Goal: Information Seeking & Learning: Learn about a topic

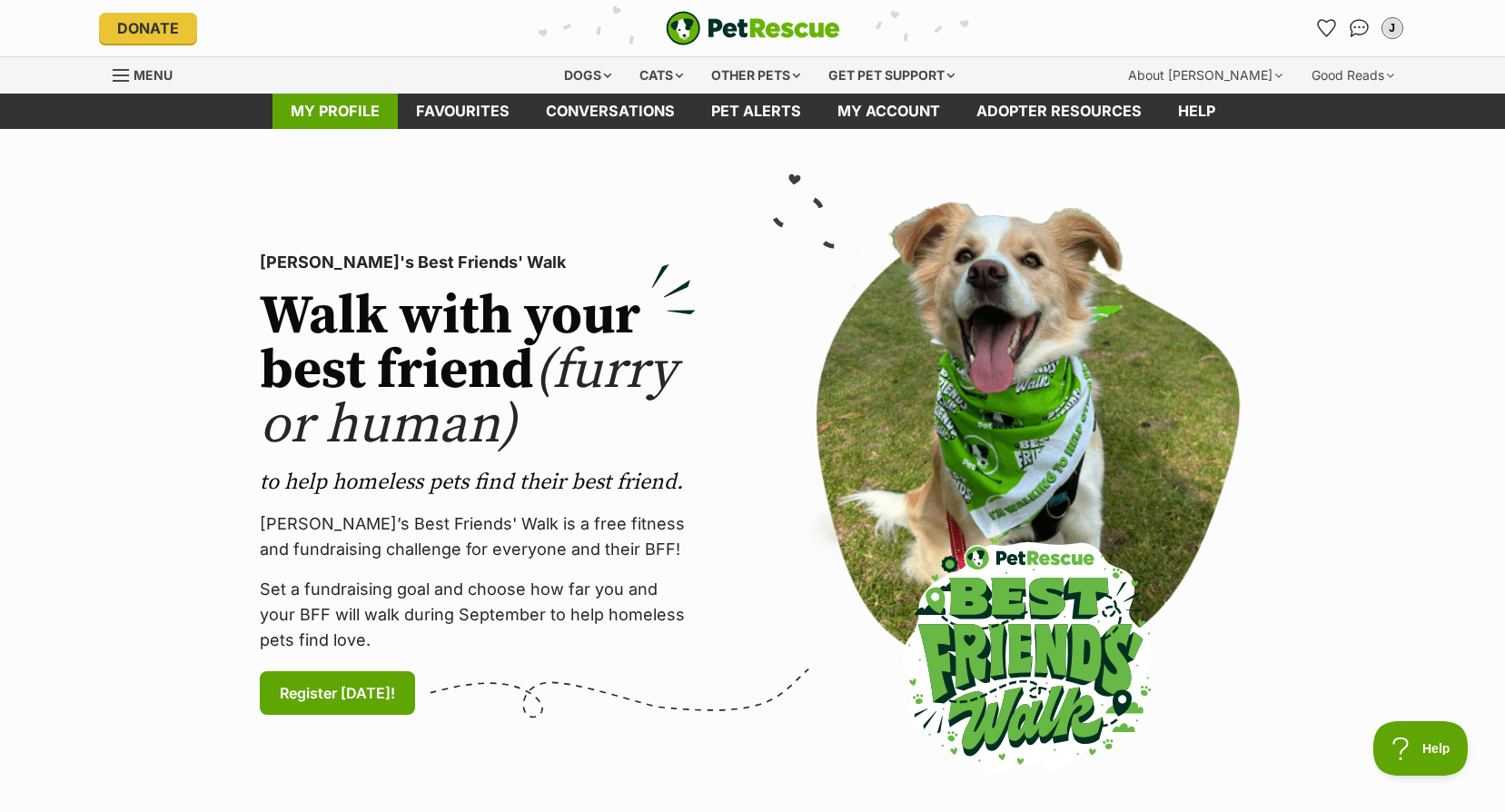
click at [328, 111] on link "My profile" at bounding box center [336, 112] width 126 height 36
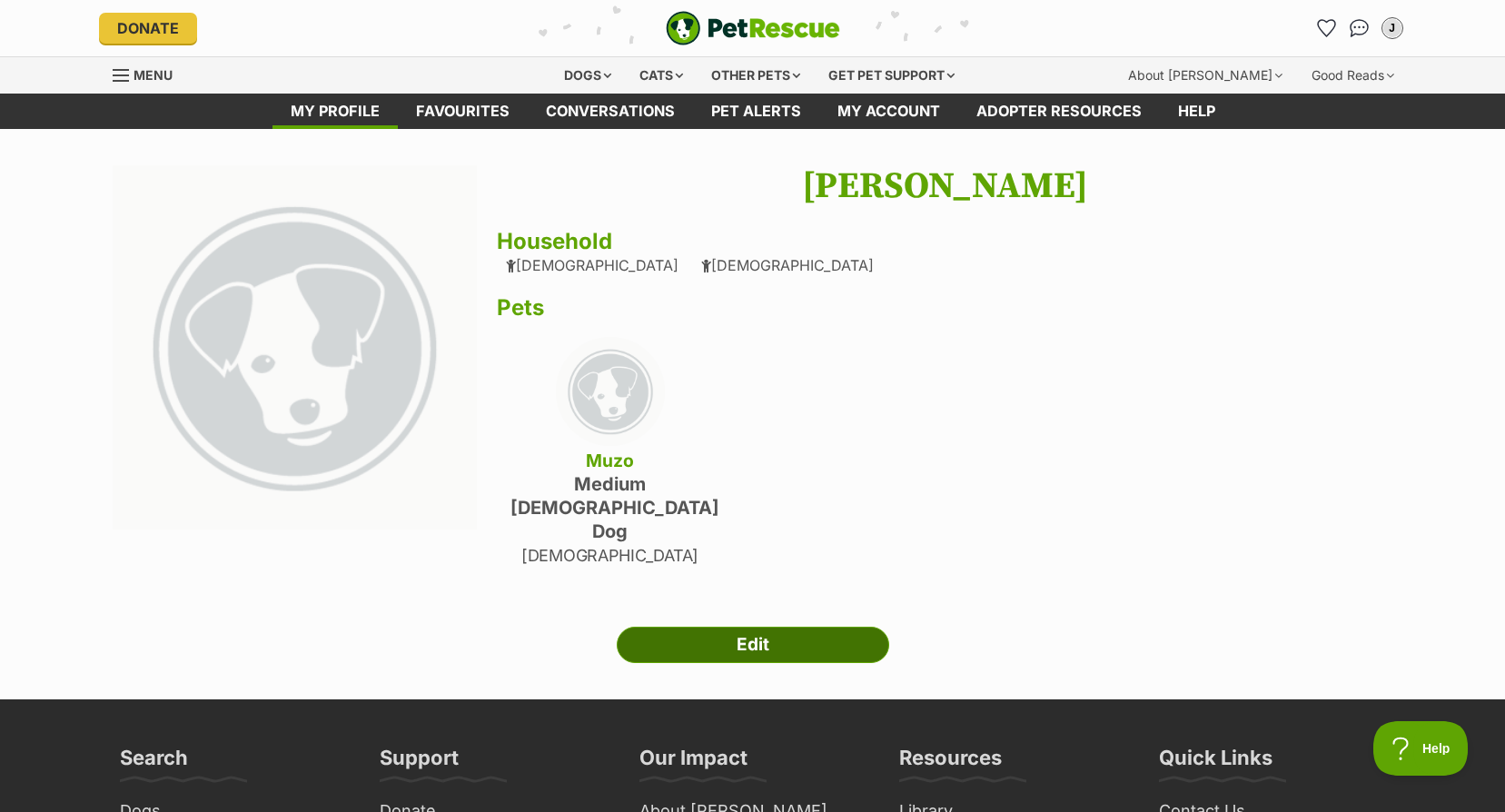
click at [709, 626] on link "Edit" at bounding box center [753, 644] width 273 height 37
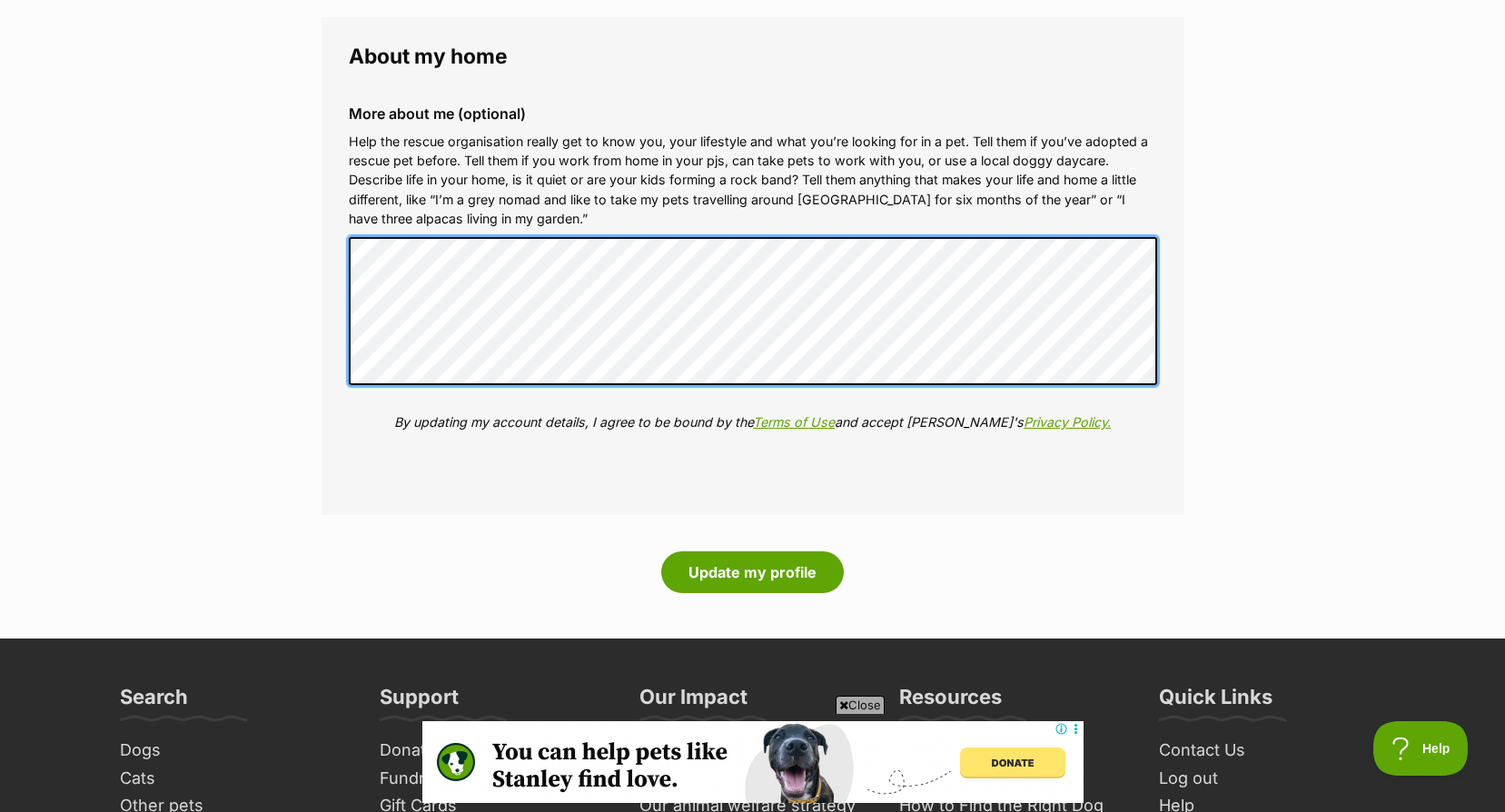
scroll to position [2271, 0]
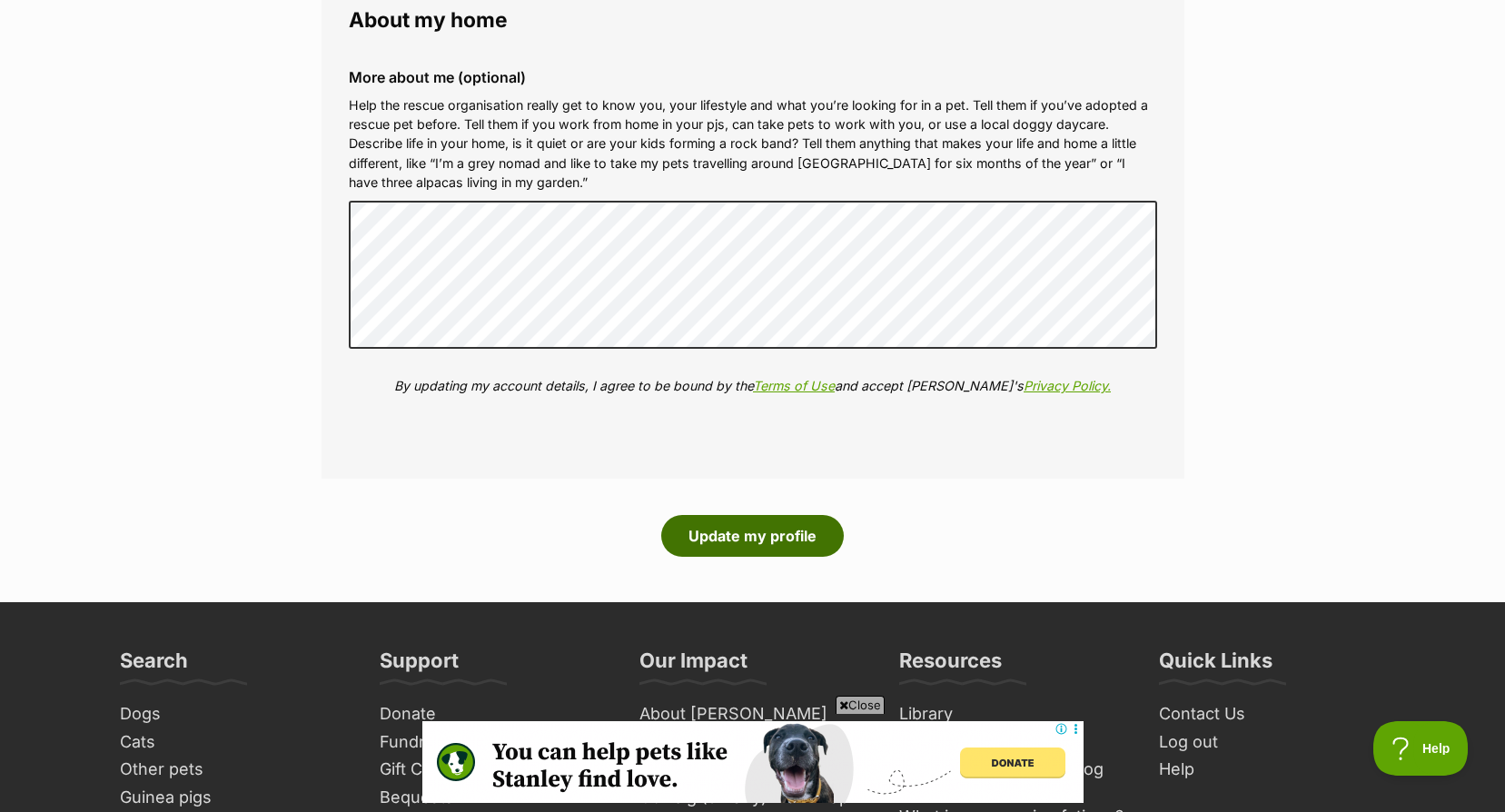
click at [741, 527] on button "Update my profile" at bounding box center [752, 535] width 183 height 42
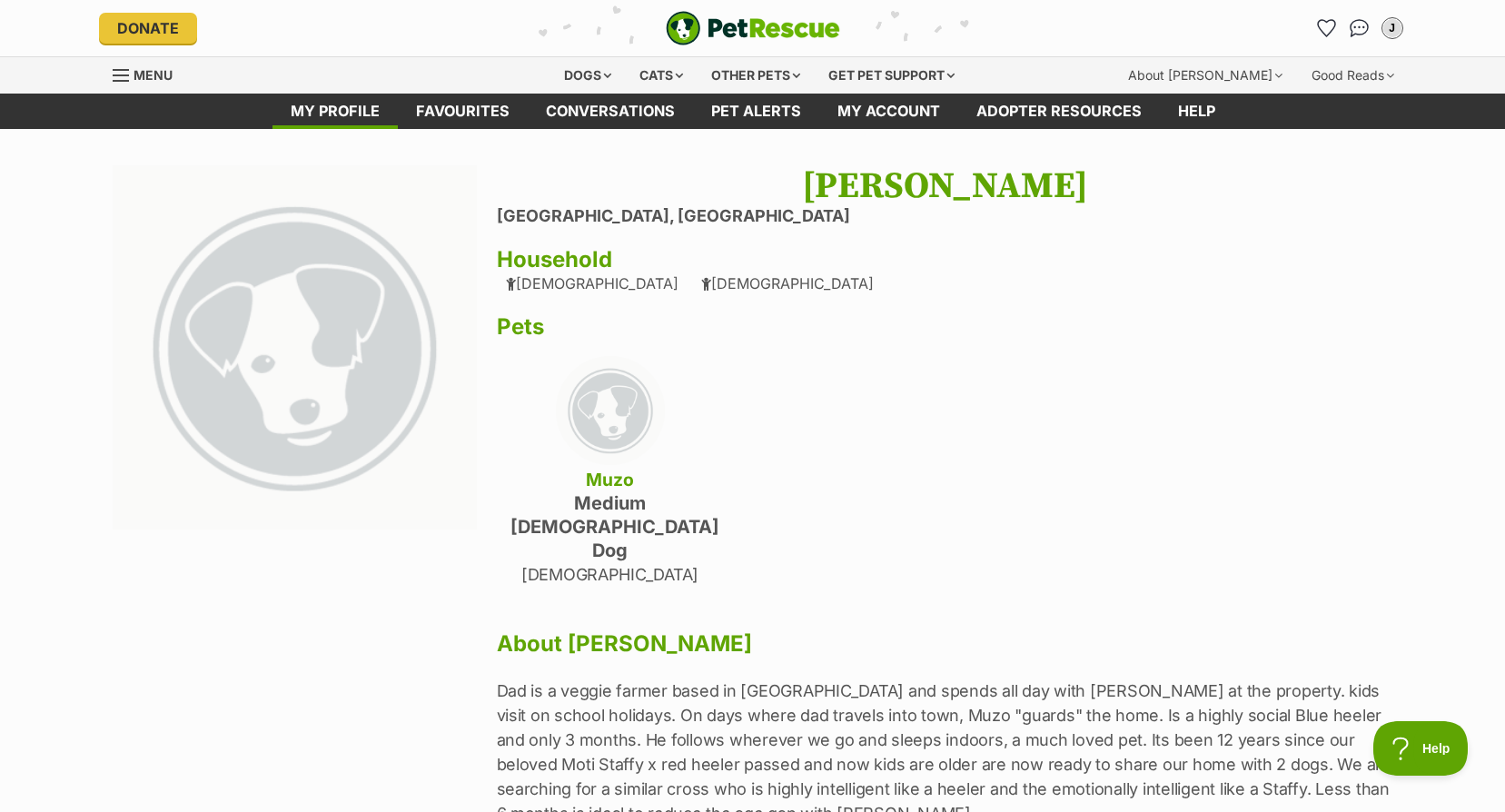
click at [154, 74] on span "Menu" at bounding box center [153, 75] width 39 height 15
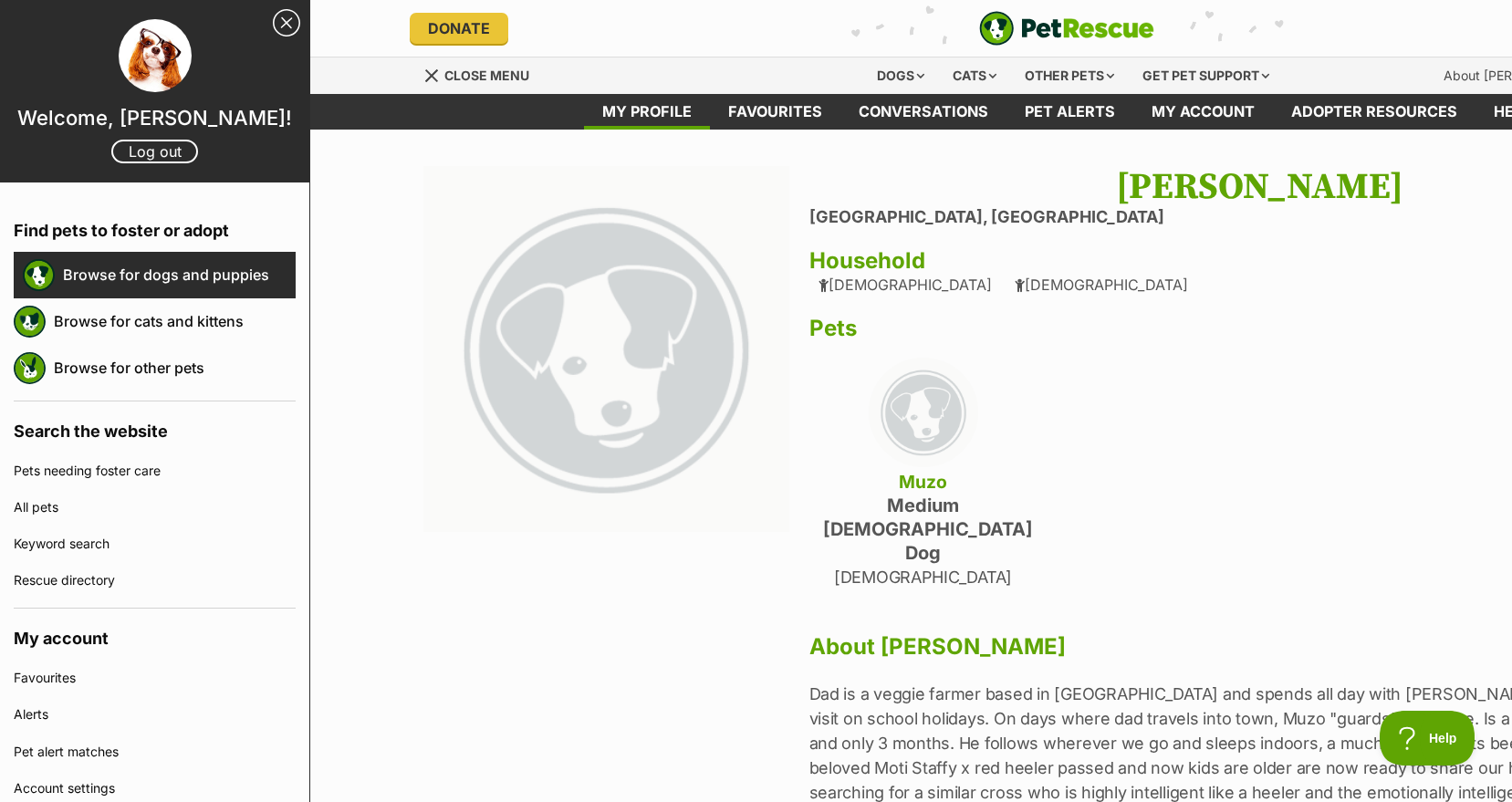
click at [128, 278] on link "Browse for dogs and puppies" at bounding box center [179, 274] width 233 height 39
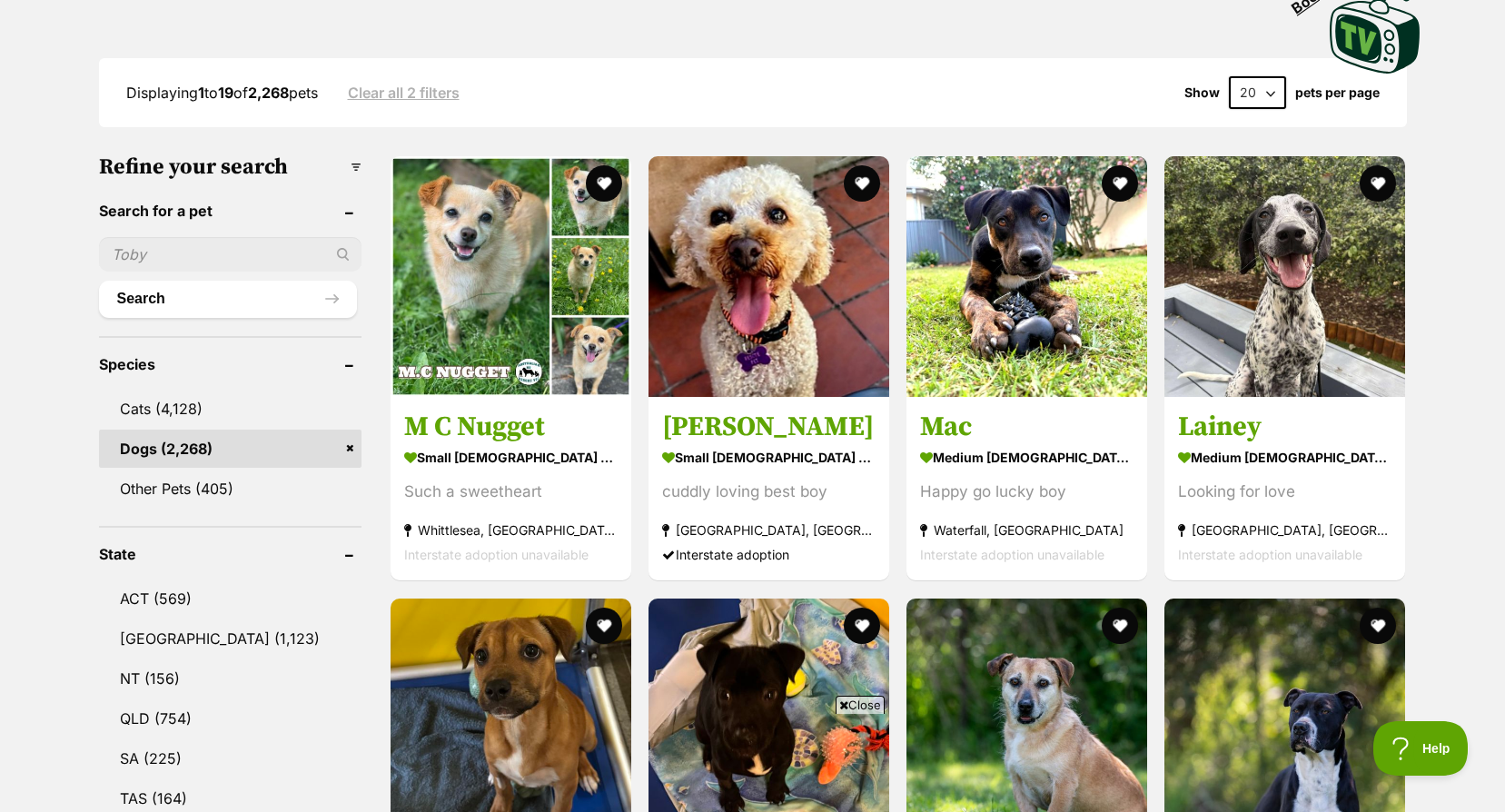
scroll to position [545, 0]
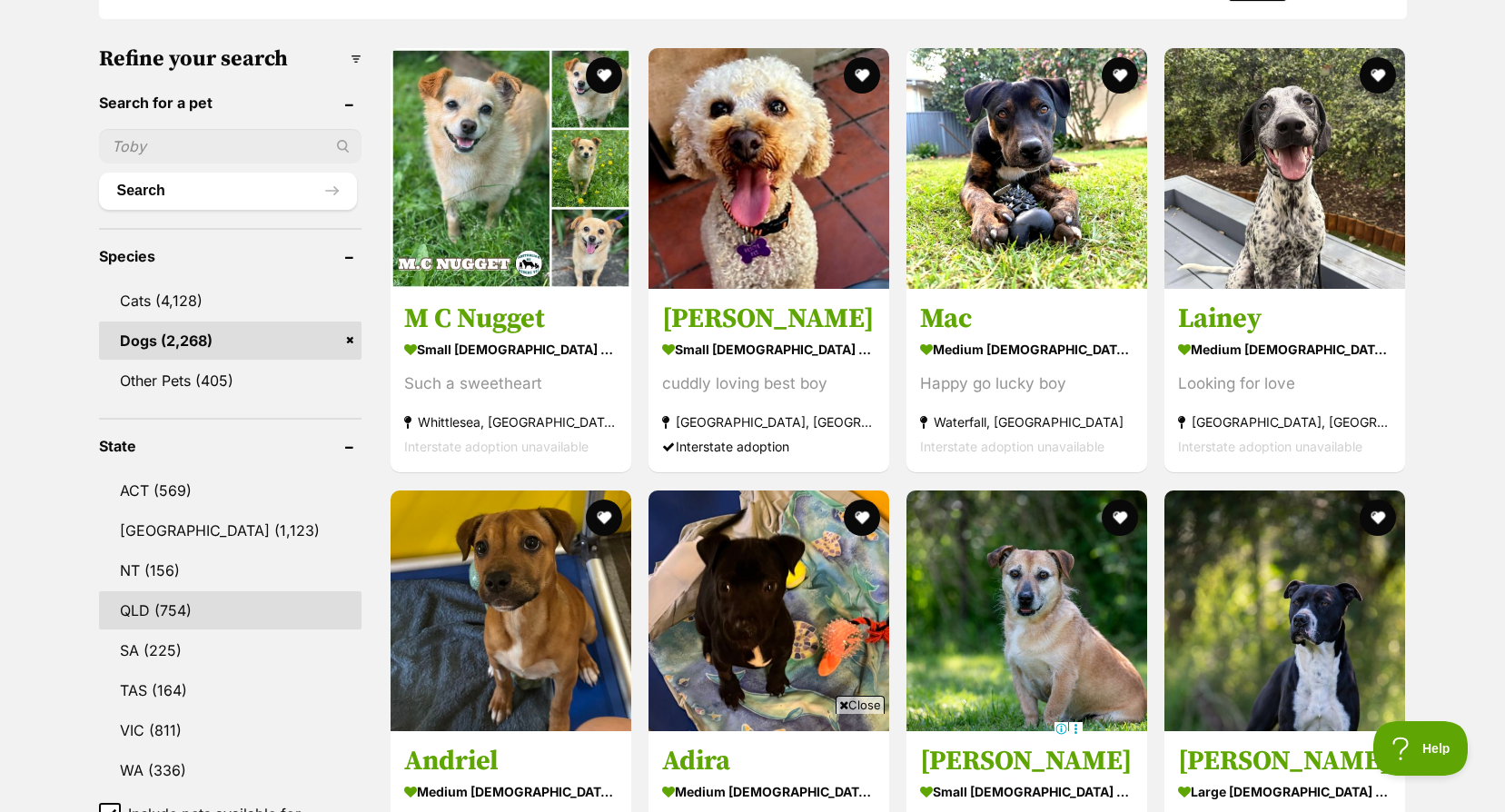
click at [161, 607] on link "QLD (754)" at bounding box center [231, 610] width 263 height 38
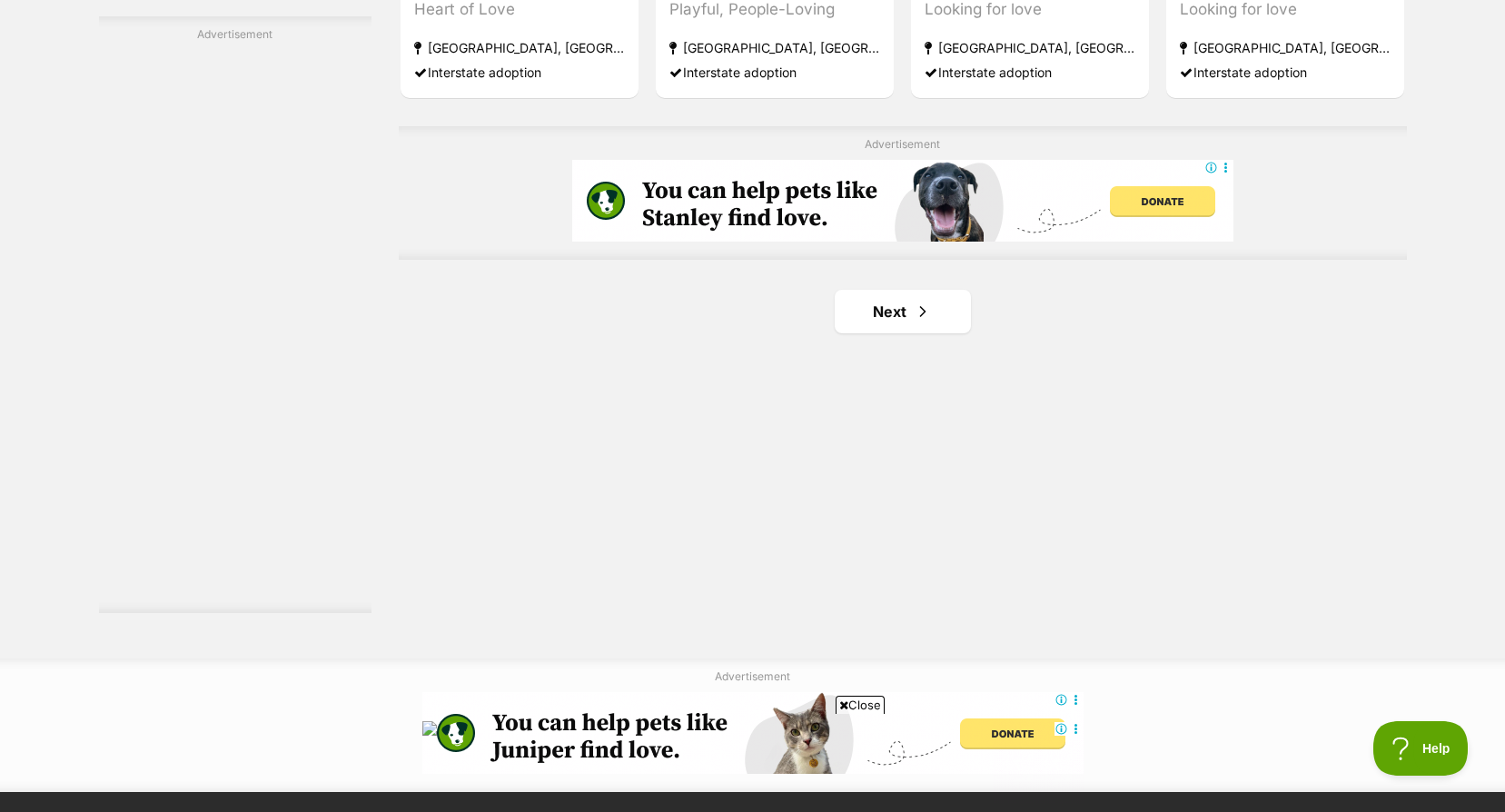
scroll to position [3270, 0]
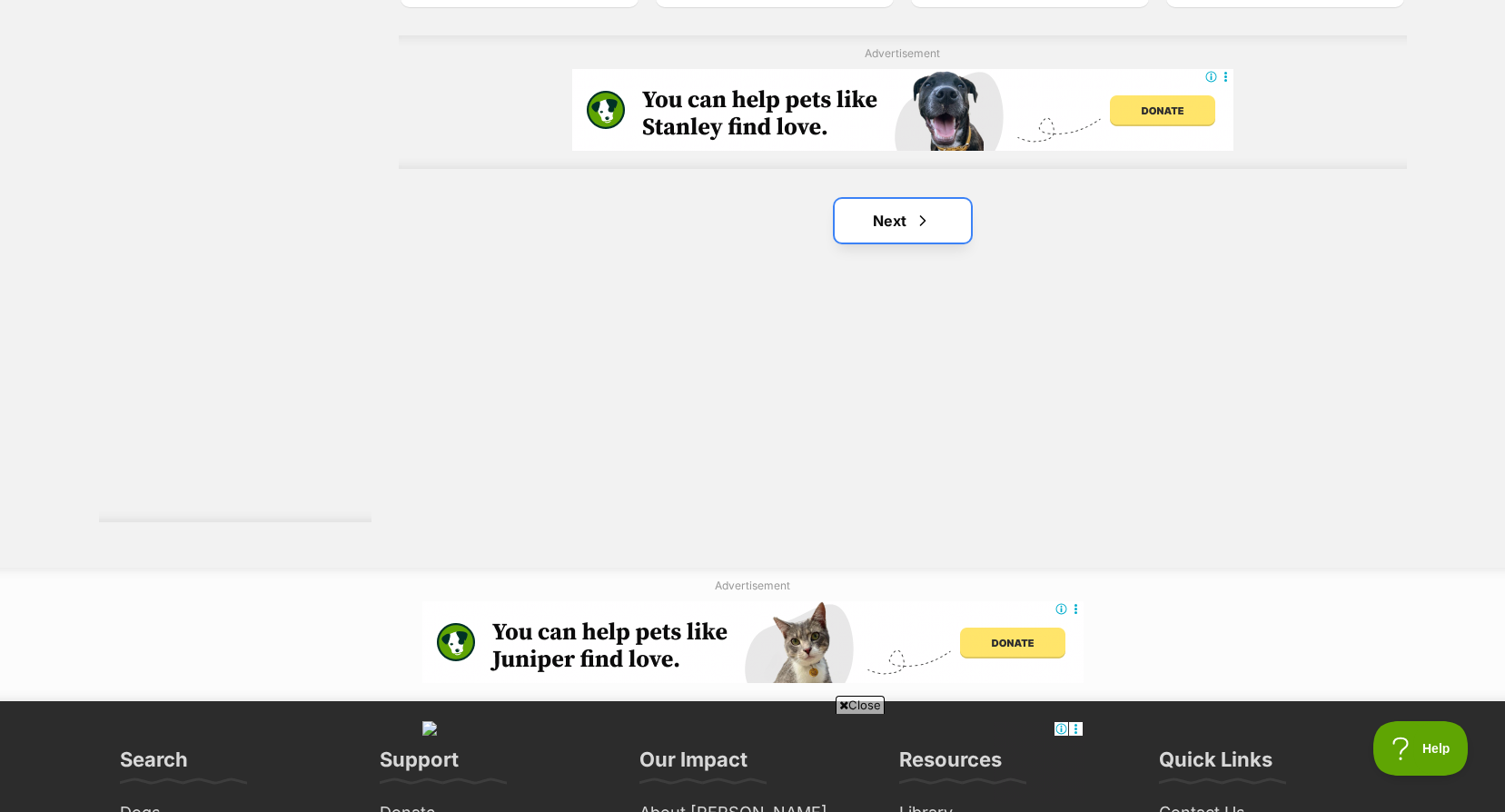
click at [927, 230] on span "Next page" at bounding box center [922, 220] width 18 height 22
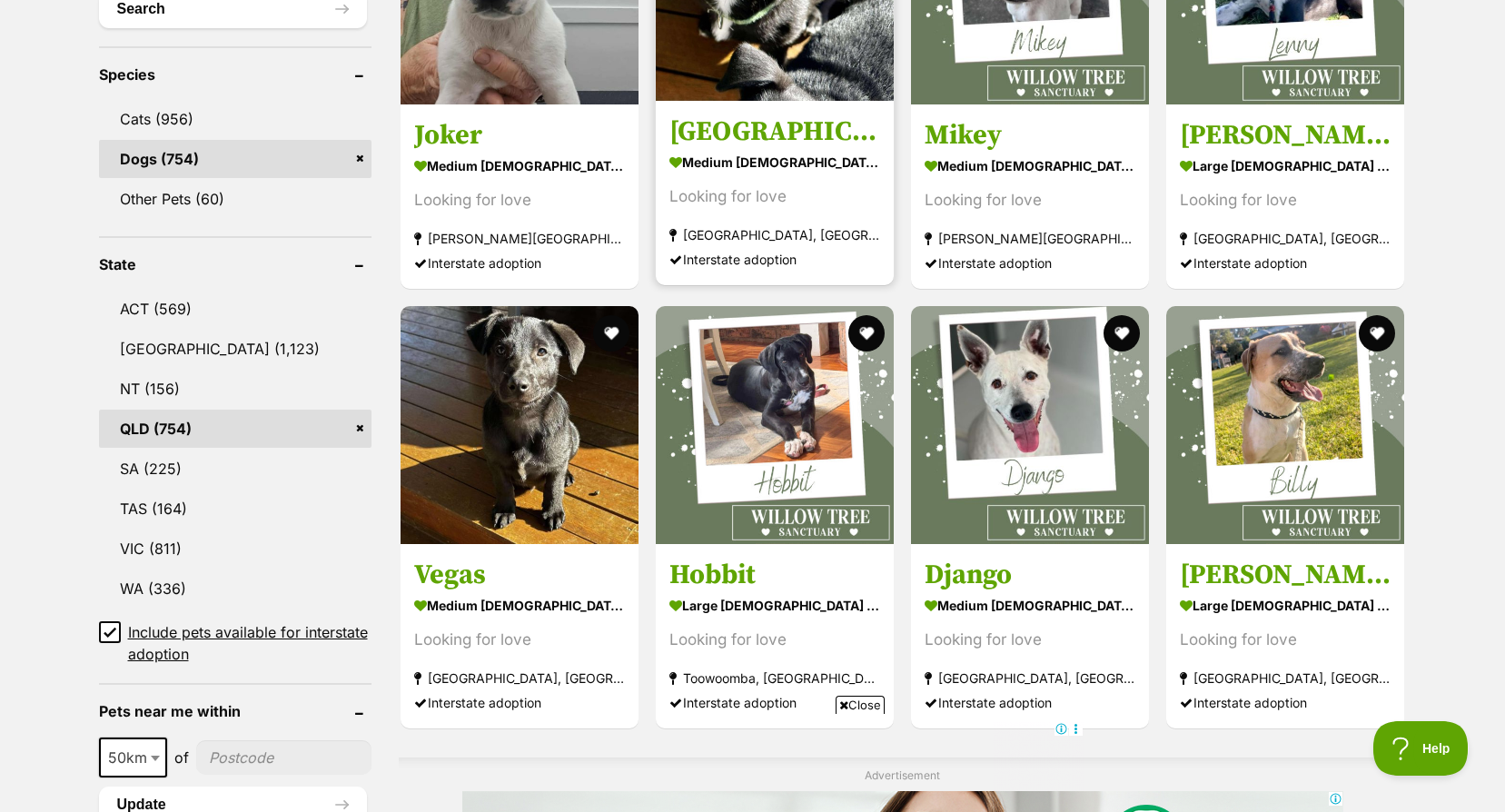
scroll to position [727, 0]
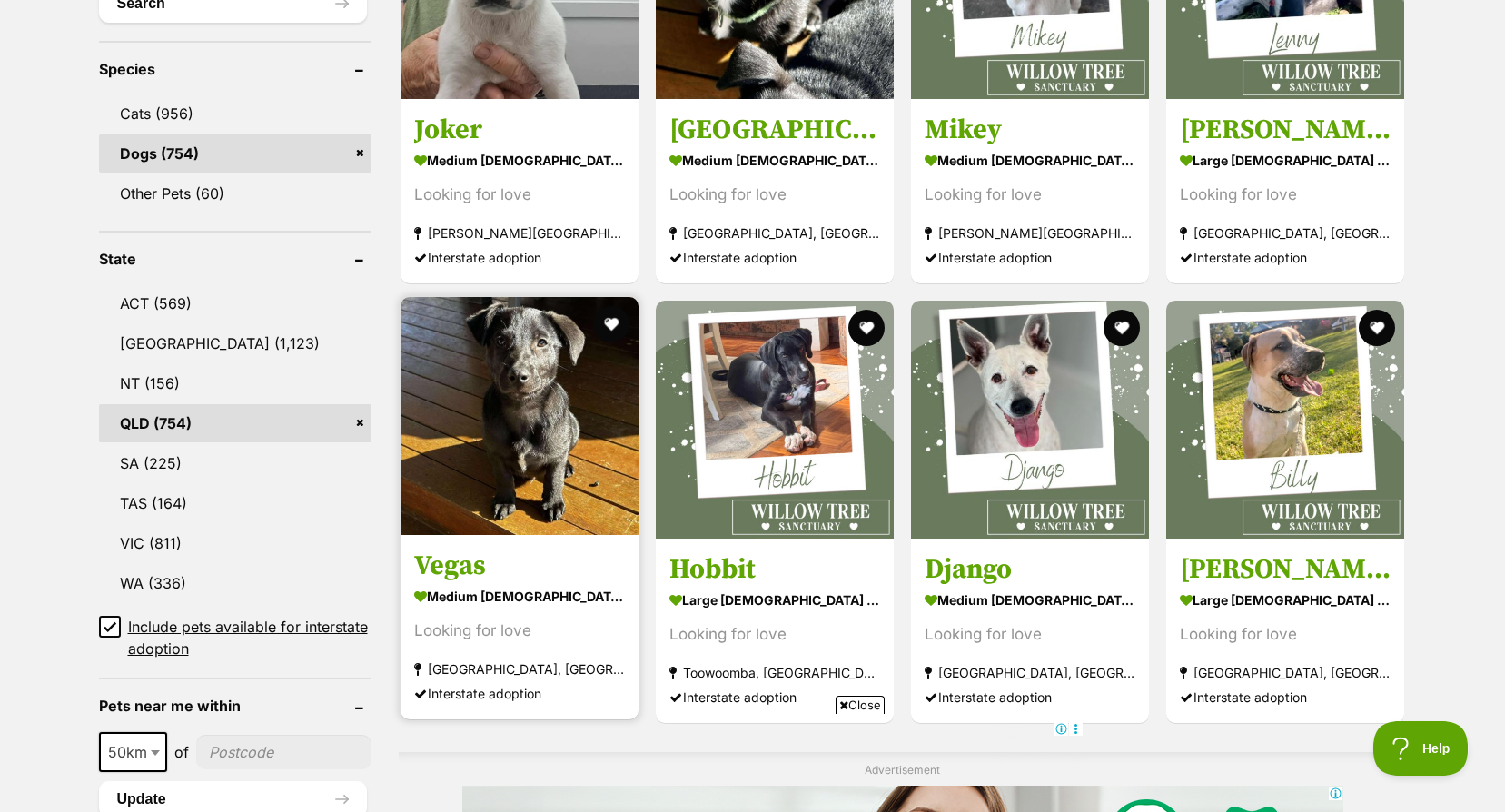
click at [524, 609] on section "medium [DEMOGRAPHIC_DATA] Dog Looking for love [GEOGRAPHIC_DATA], [GEOGRAPHIC_D…" at bounding box center [519, 644] width 211 height 123
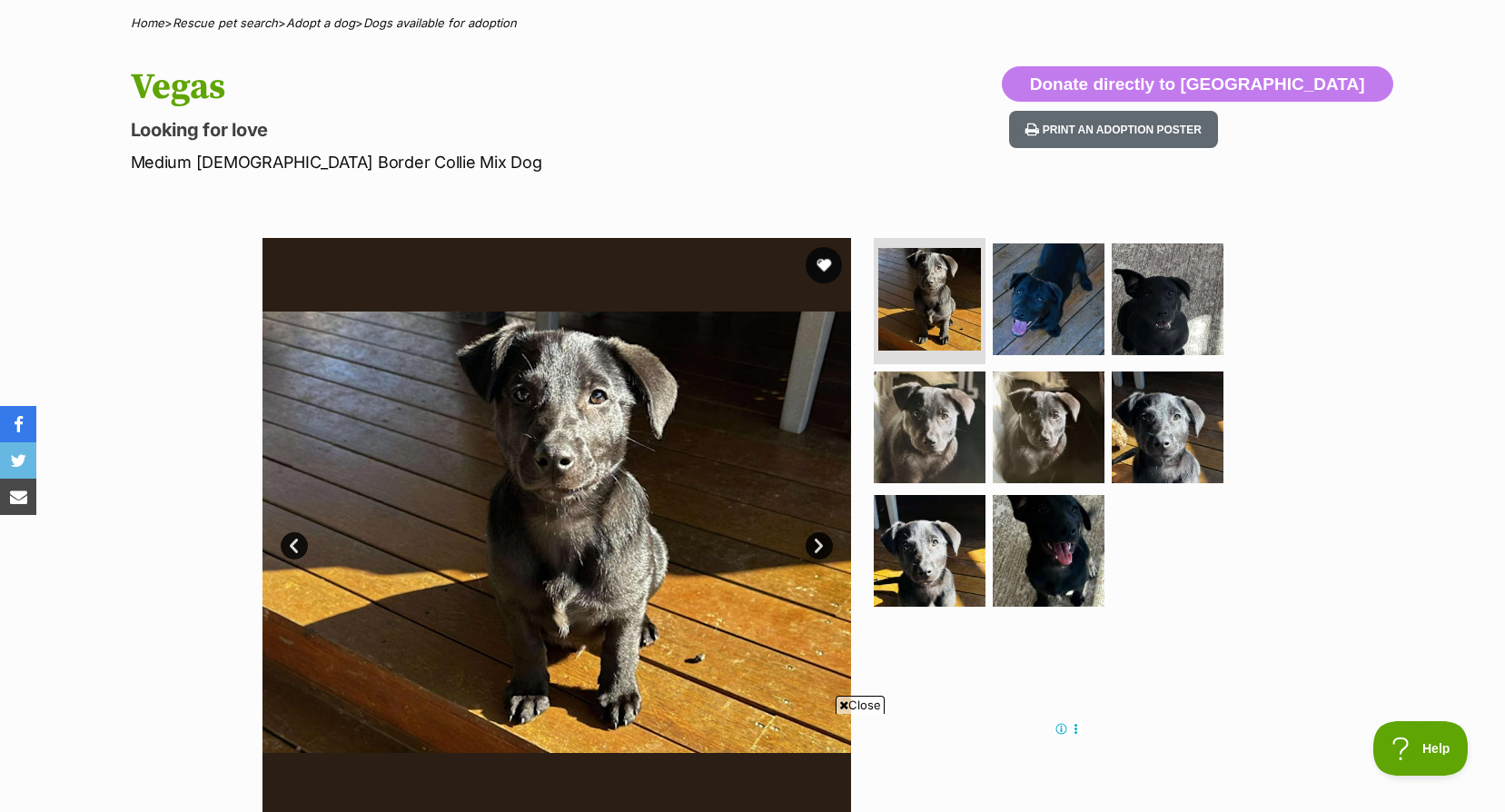
scroll to position [91, 0]
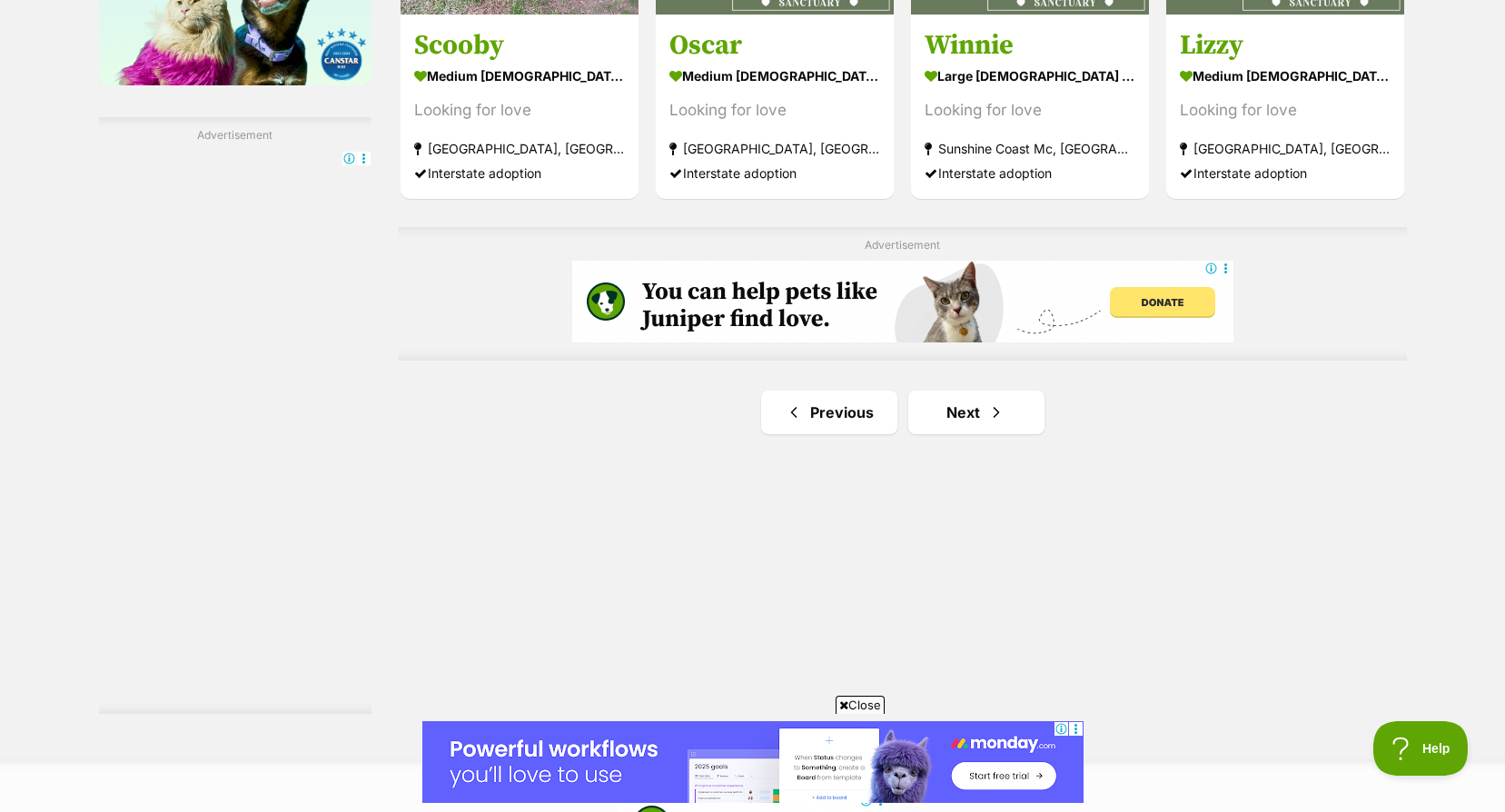
scroll to position [3168, 0]
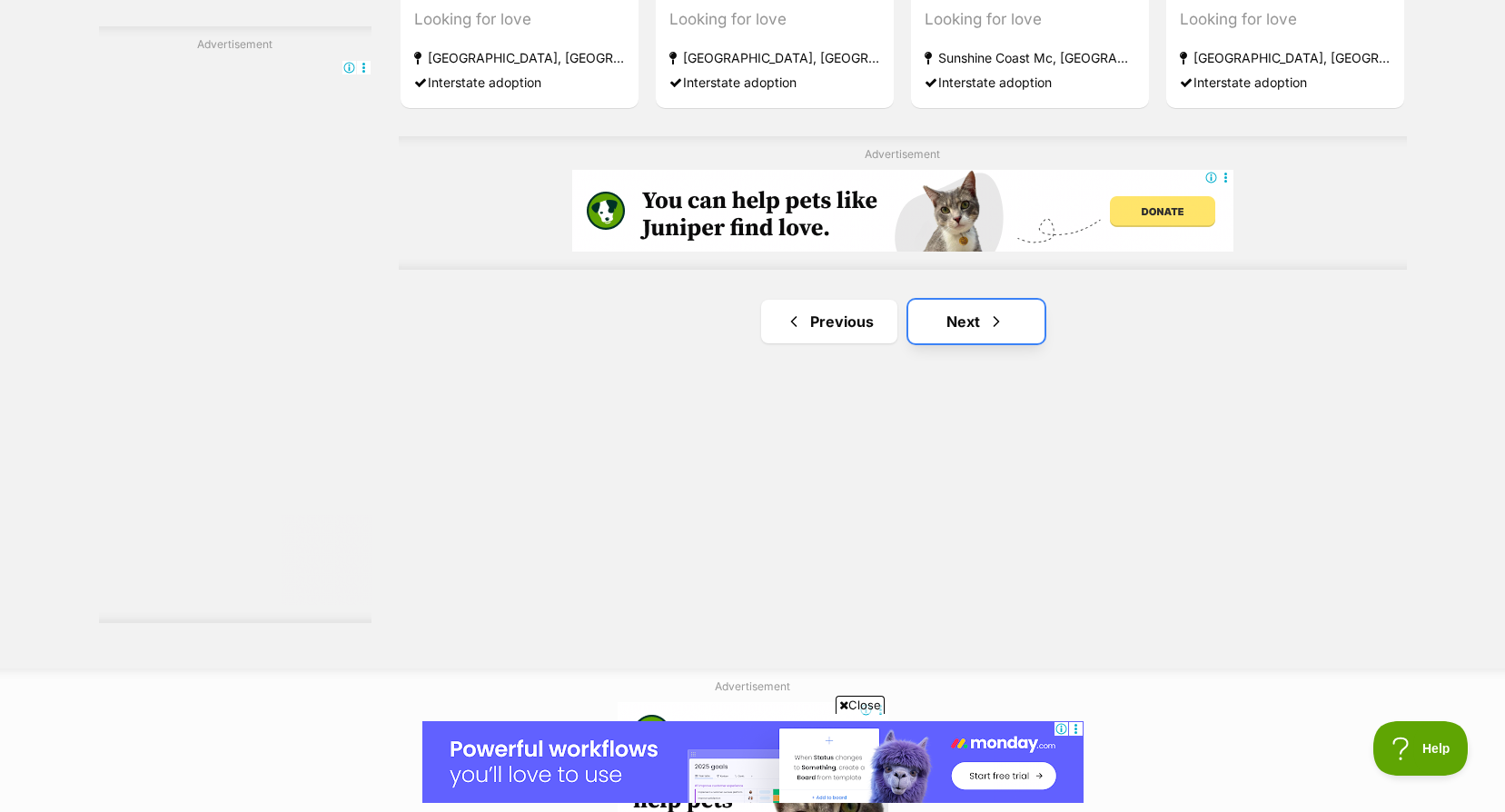
click at [966, 330] on link "Next" at bounding box center [976, 322] width 136 height 43
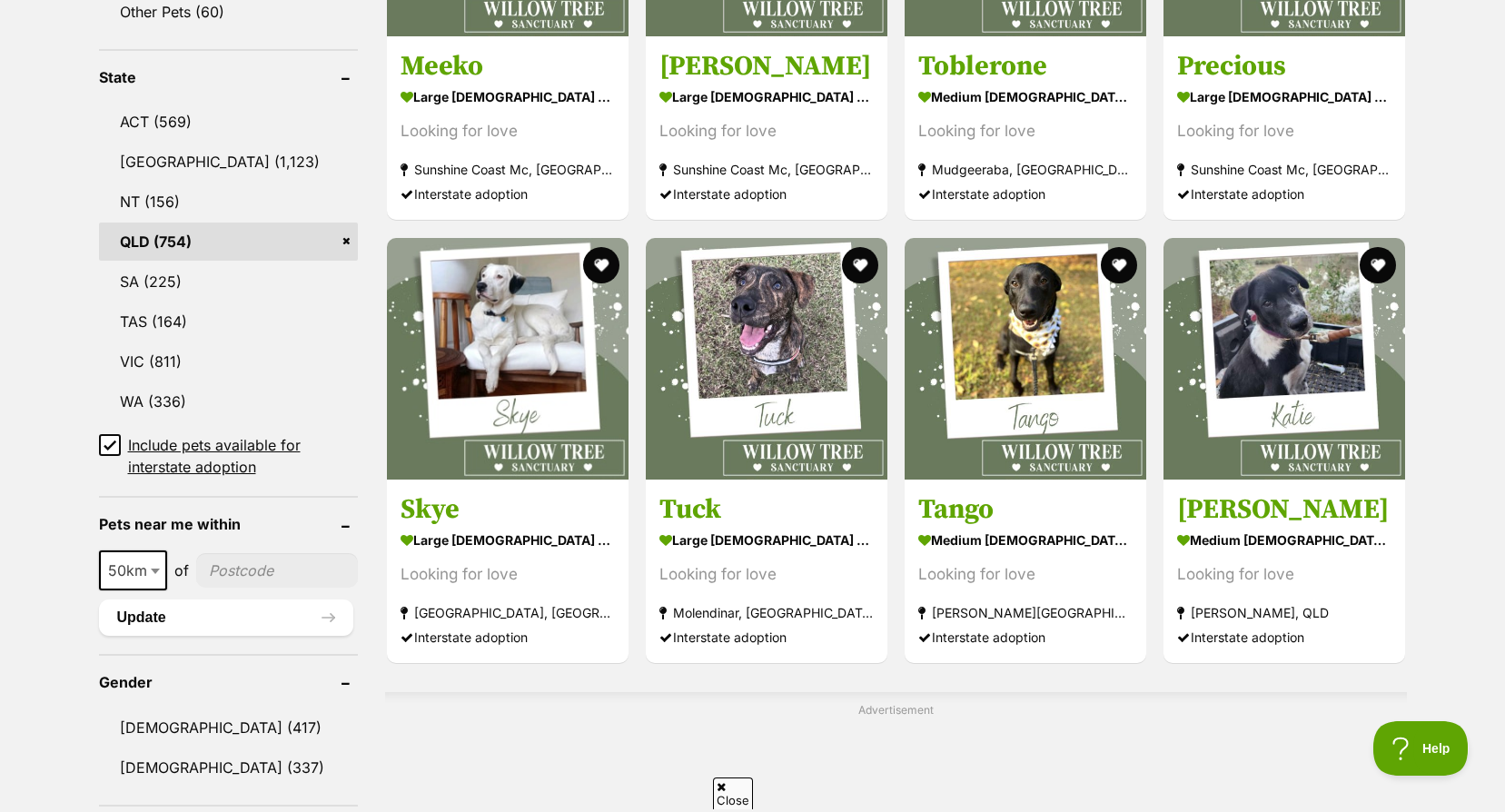
click at [113, 447] on icon at bounding box center [110, 445] width 13 height 13
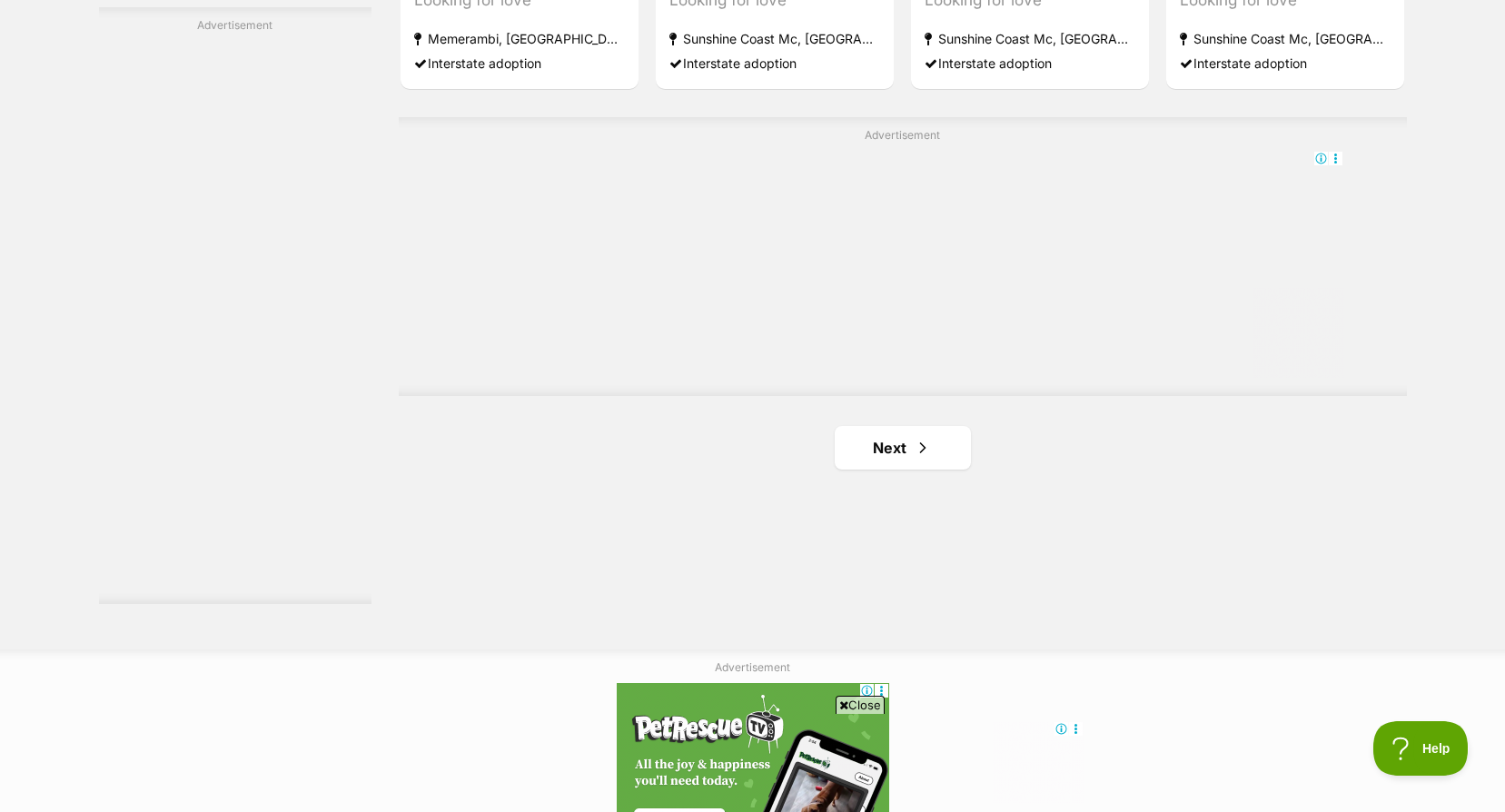
scroll to position [3270, 0]
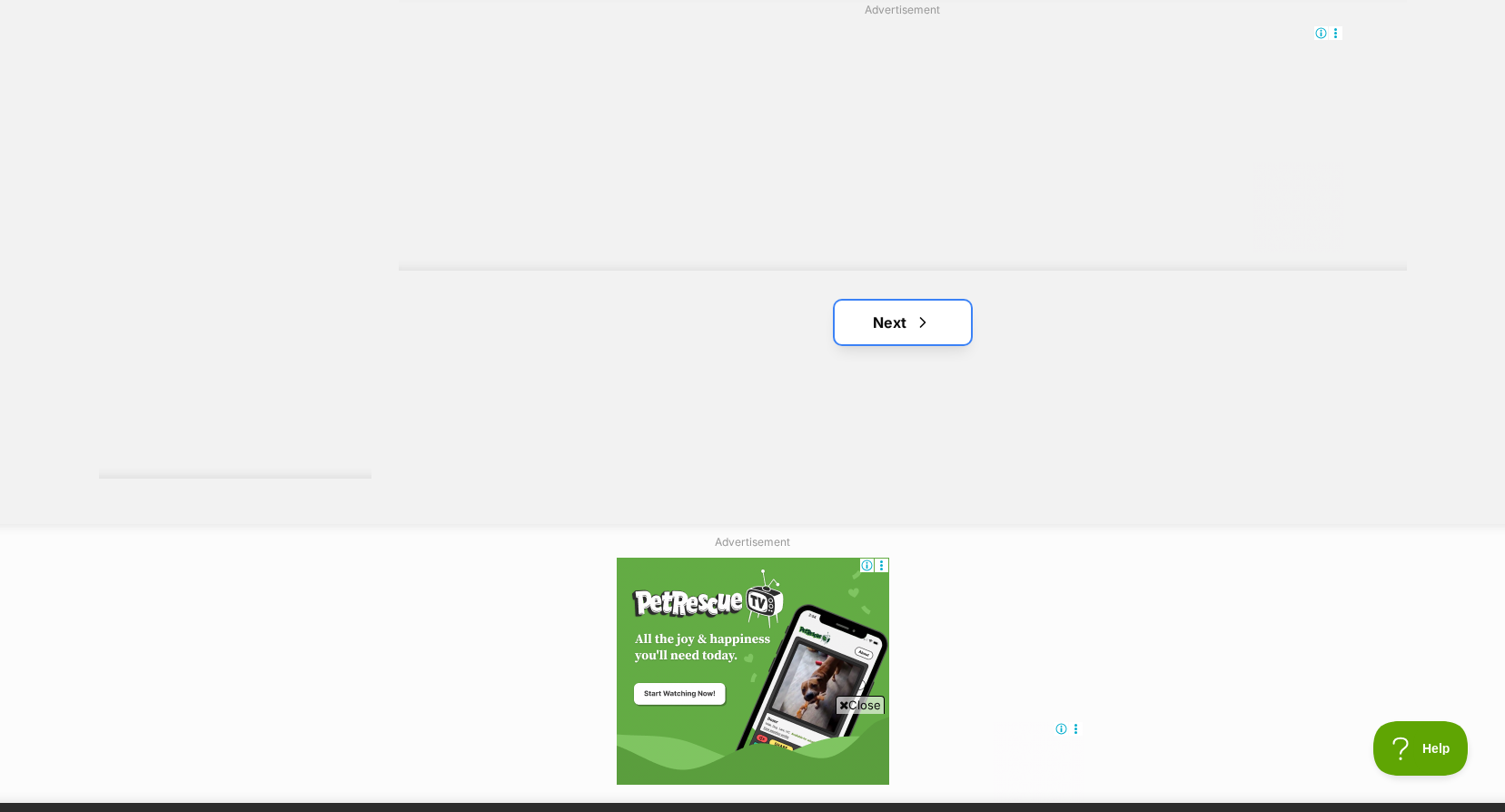
click at [870, 321] on link "Next" at bounding box center [902, 323] width 136 height 43
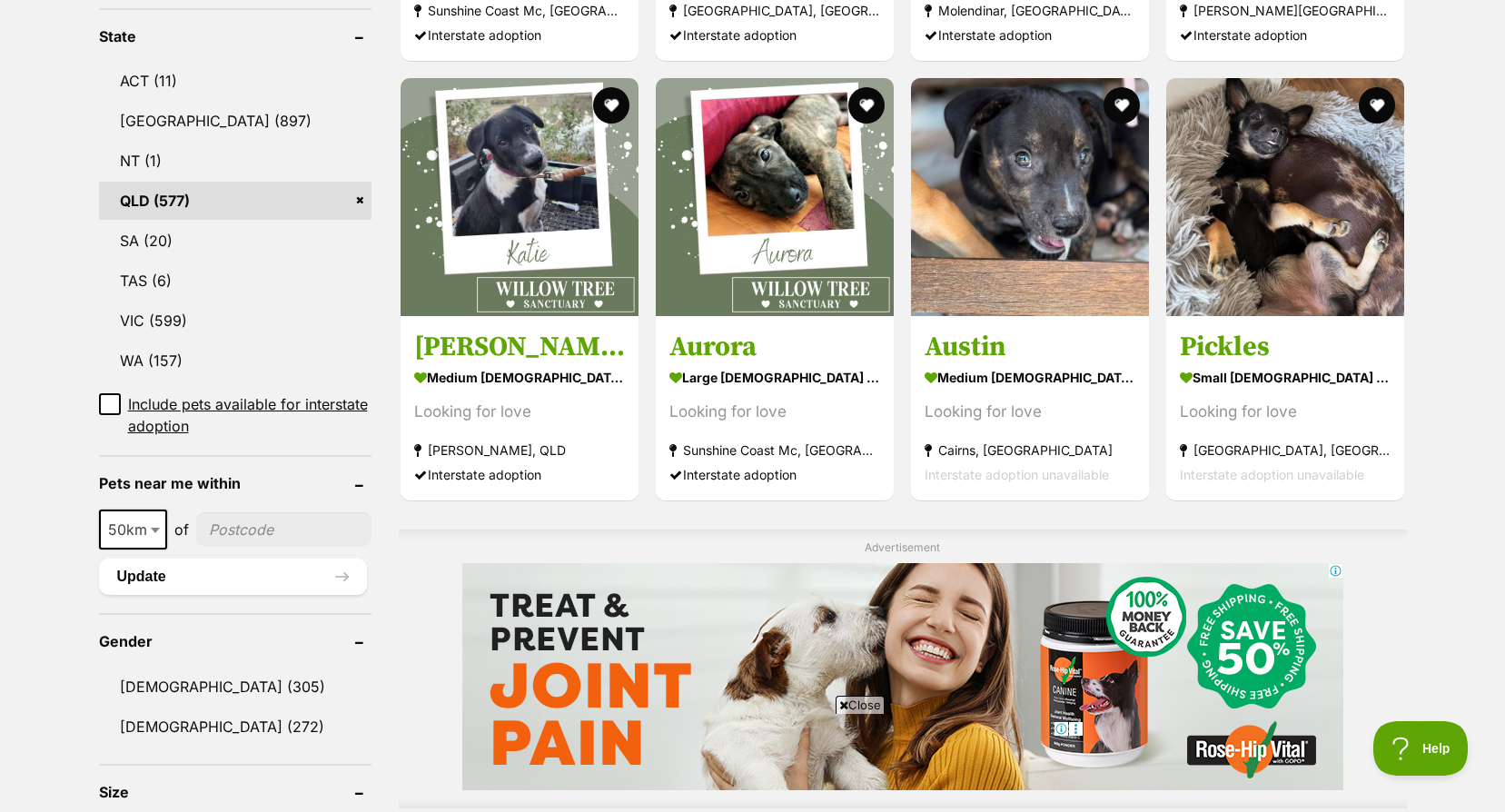
scroll to position [909, 0]
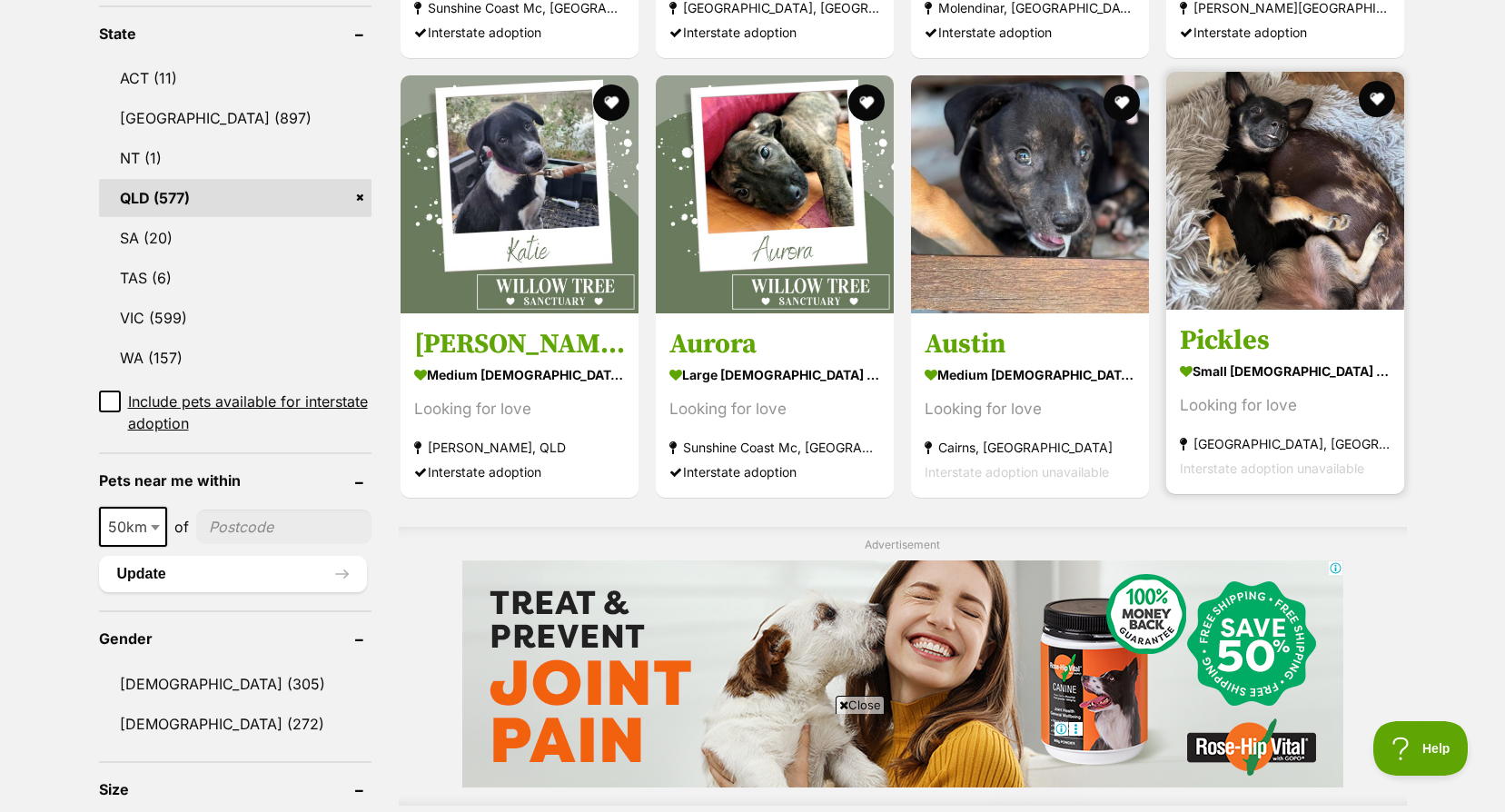
click at [1213, 358] on link "Pickles small female Dog Looking for love Ipswich, QLD Interstate adoption unav…" at bounding box center [1286, 401] width 238 height 185
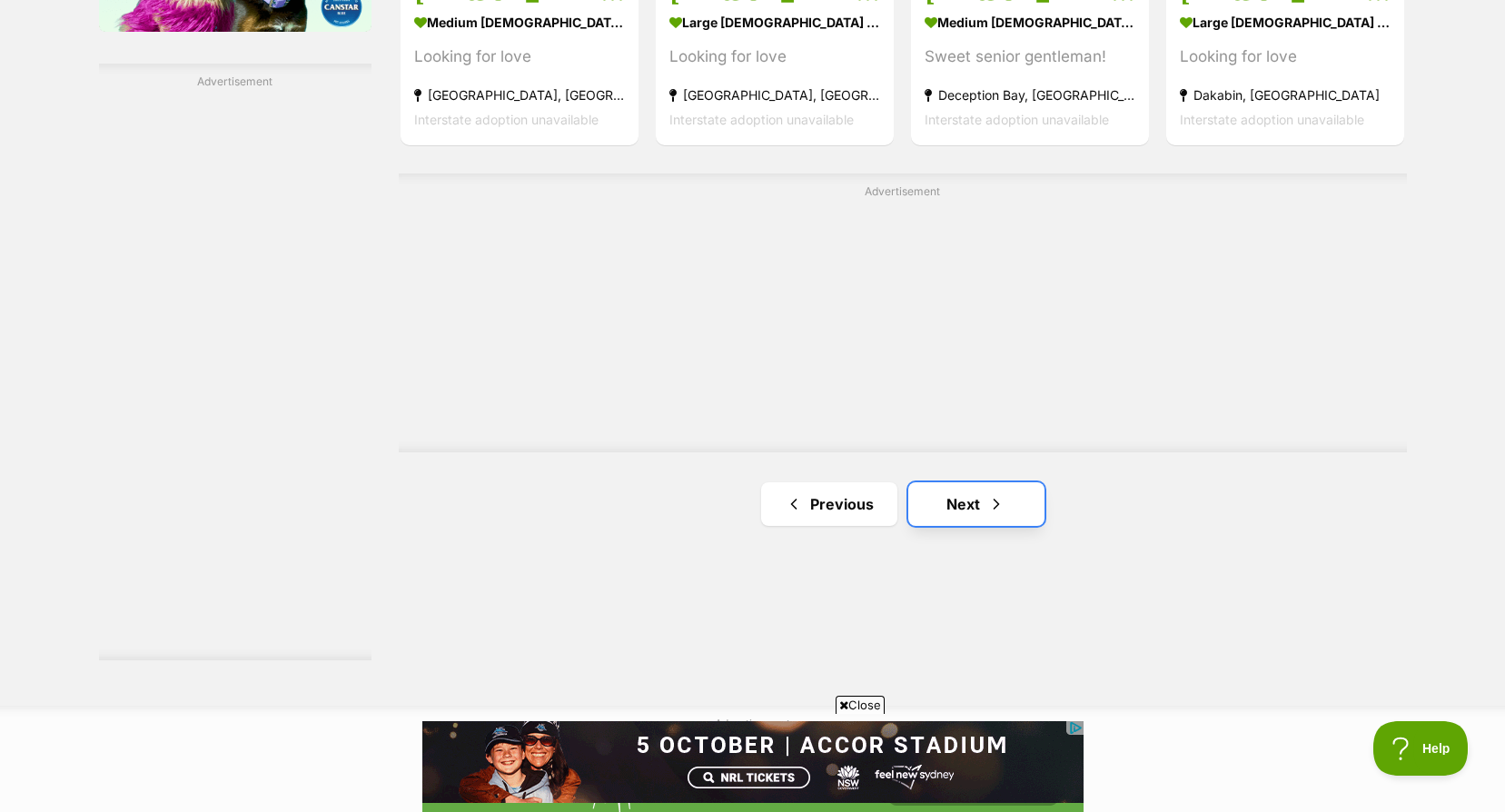
click at [1005, 507] on link "Next" at bounding box center [976, 504] width 136 height 43
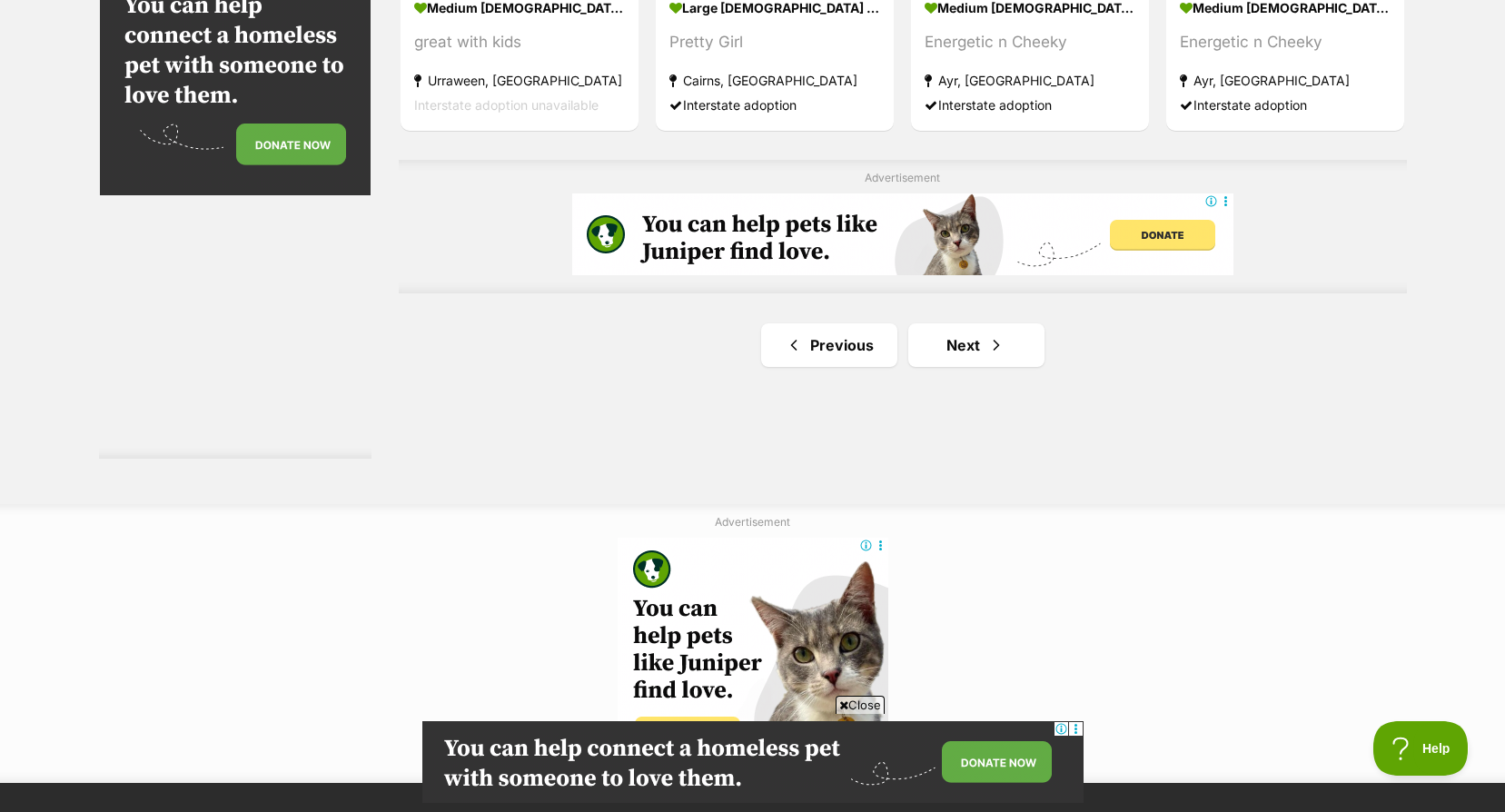
scroll to position [3179, 0]
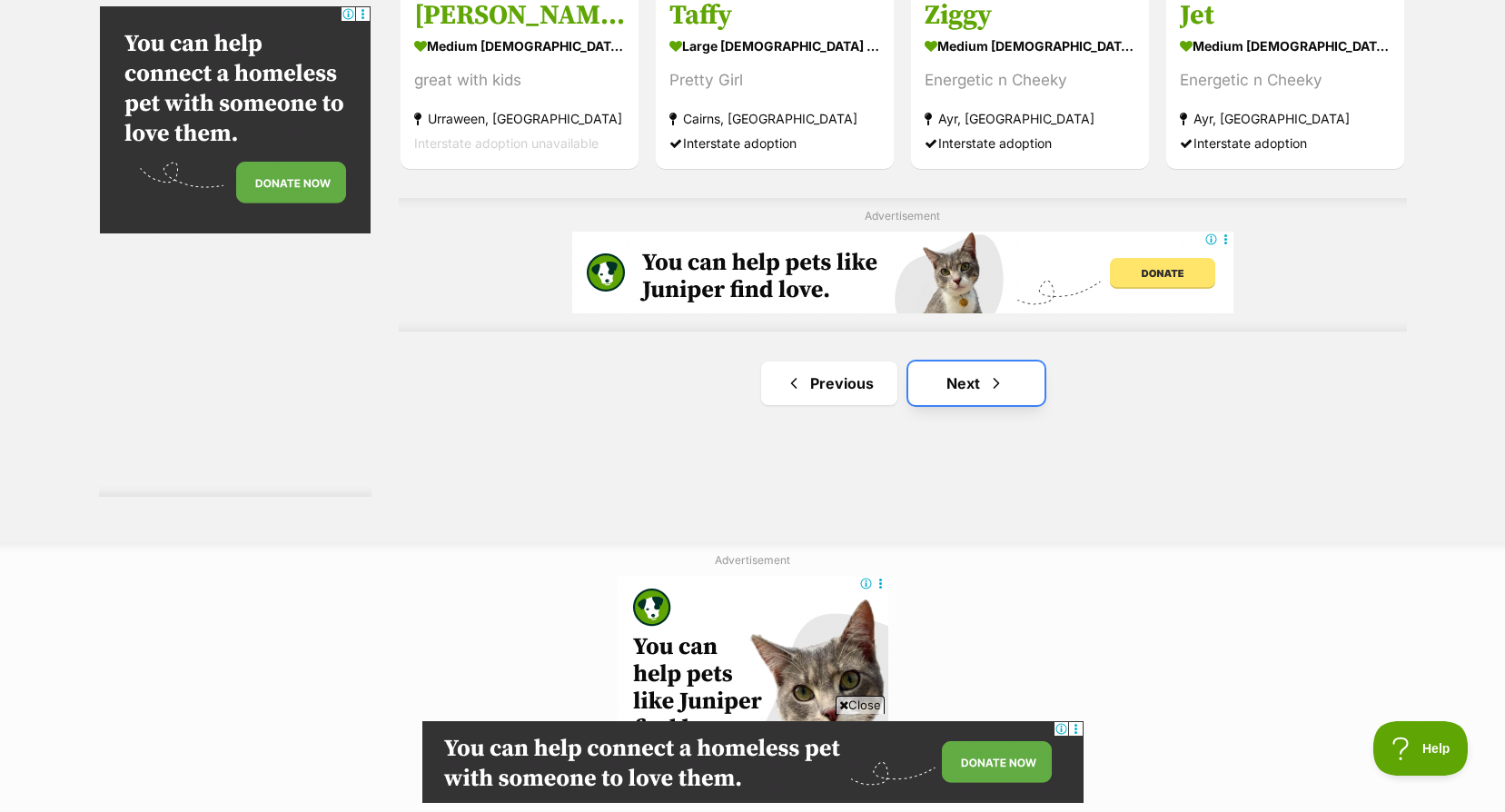
click at [945, 377] on link "Next" at bounding box center [976, 383] width 136 height 43
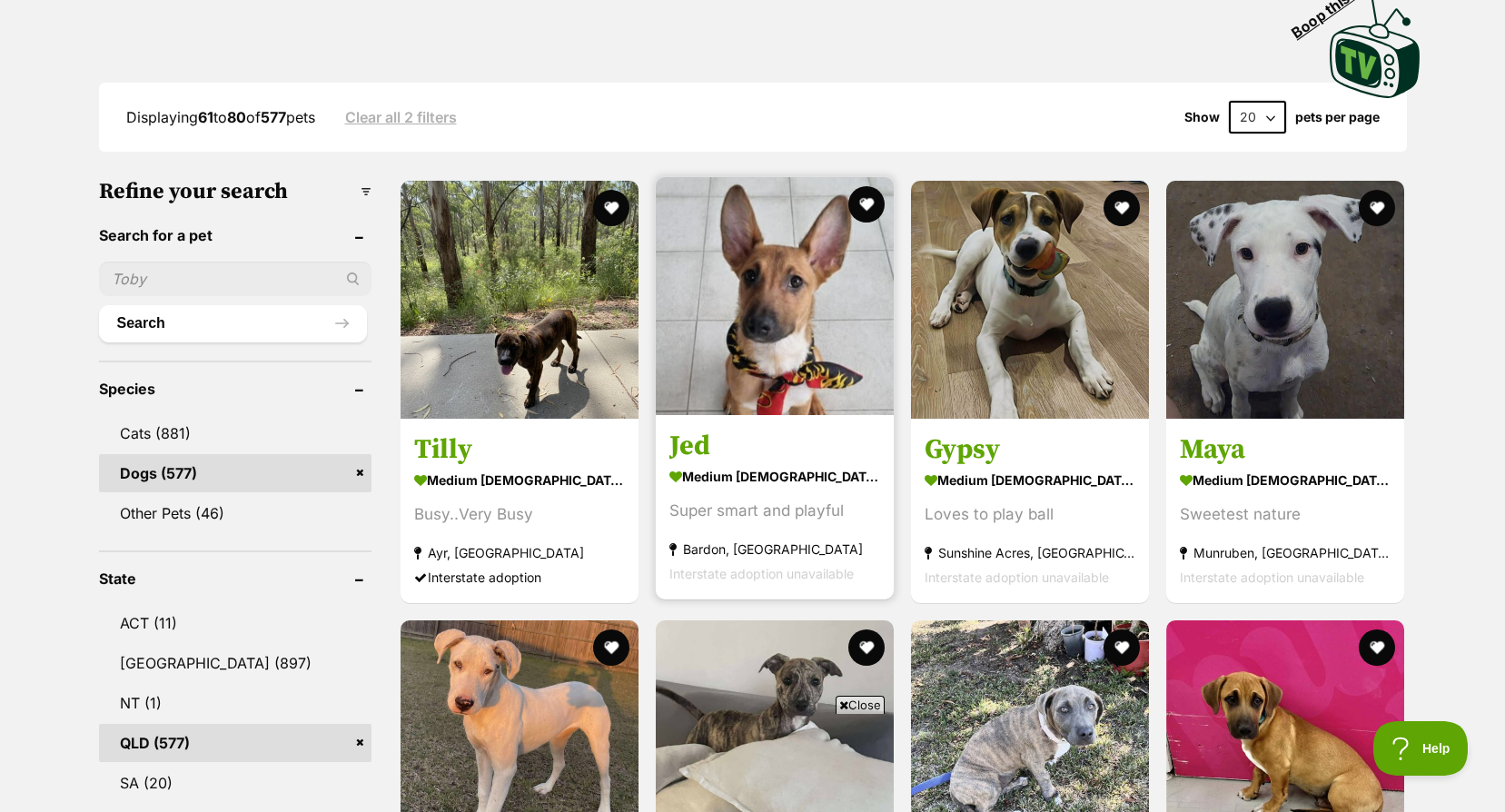
click at [762, 503] on div "Super smart and playful" at bounding box center [775, 511] width 211 height 24
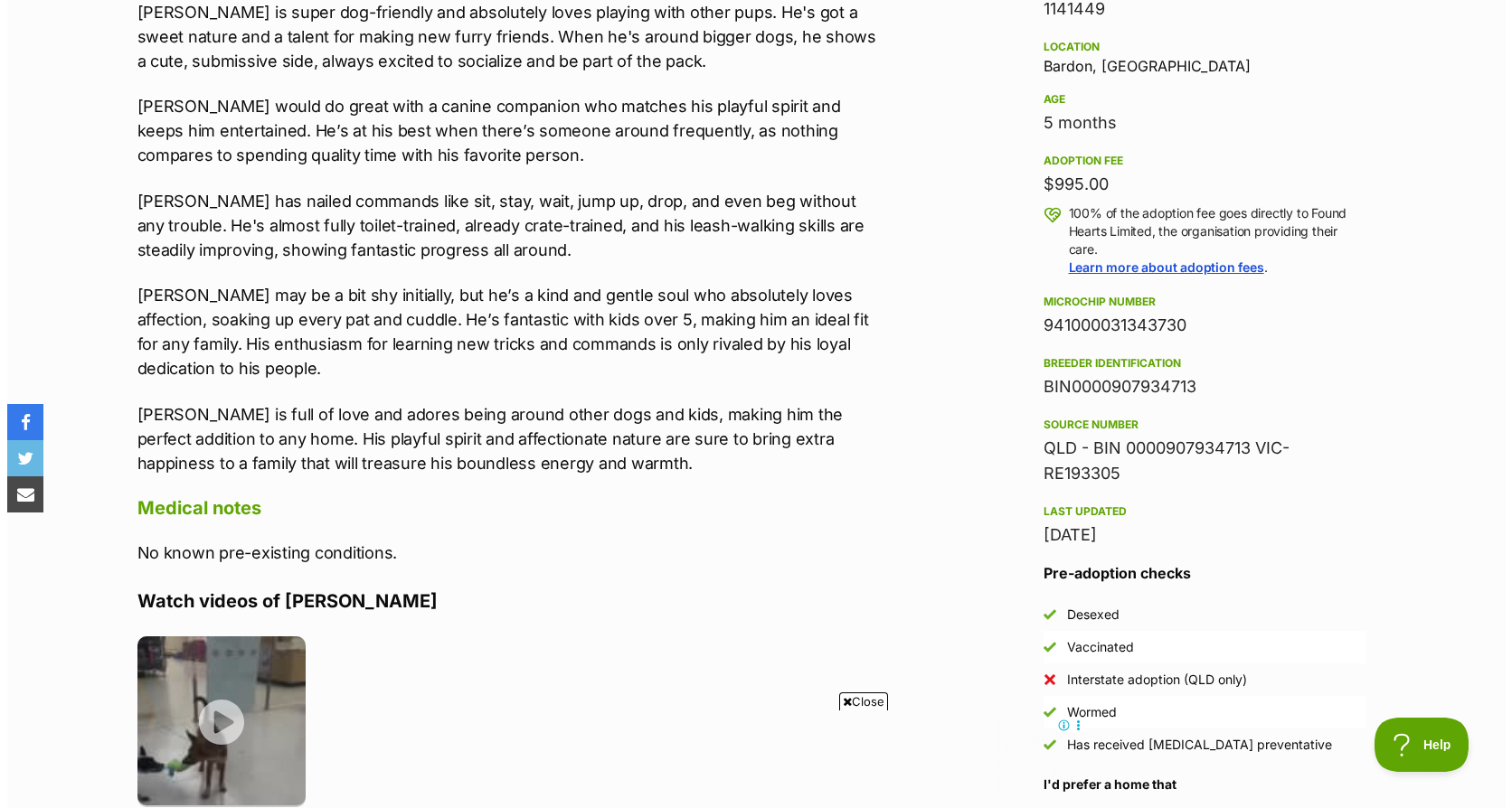
scroll to position [1265, 0]
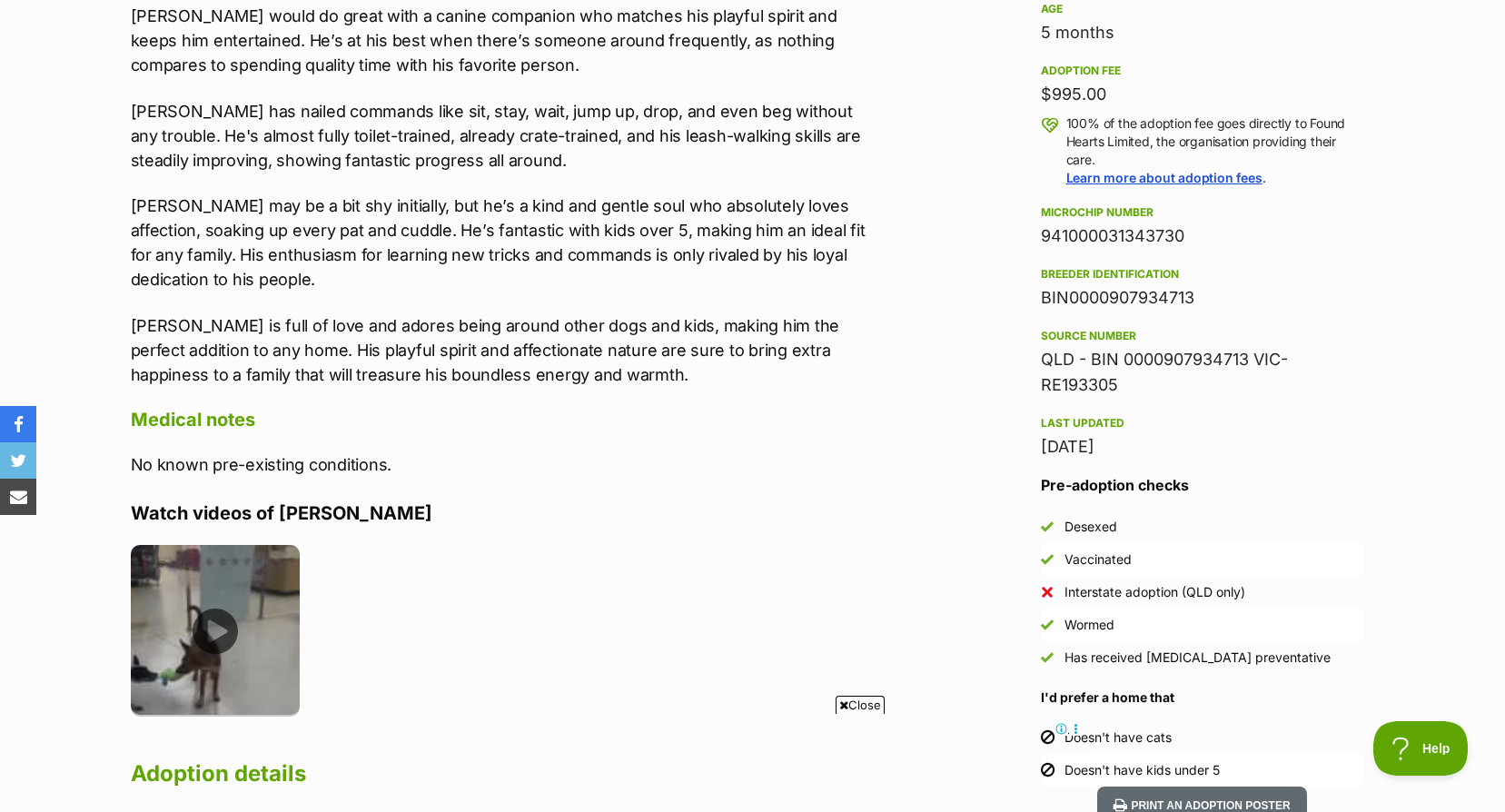
click at [210, 609] on img at bounding box center [215, 629] width 170 height 170
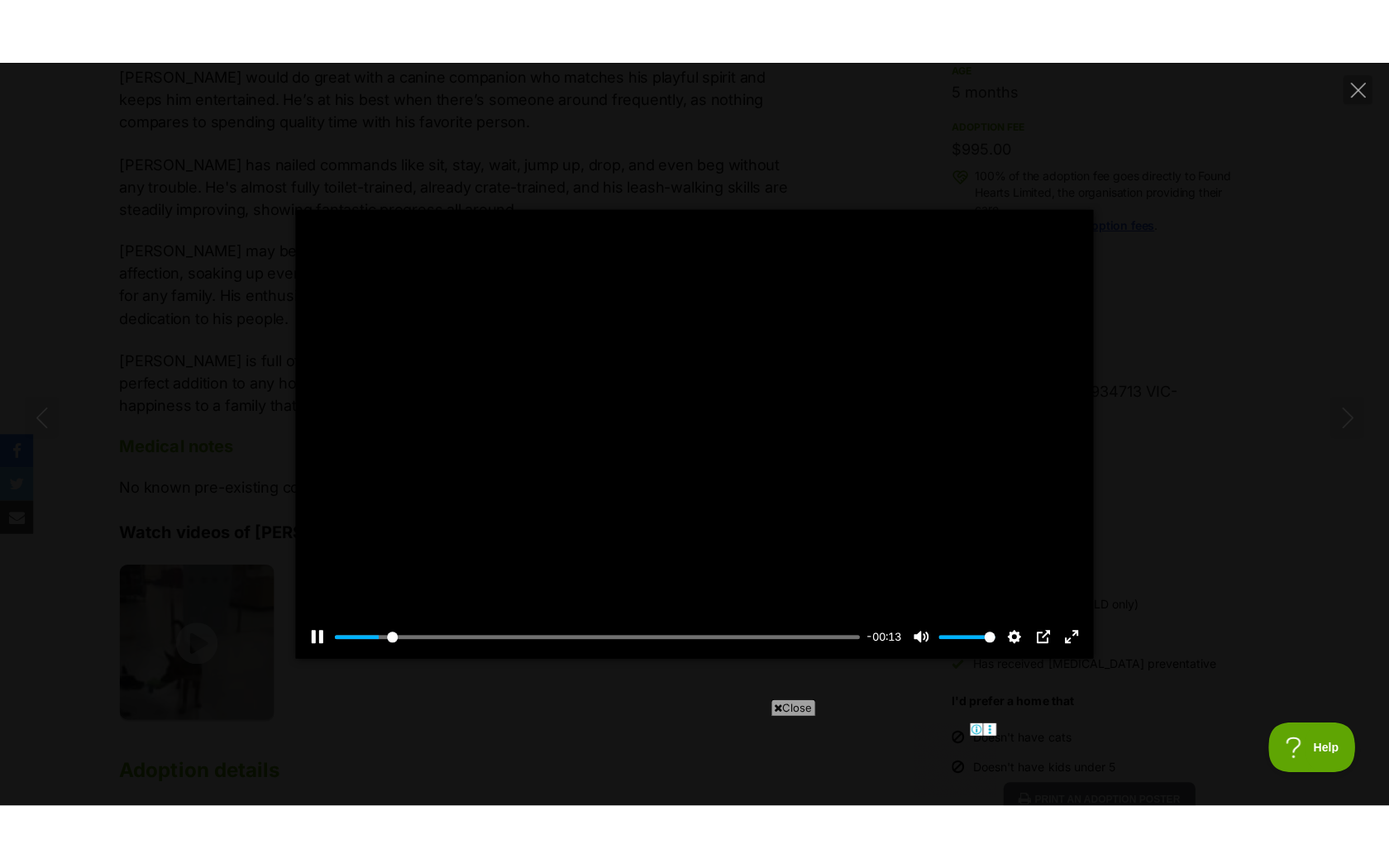
scroll to position [0, 0]
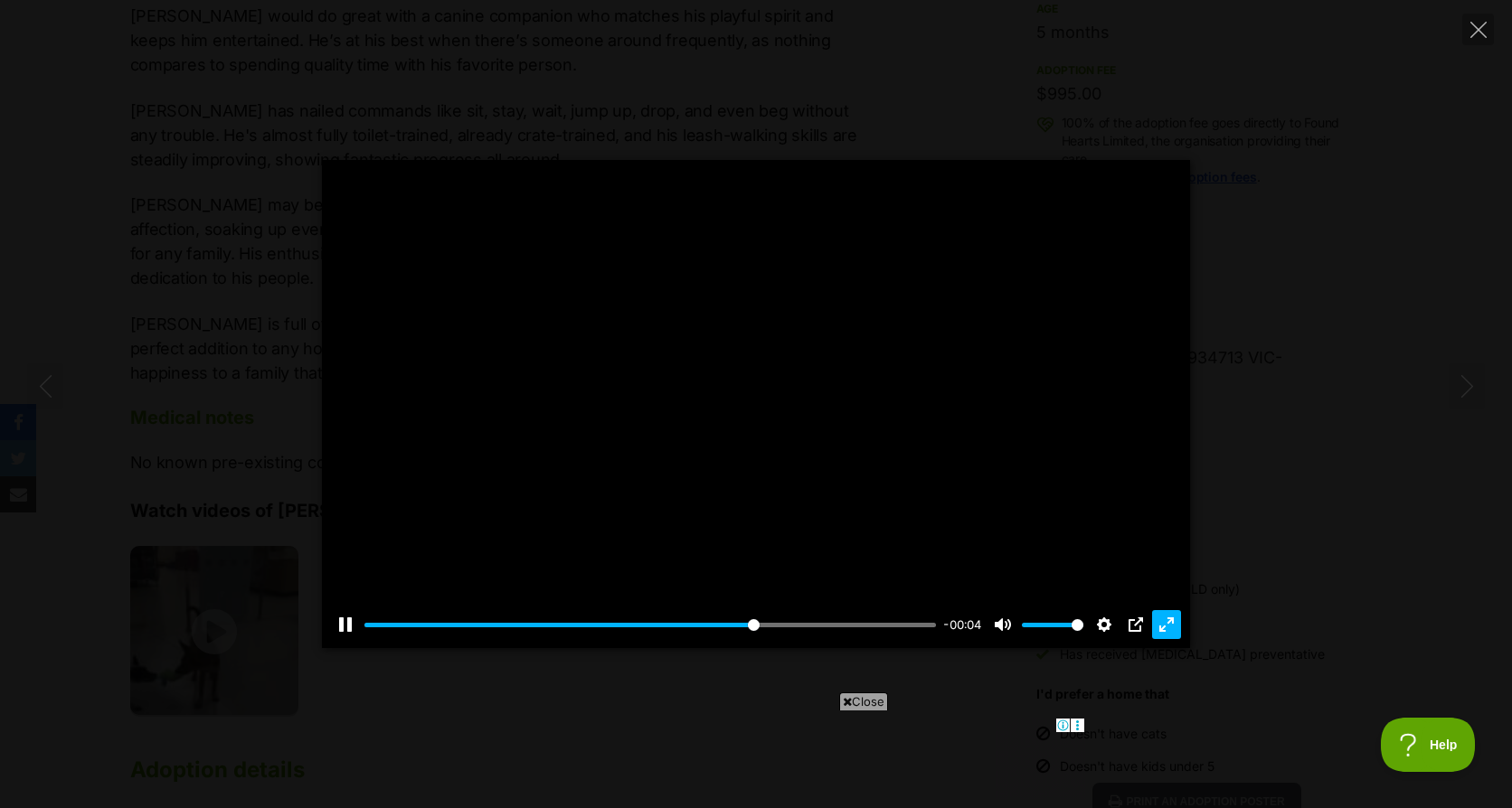
click at [1167, 619] on button "Exit fullscreen Enter fullscreen" at bounding box center [1166, 624] width 29 height 29
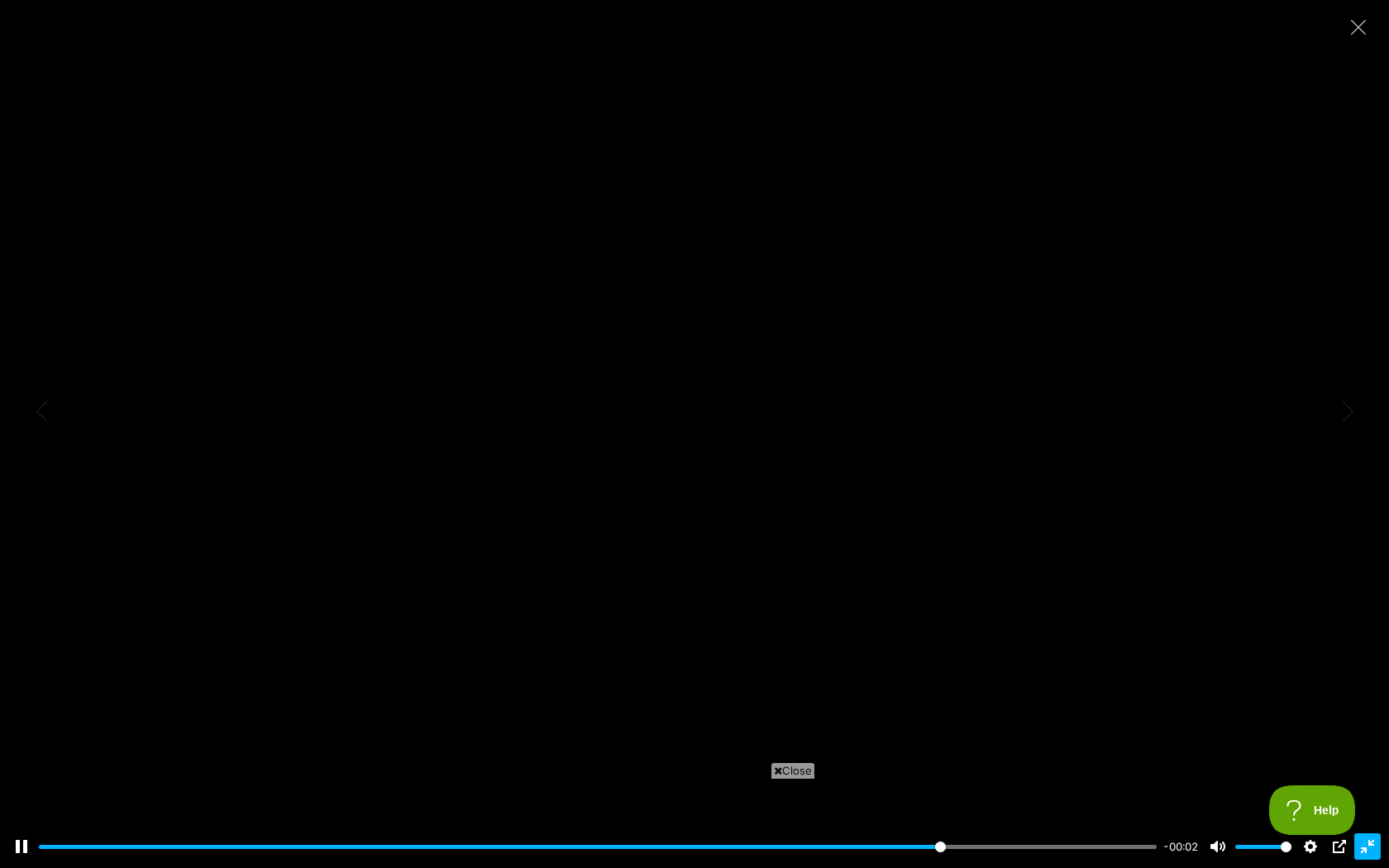
click at [1364, 738] on button "Exit fullscreen Enter fullscreen" at bounding box center [1368, 846] width 26 height 26
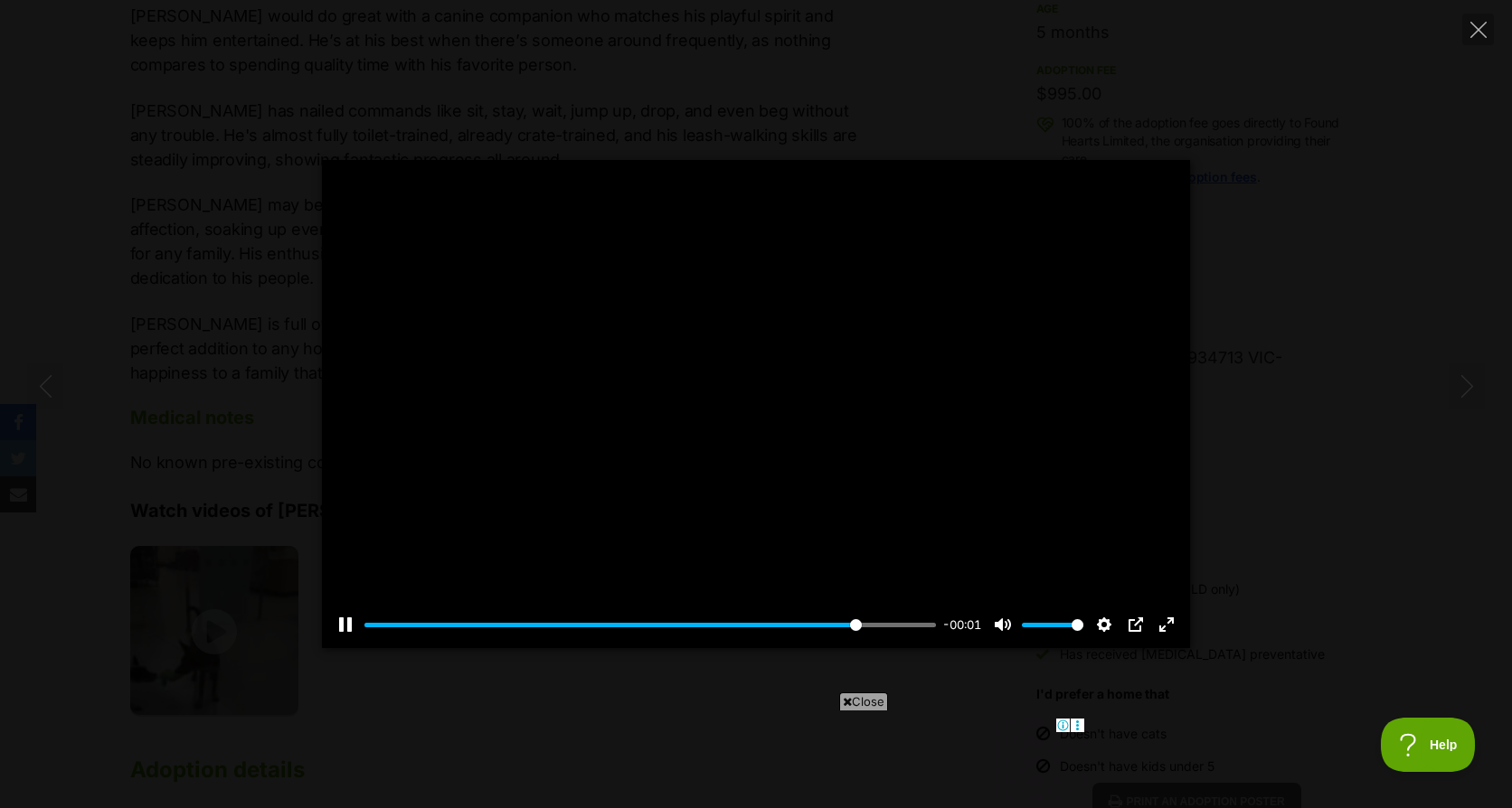
click at [737, 383] on div at bounding box center [756, 403] width 868 height 488
type input "88.63"
click at [1477, 32] on icon "Close" at bounding box center [1477, 29] width 16 height 16
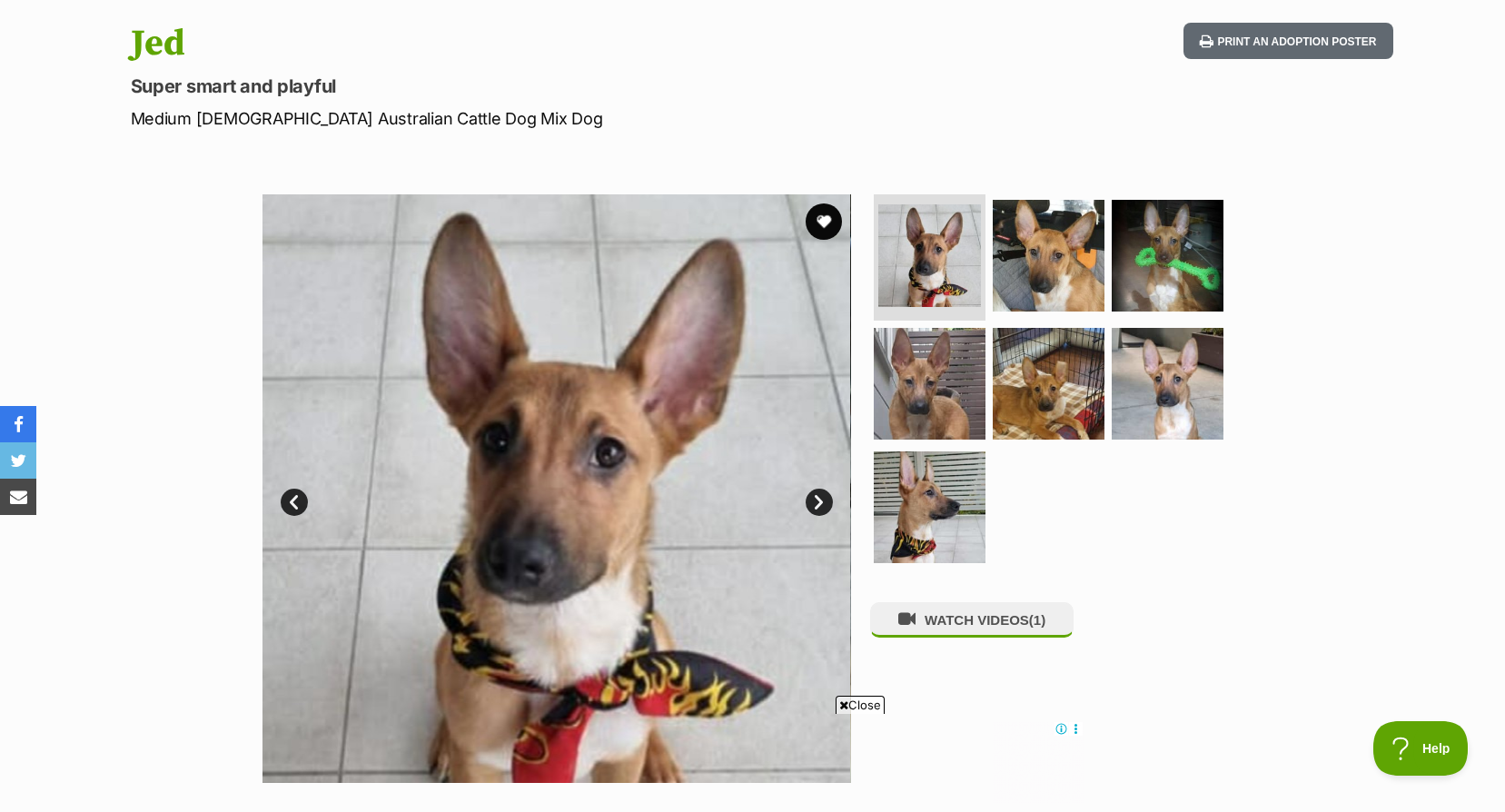
scroll to position [182, 0]
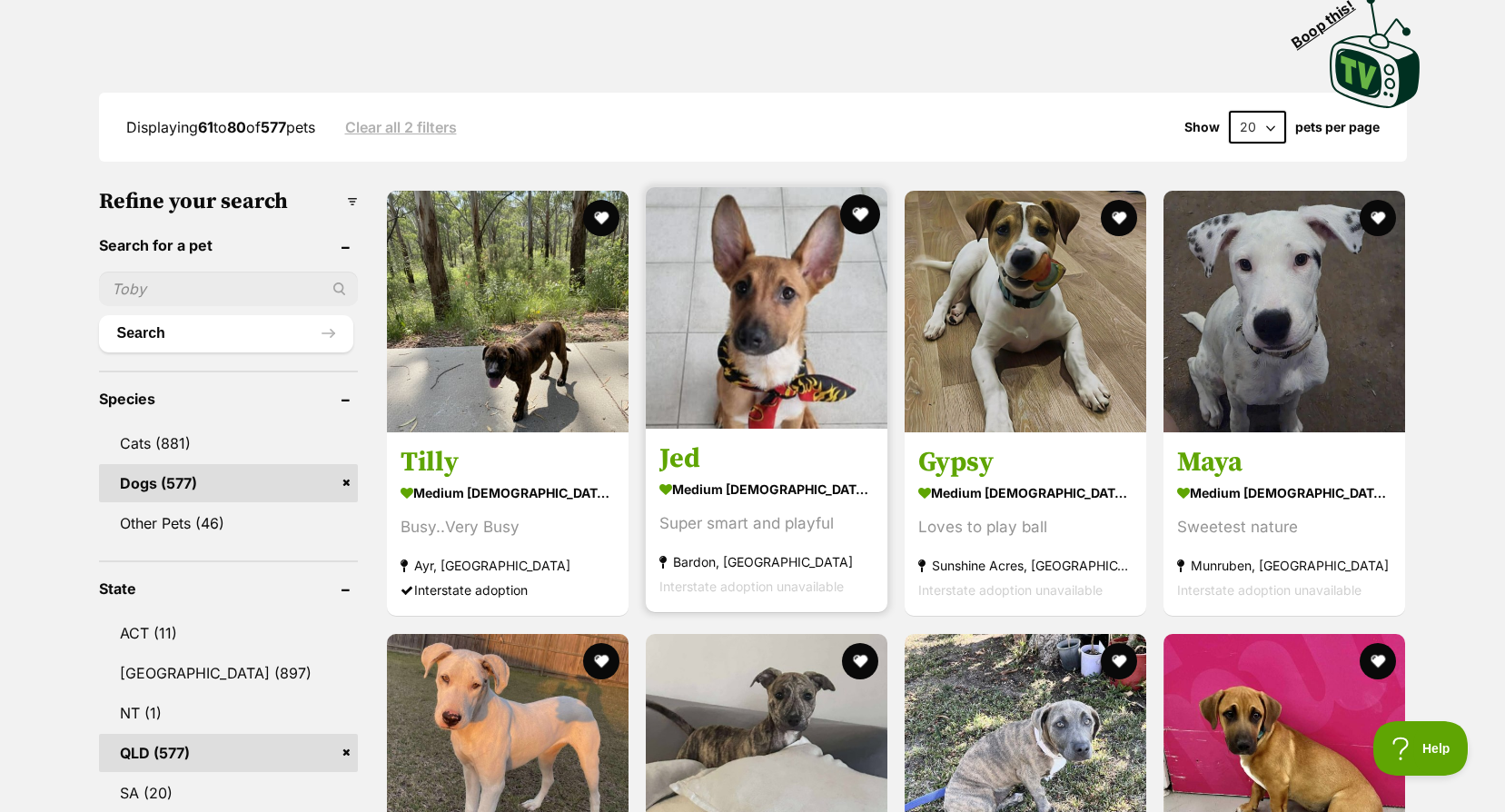
click at [864, 219] on button "favourite" at bounding box center [860, 214] width 40 height 40
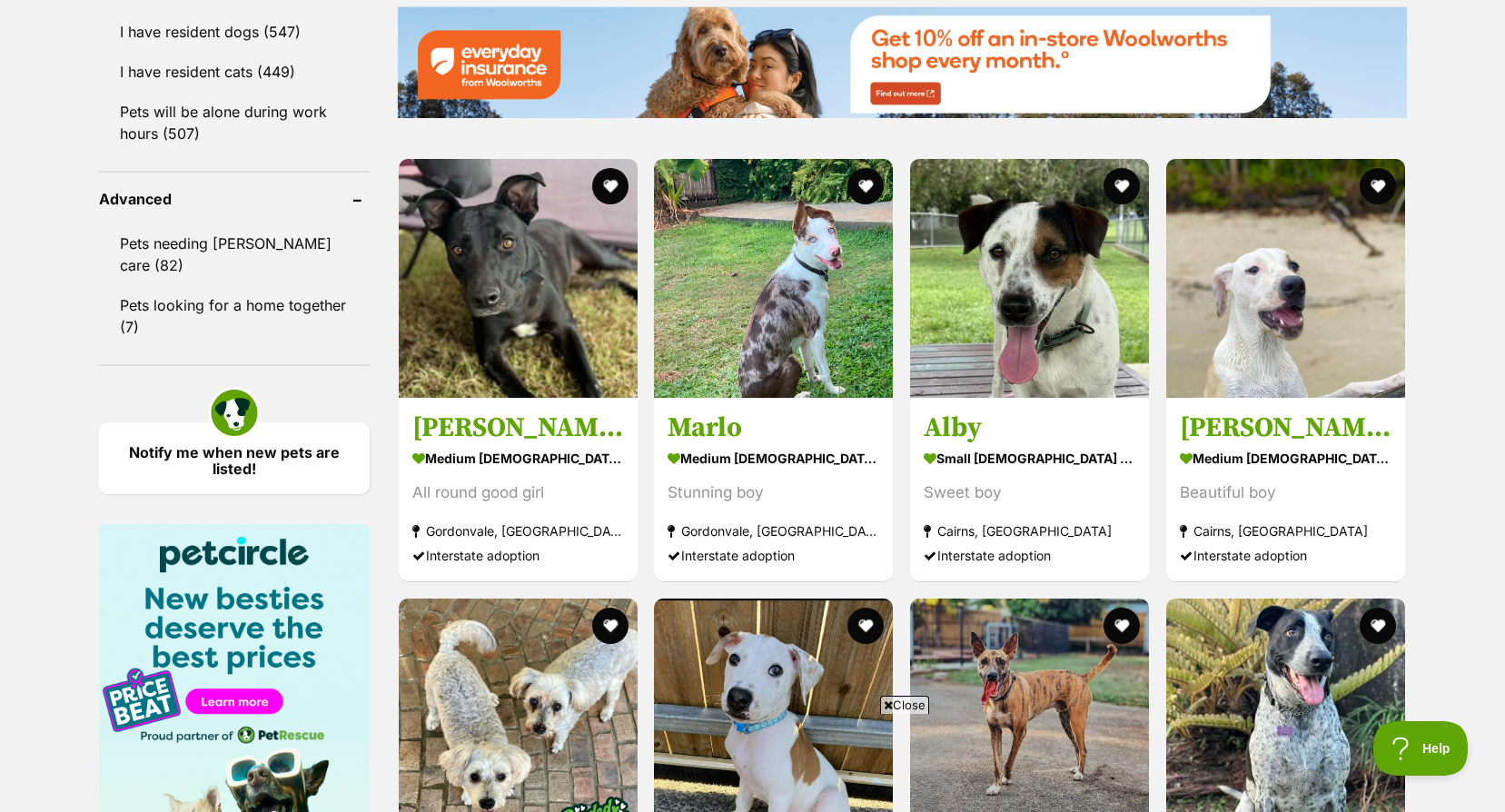
scroll to position [2261, 0]
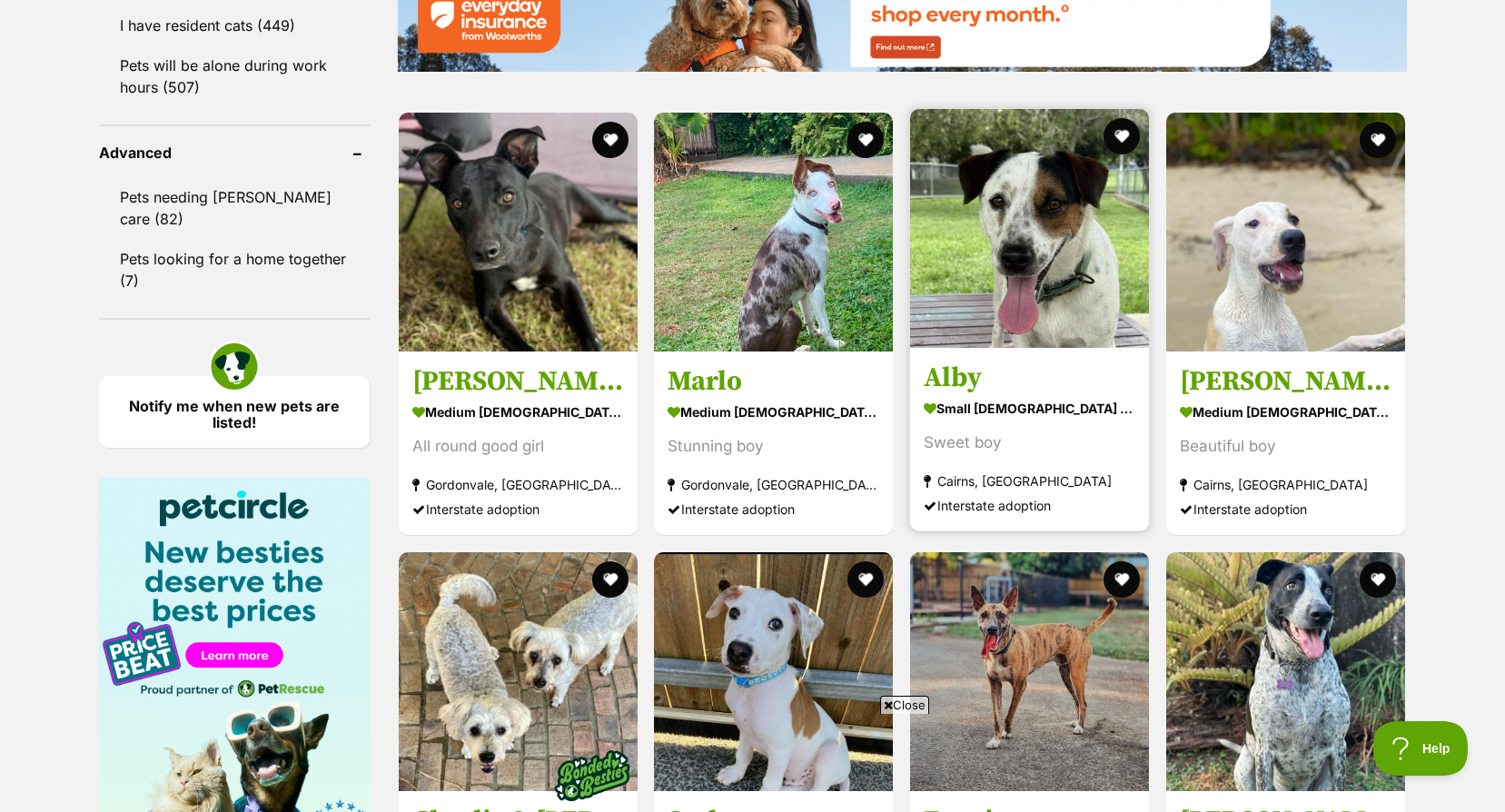
click at [963, 419] on strong "small [DEMOGRAPHIC_DATA] Dog" at bounding box center [1030, 408] width 212 height 26
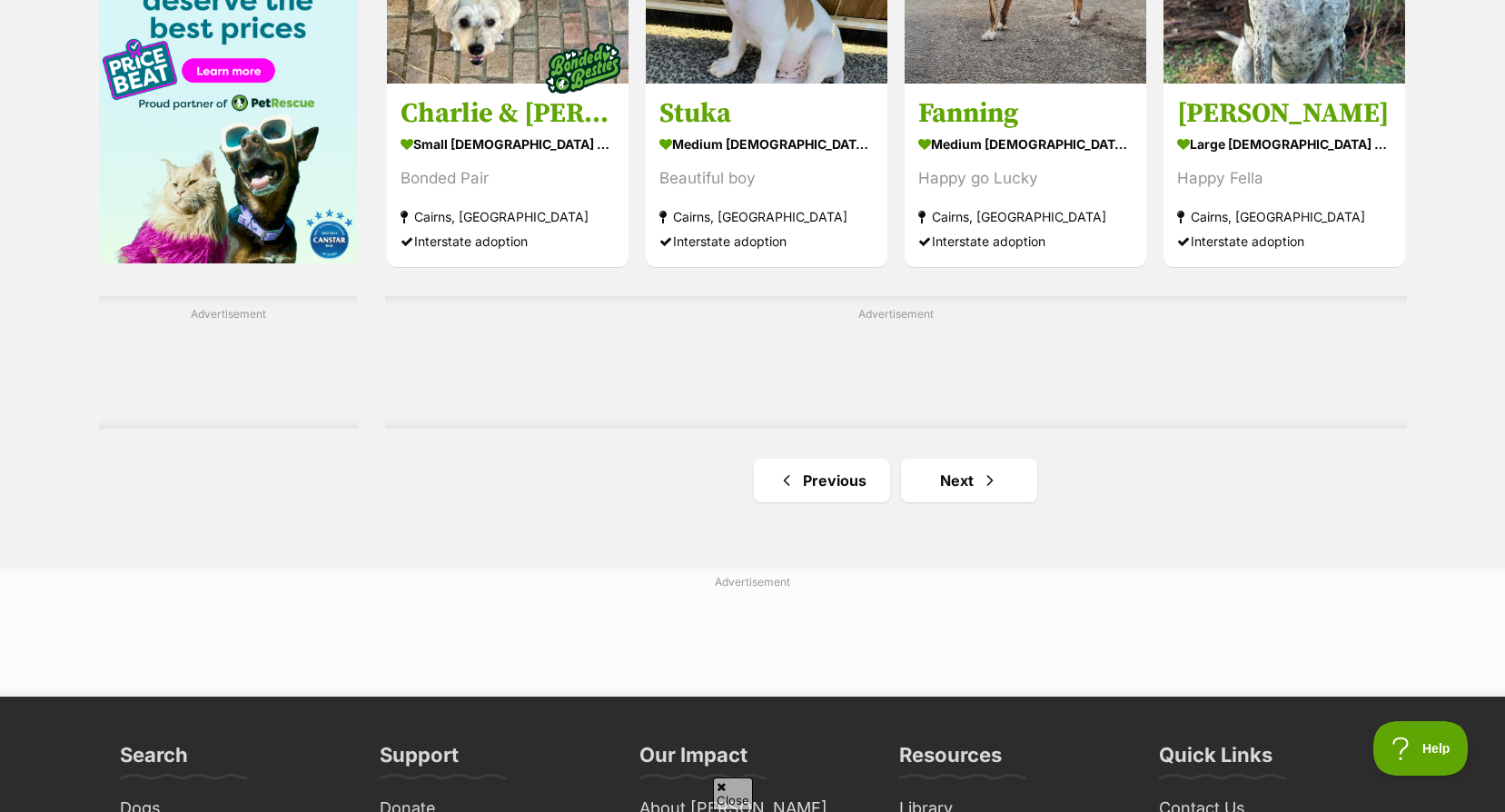
scroll to position [2987, 0]
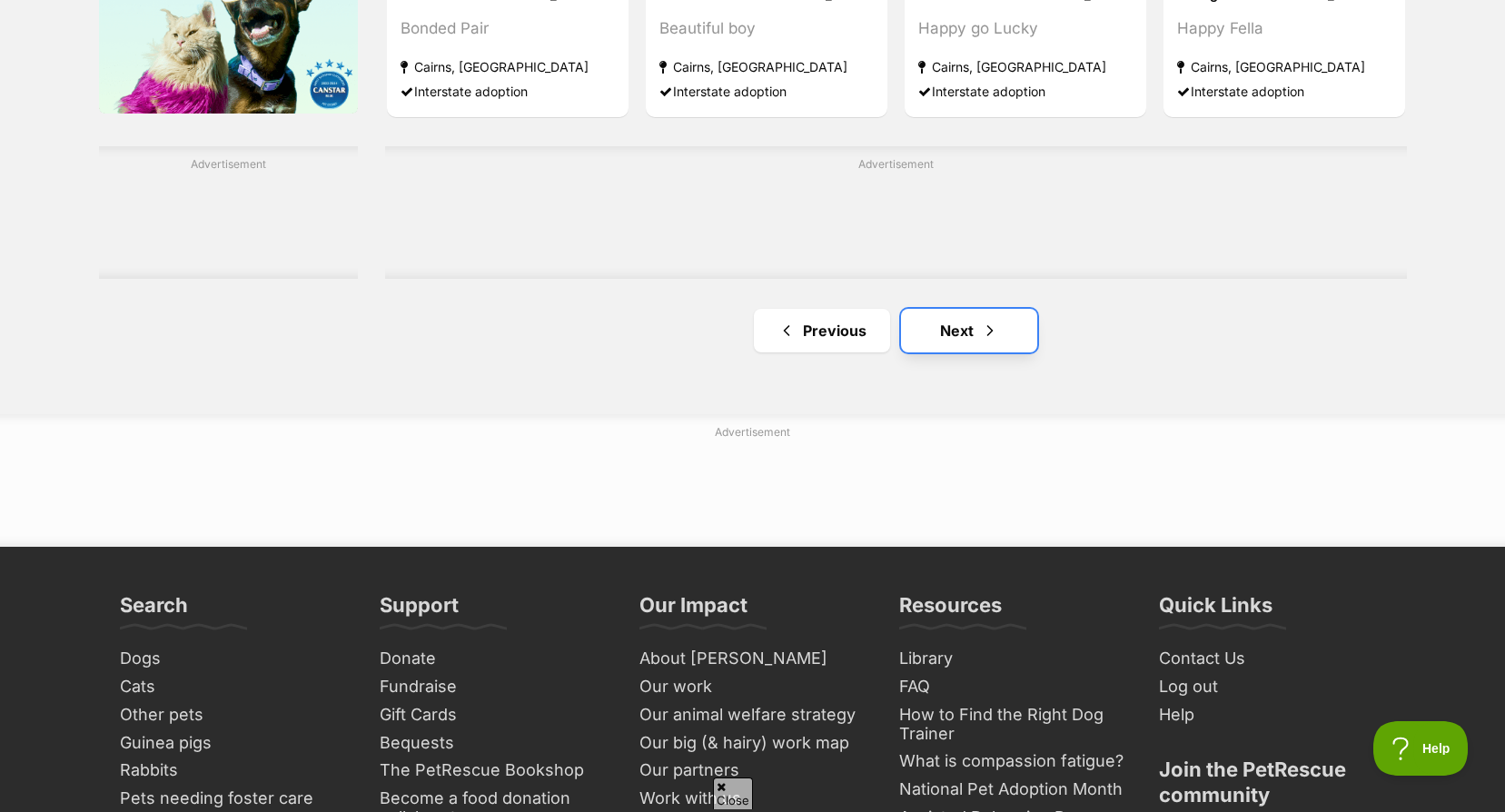
click at [947, 344] on link "Next" at bounding box center [969, 330] width 136 height 43
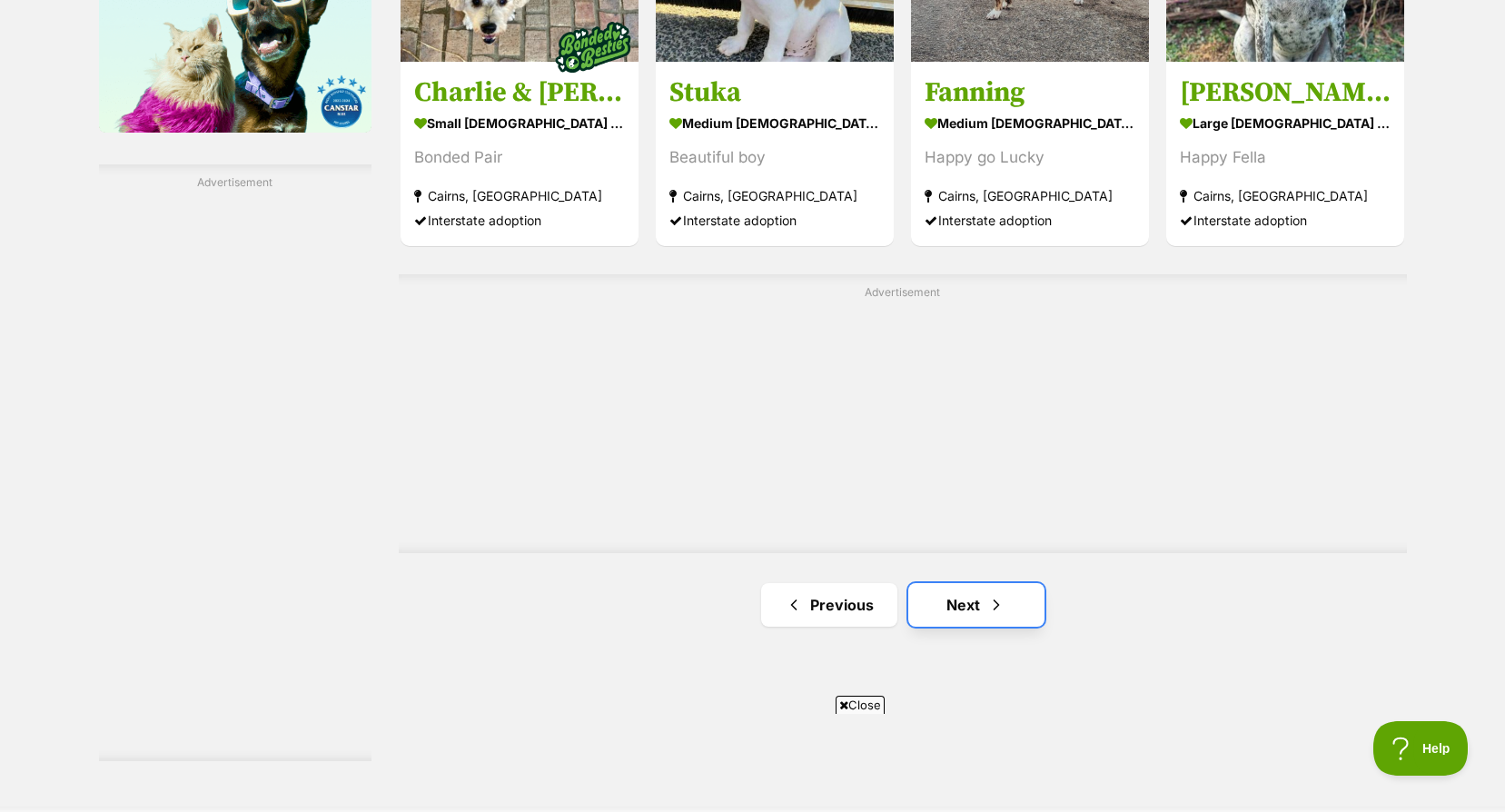
scroll to position [0, 0]
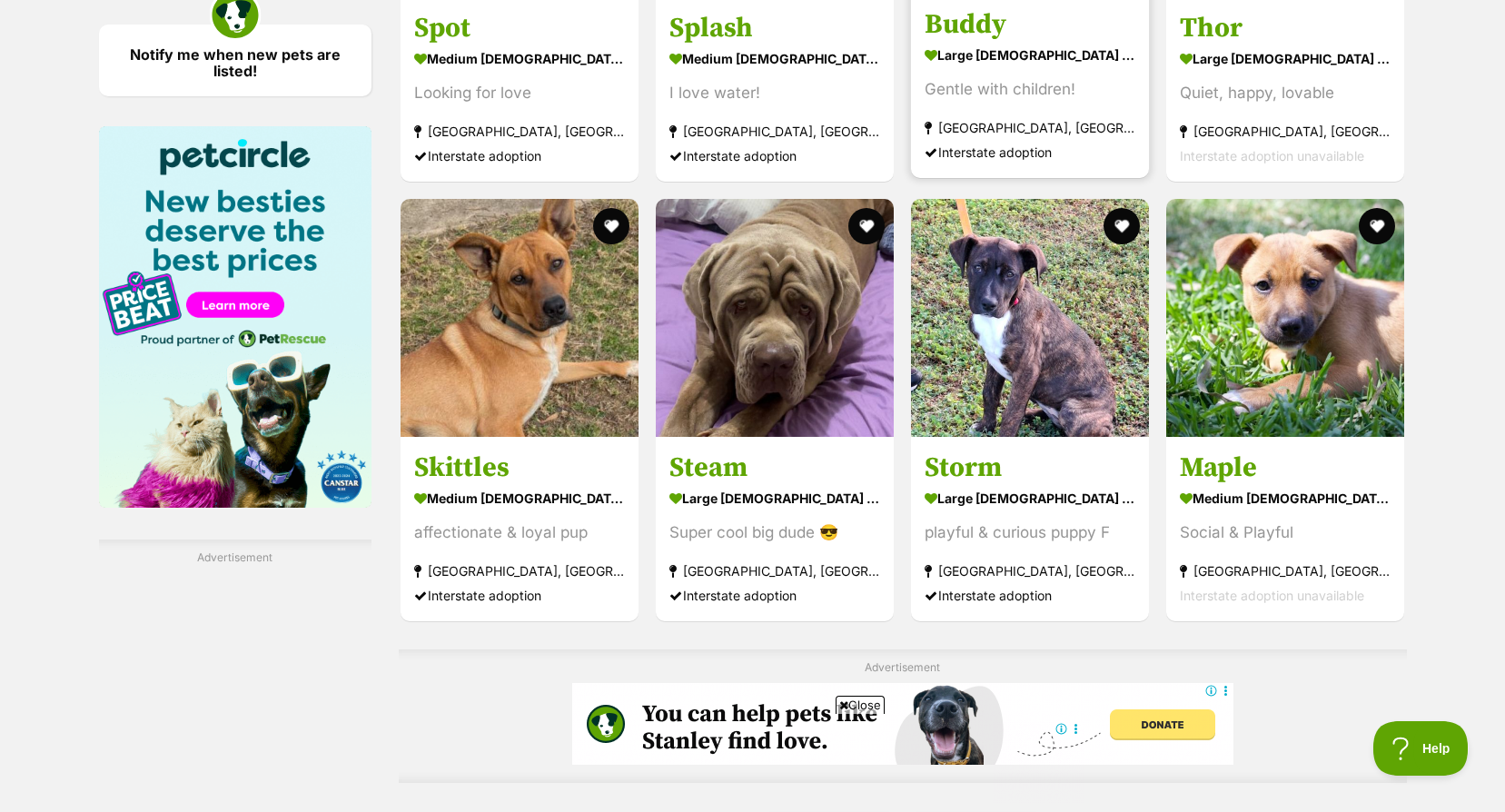
scroll to position [2816, 0]
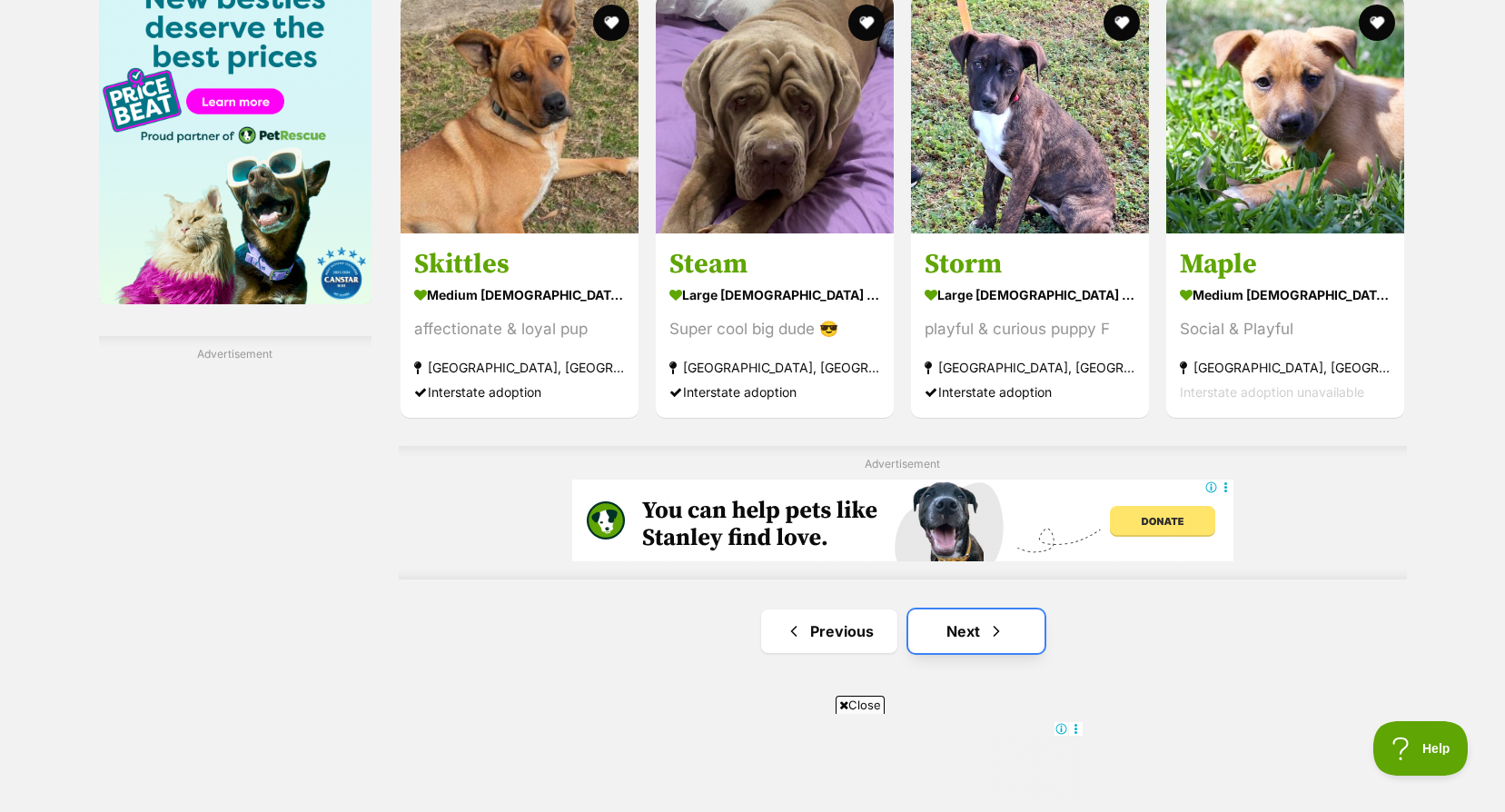
click at [987, 637] on span "Next page" at bounding box center [996, 631] width 18 height 22
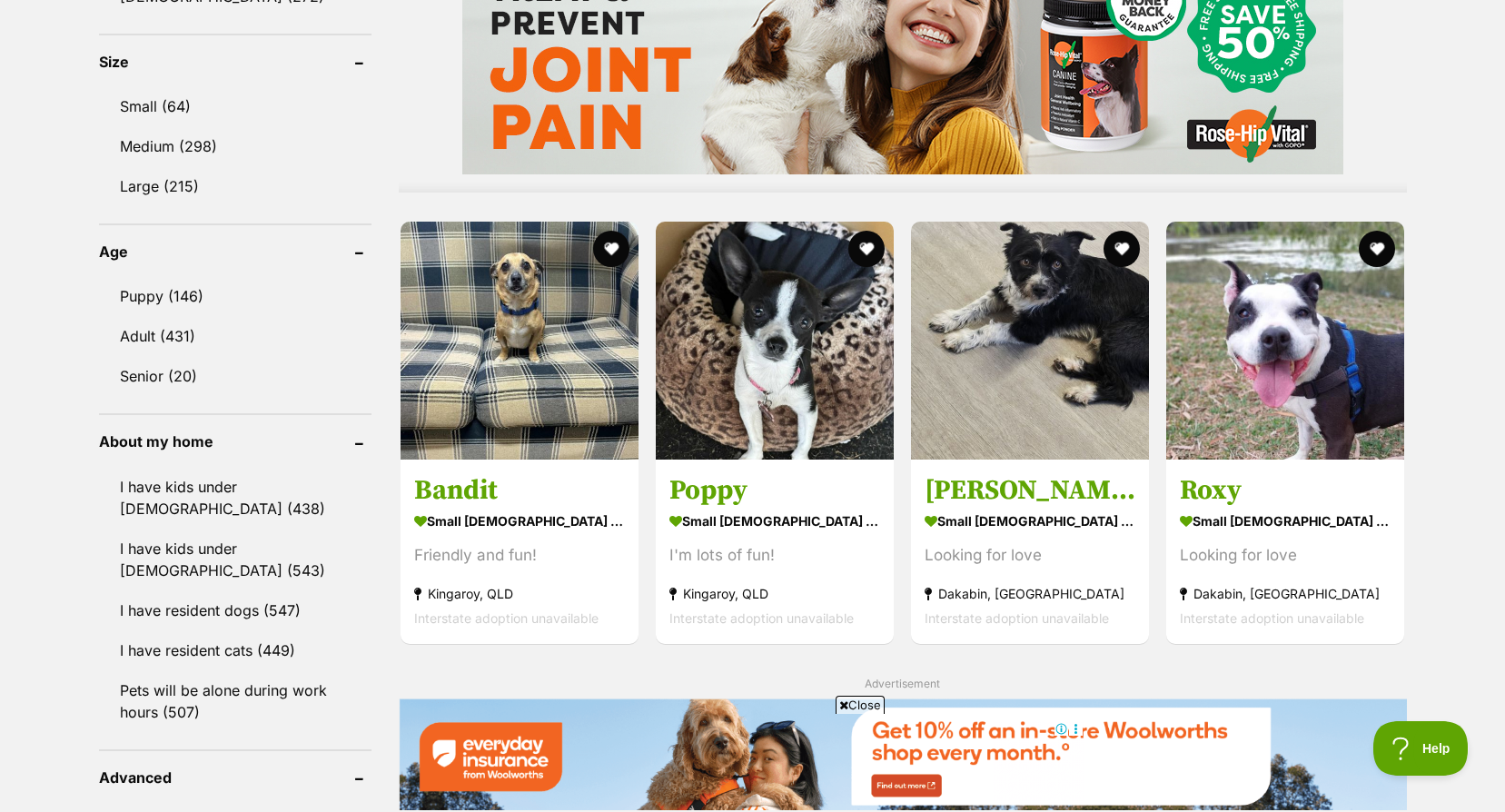
scroll to position [1725, 0]
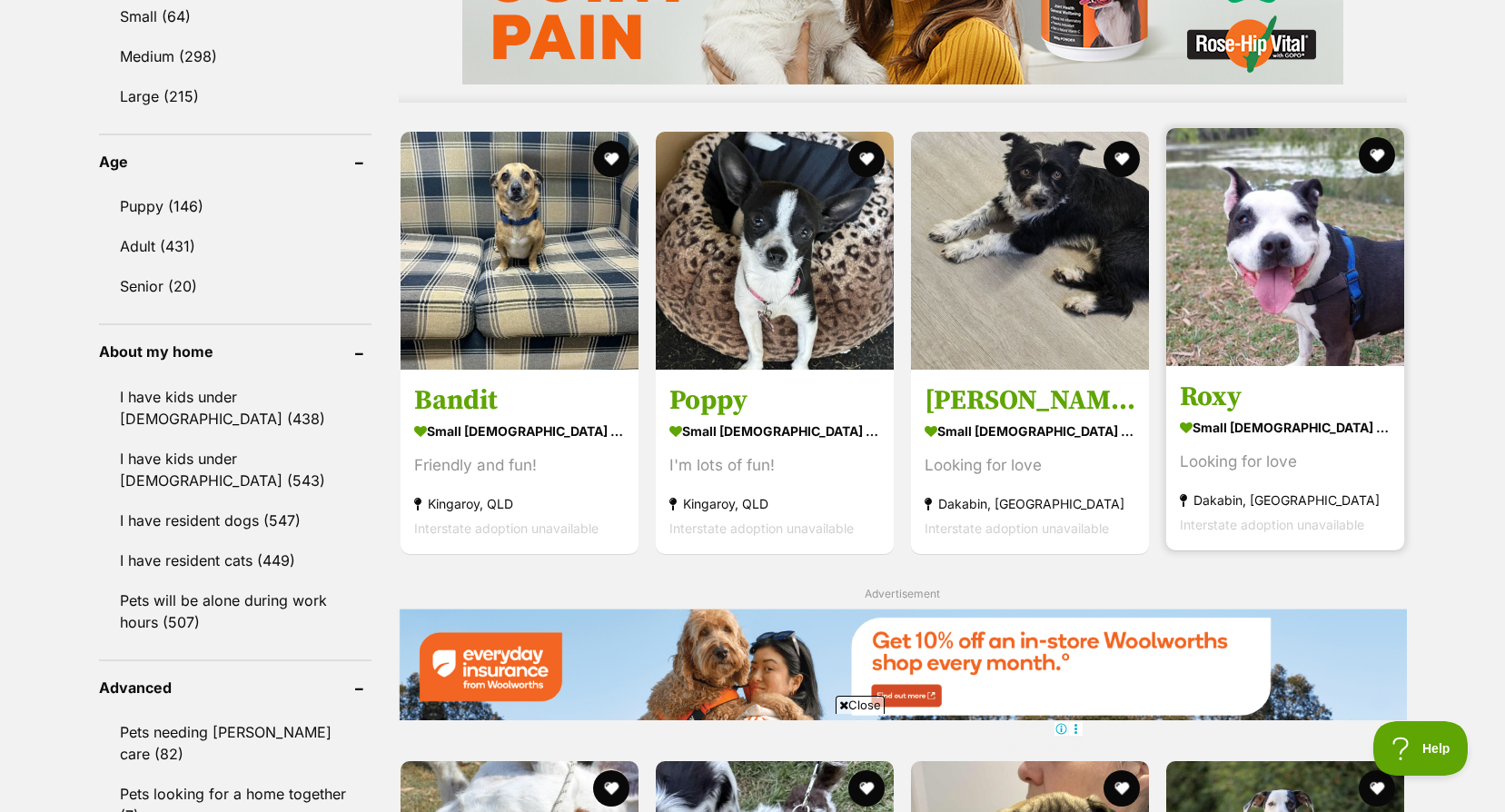
click at [1234, 492] on strong "Dakabin, QLD" at bounding box center [1285, 500] width 211 height 24
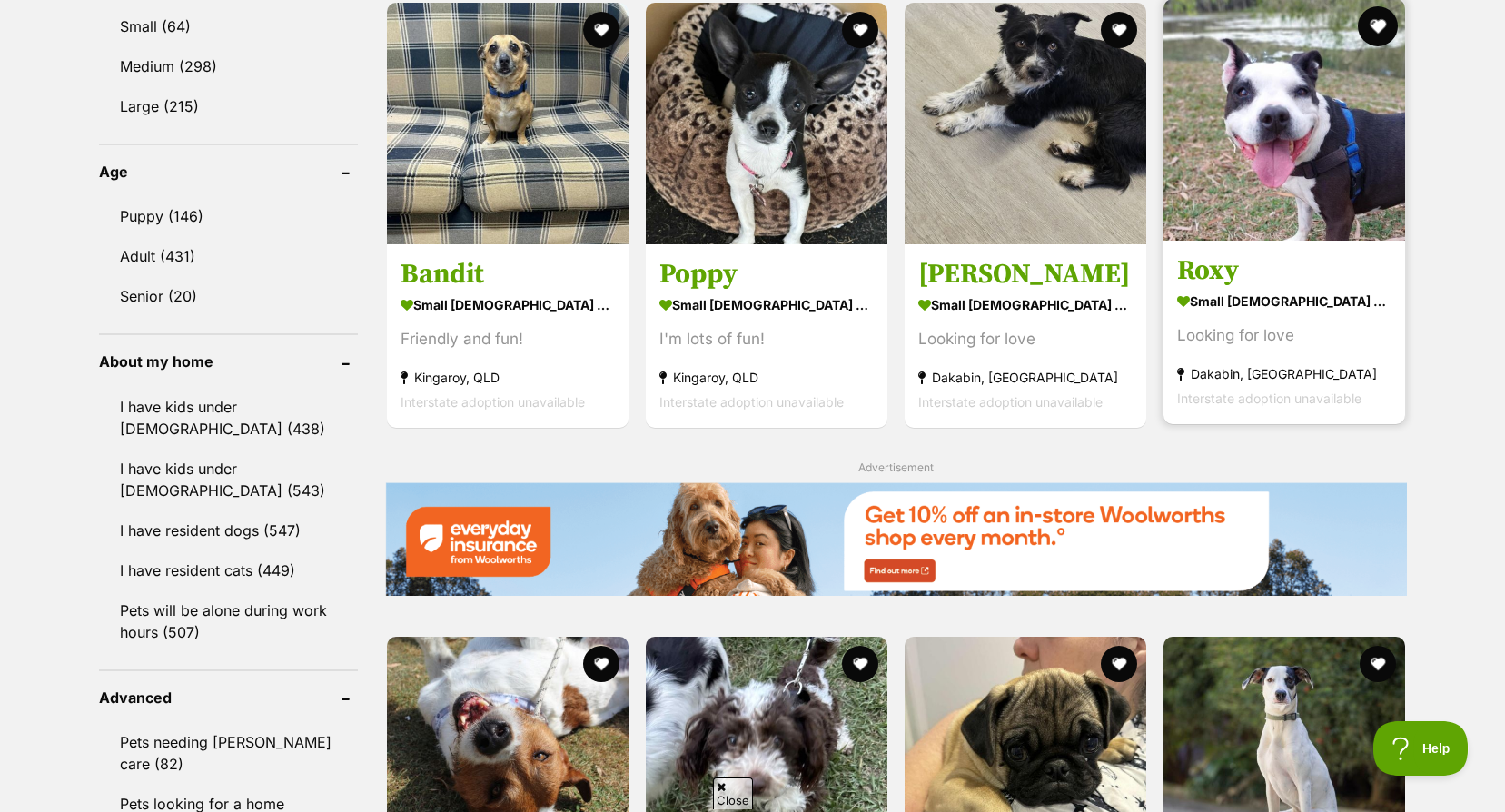
click at [1377, 33] on button "favourite" at bounding box center [1377, 26] width 40 height 40
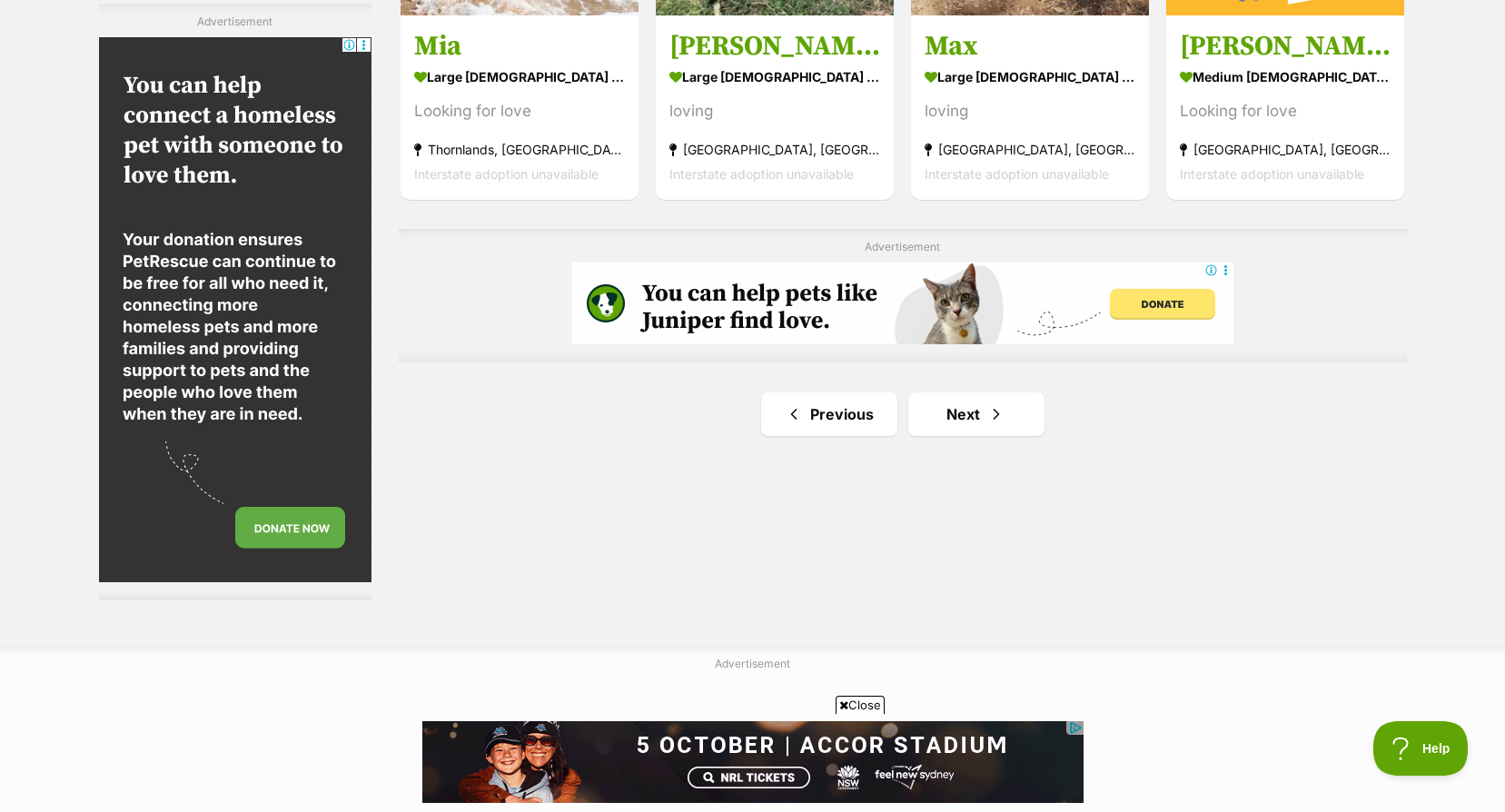
scroll to position [3168, 0]
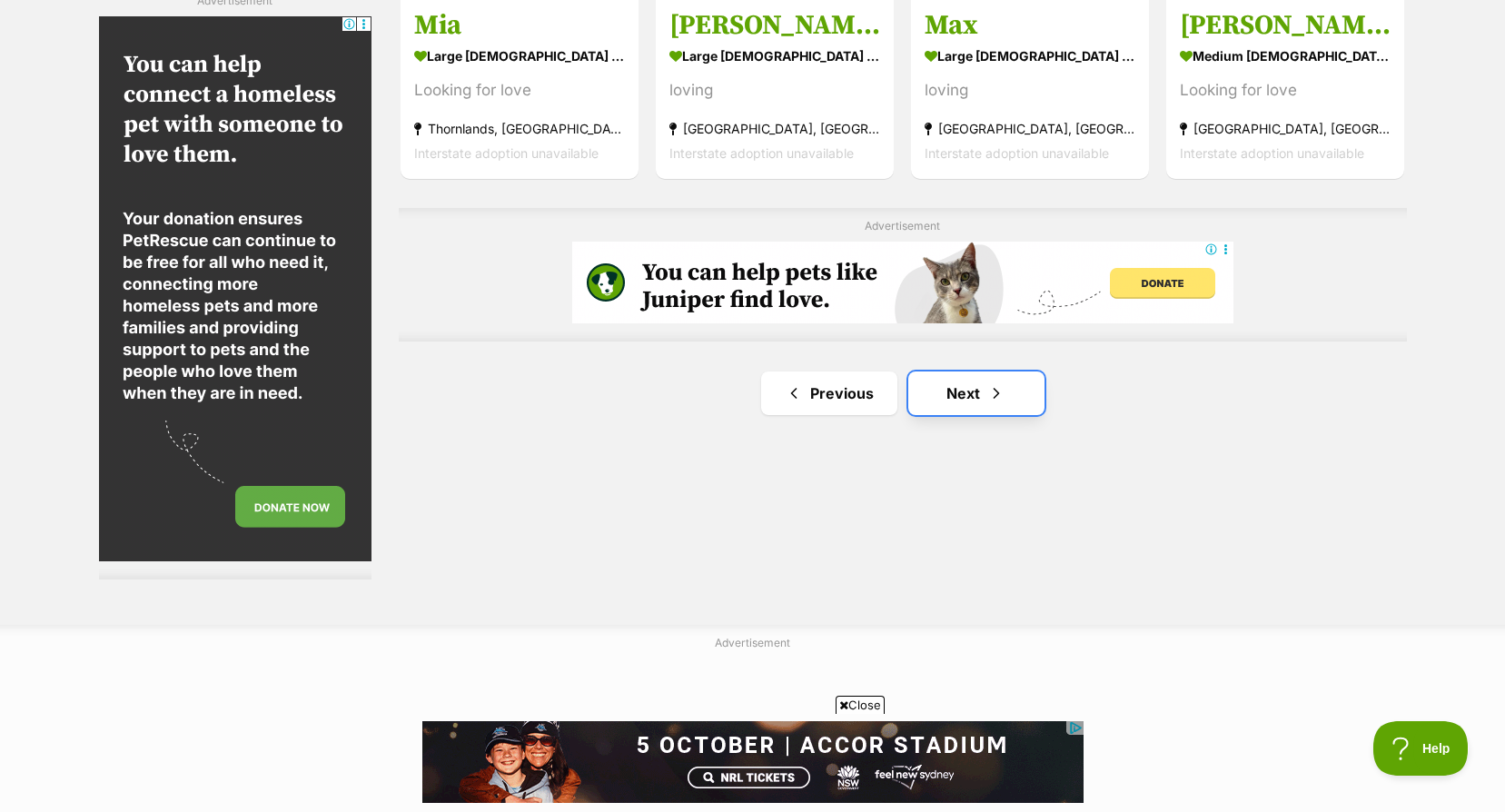
click at [951, 391] on link "Next" at bounding box center [976, 393] width 136 height 43
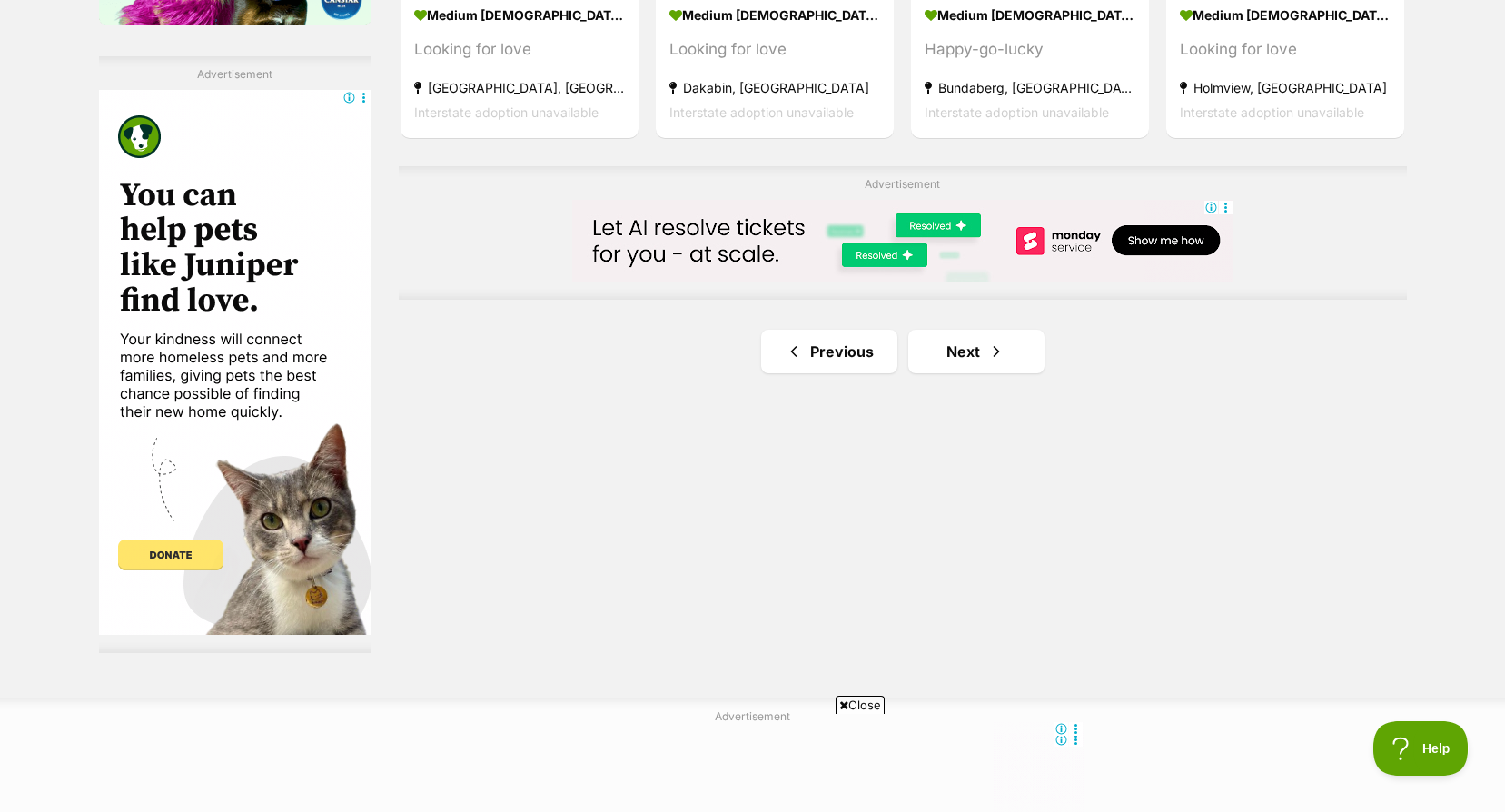
scroll to position [3179, 0]
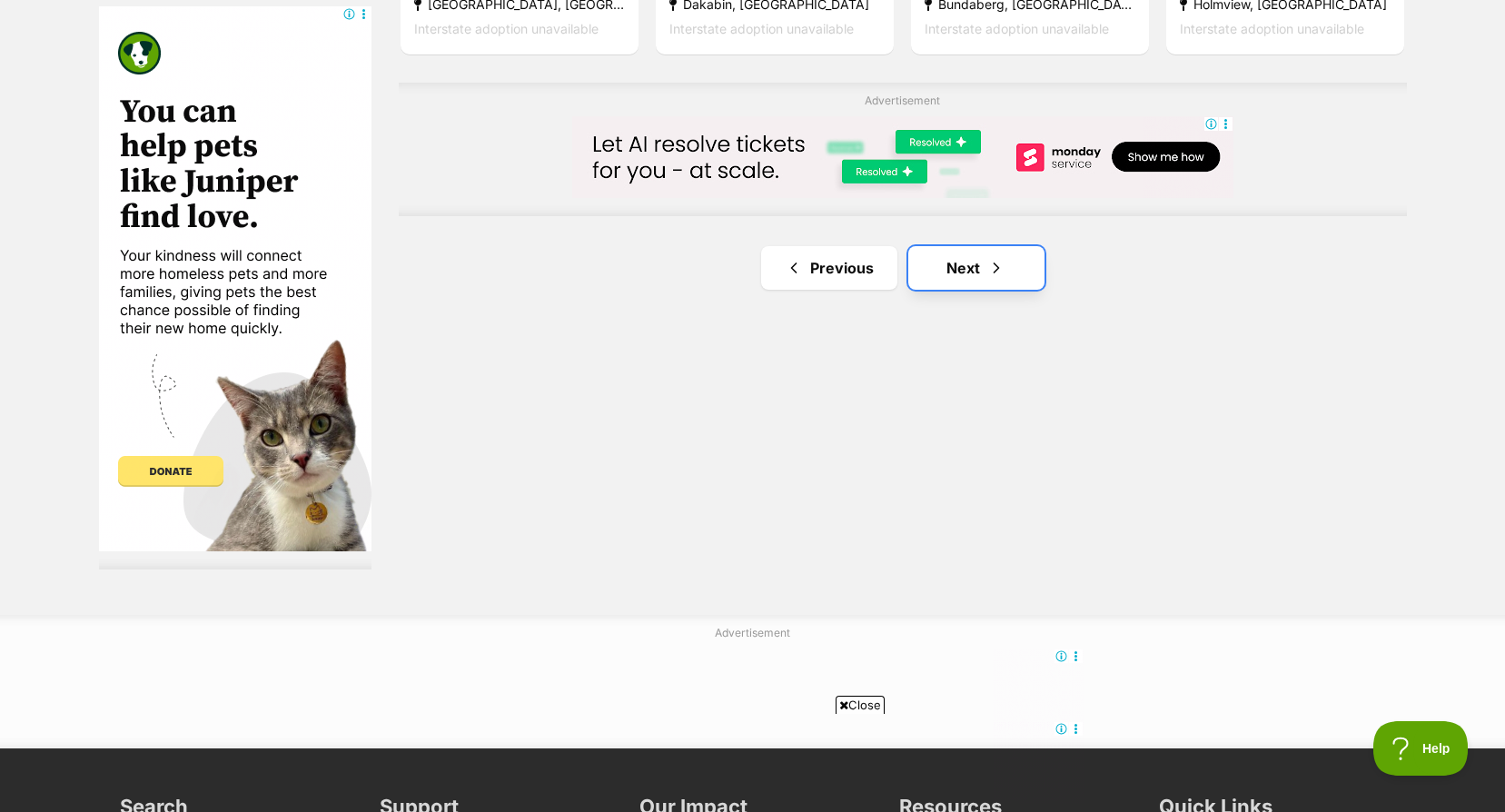
click at [959, 284] on link "Next" at bounding box center [976, 267] width 136 height 43
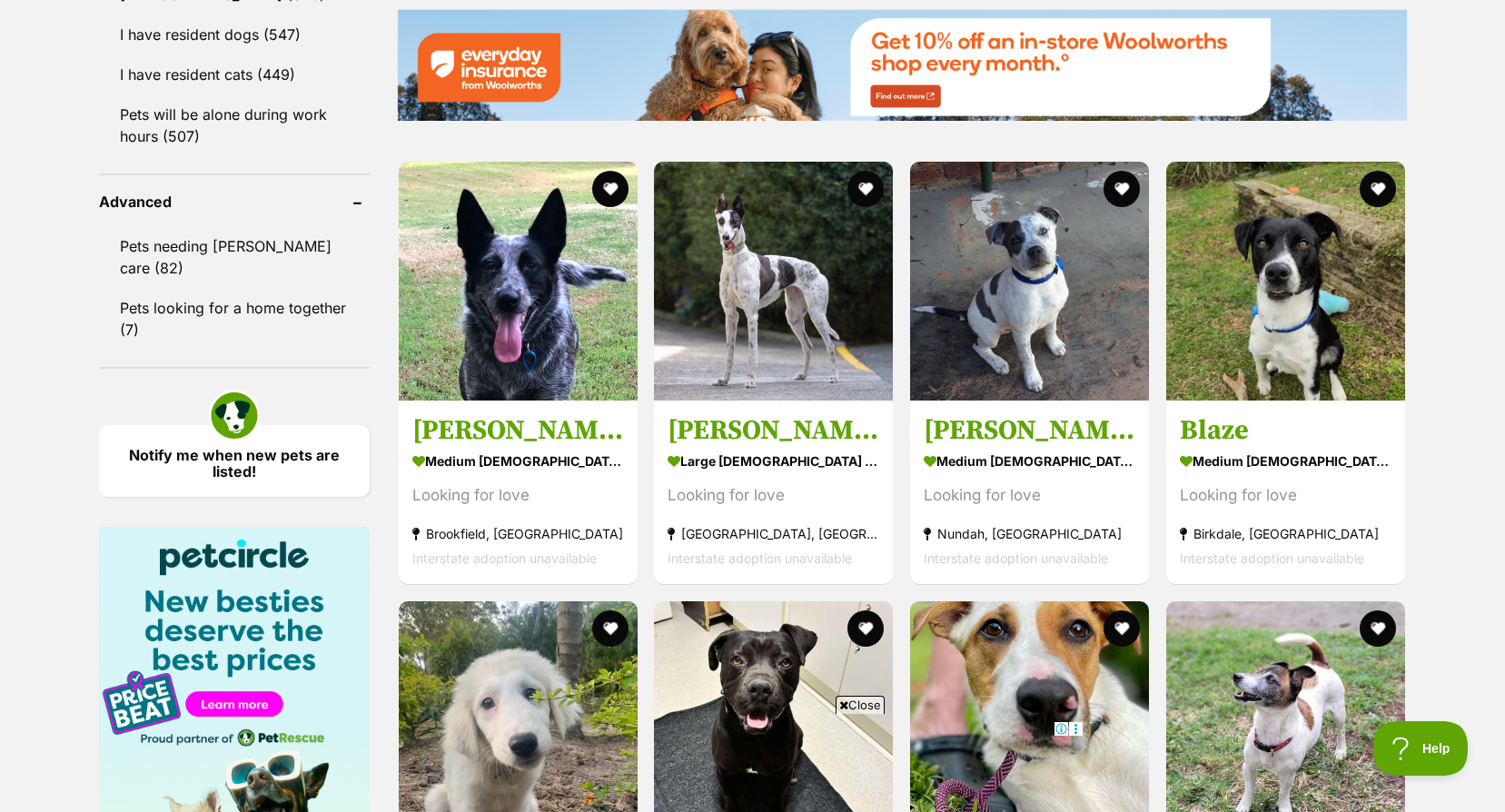
scroll to position [2271, 0]
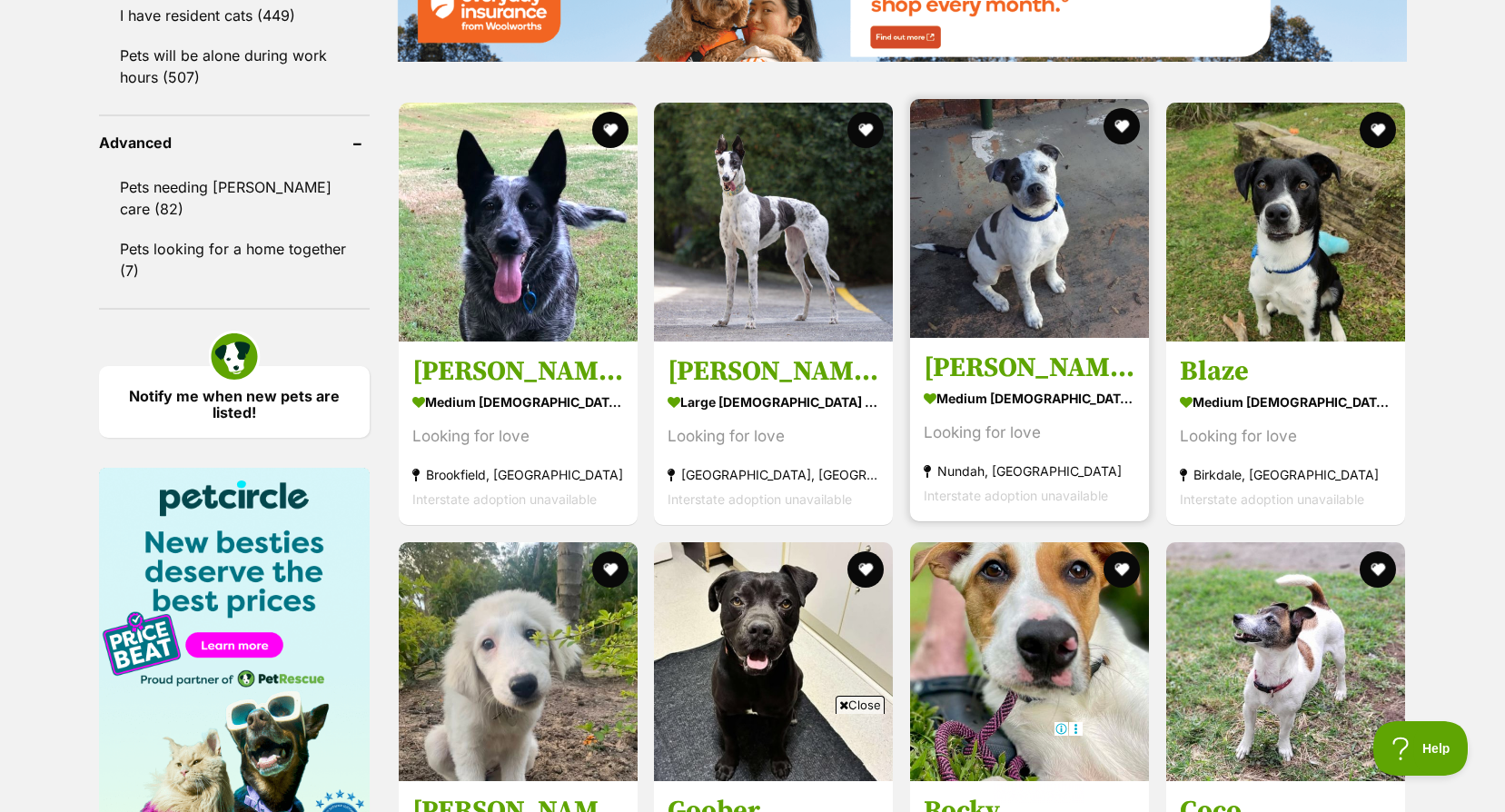
click at [976, 381] on h3 "Dennis" at bounding box center [1030, 368] width 212 height 35
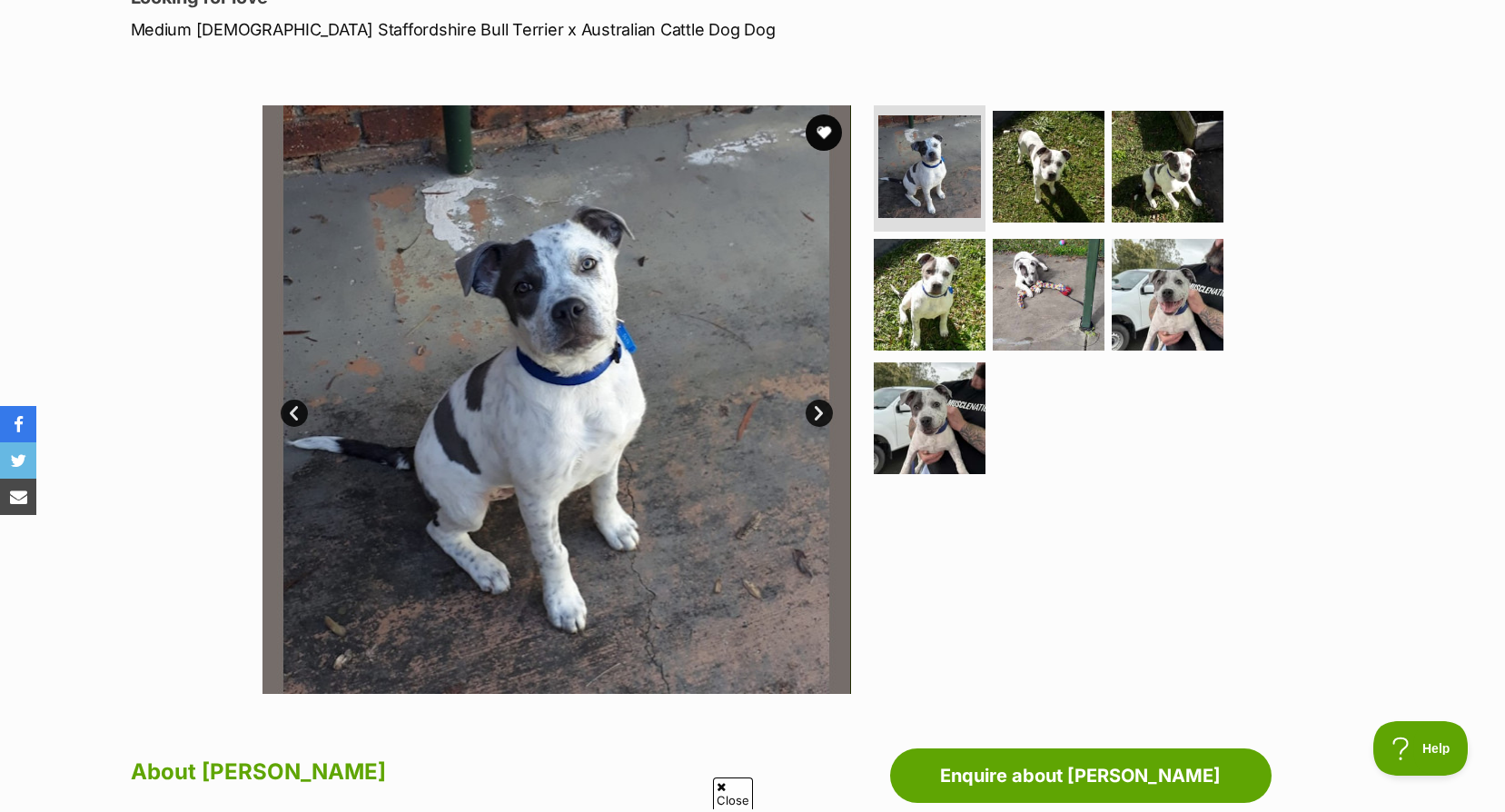
click at [823, 413] on link "Next" at bounding box center [819, 413] width 27 height 27
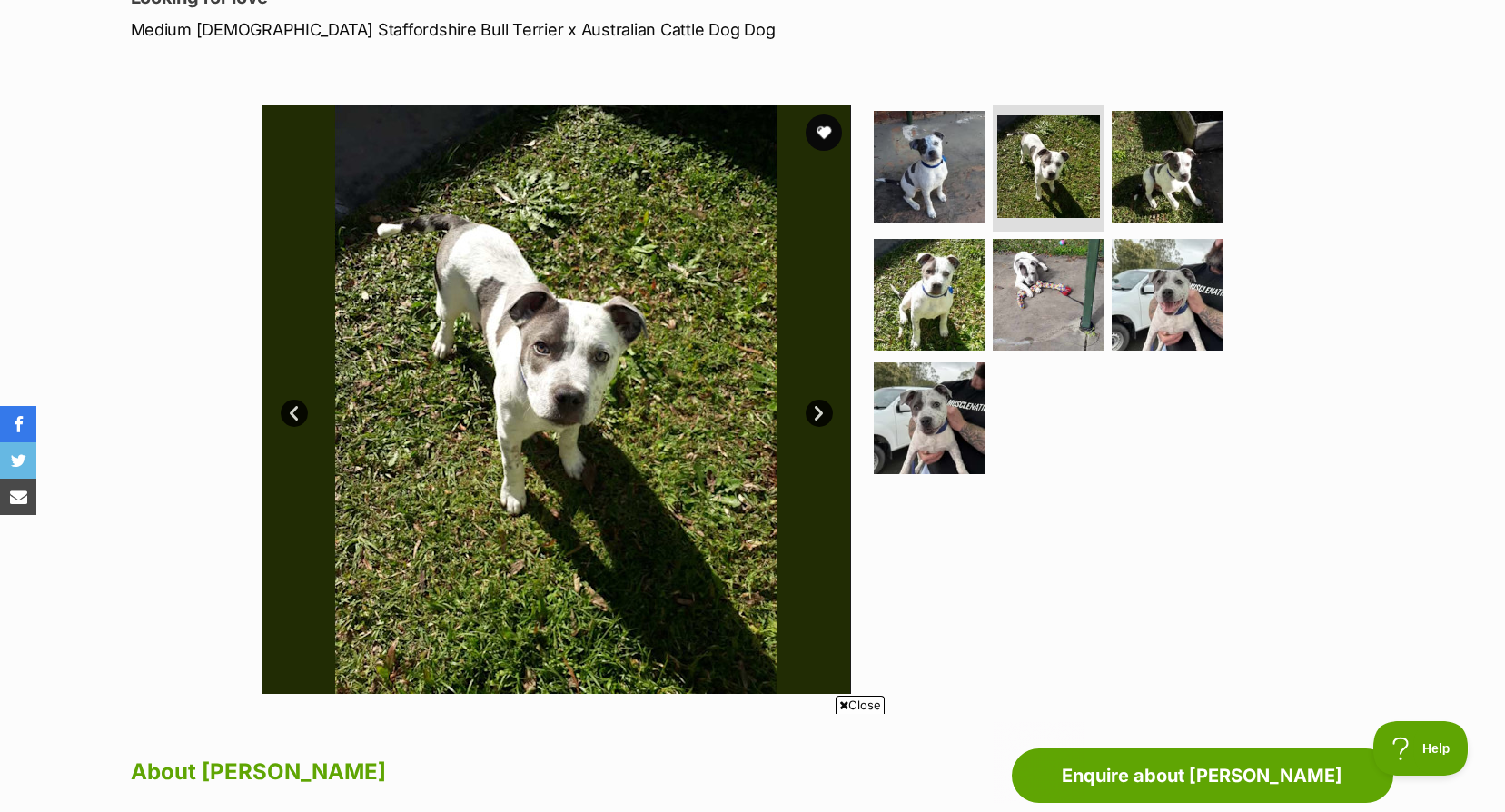
click at [823, 413] on link "Next" at bounding box center [819, 413] width 27 height 27
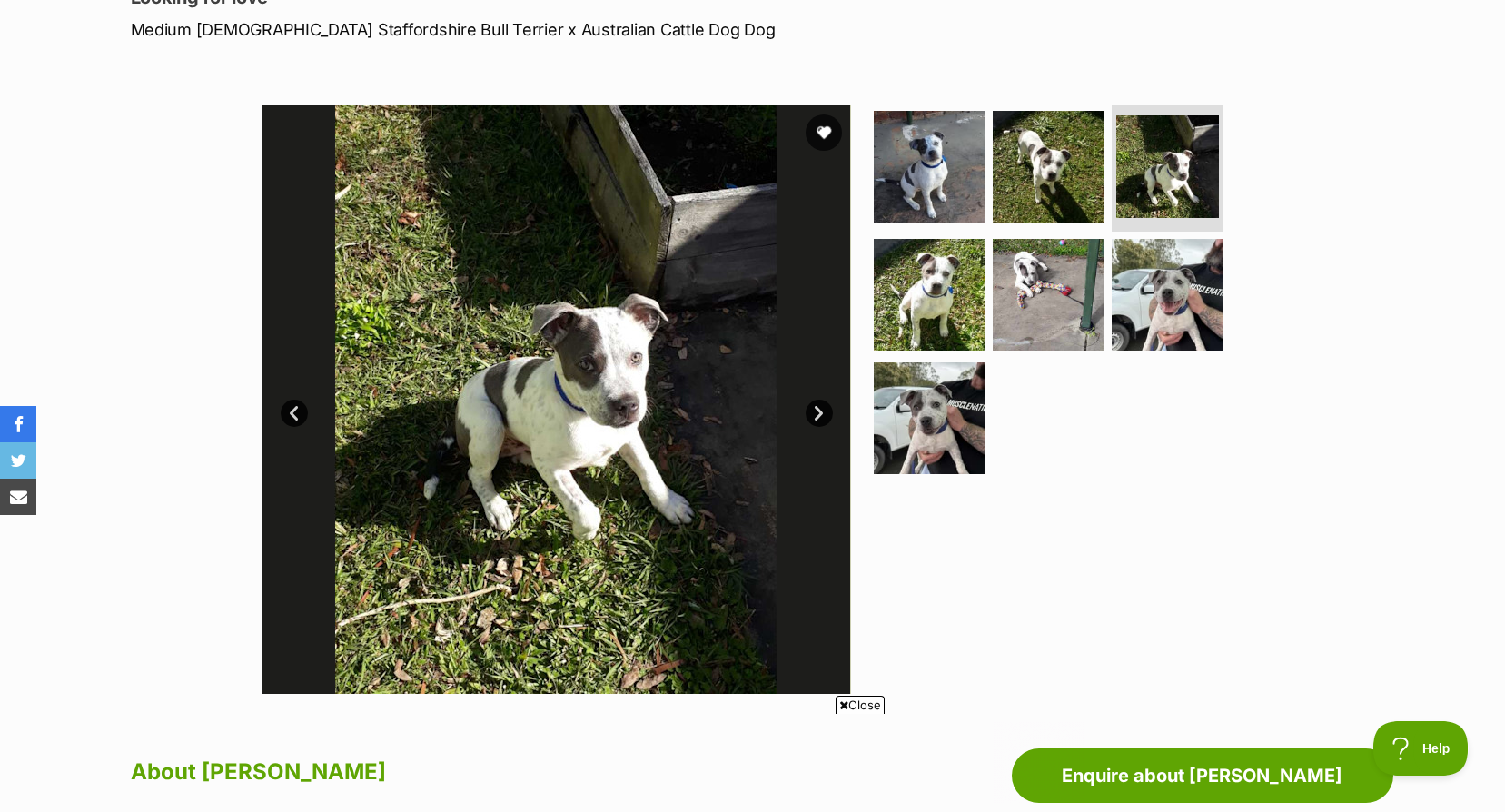
click at [823, 413] on link "Next" at bounding box center [819, 413] width 27 height 27
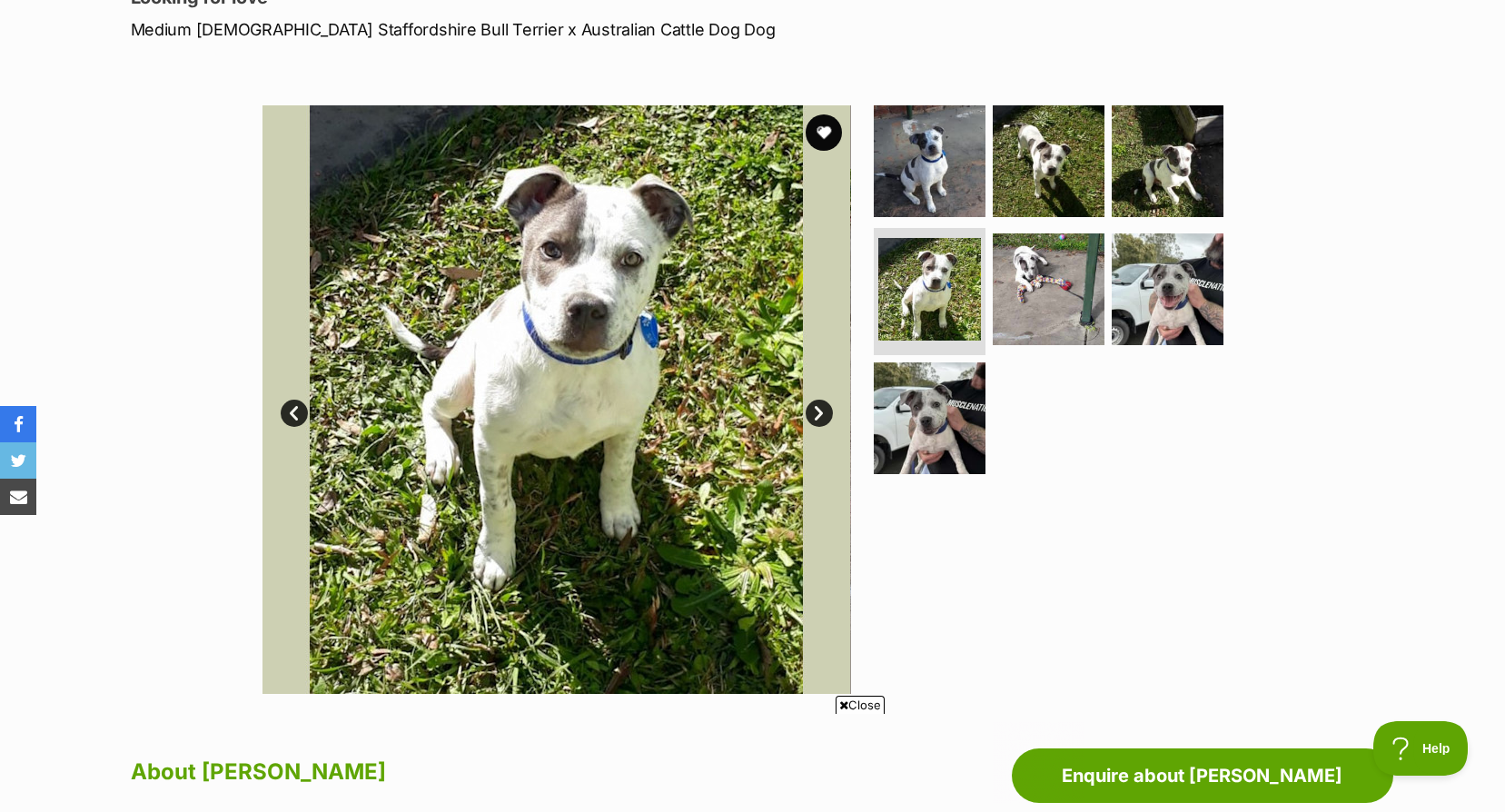
click at [823, 413] on link "Next" at bounding box center [819, 413] width 27 height 27
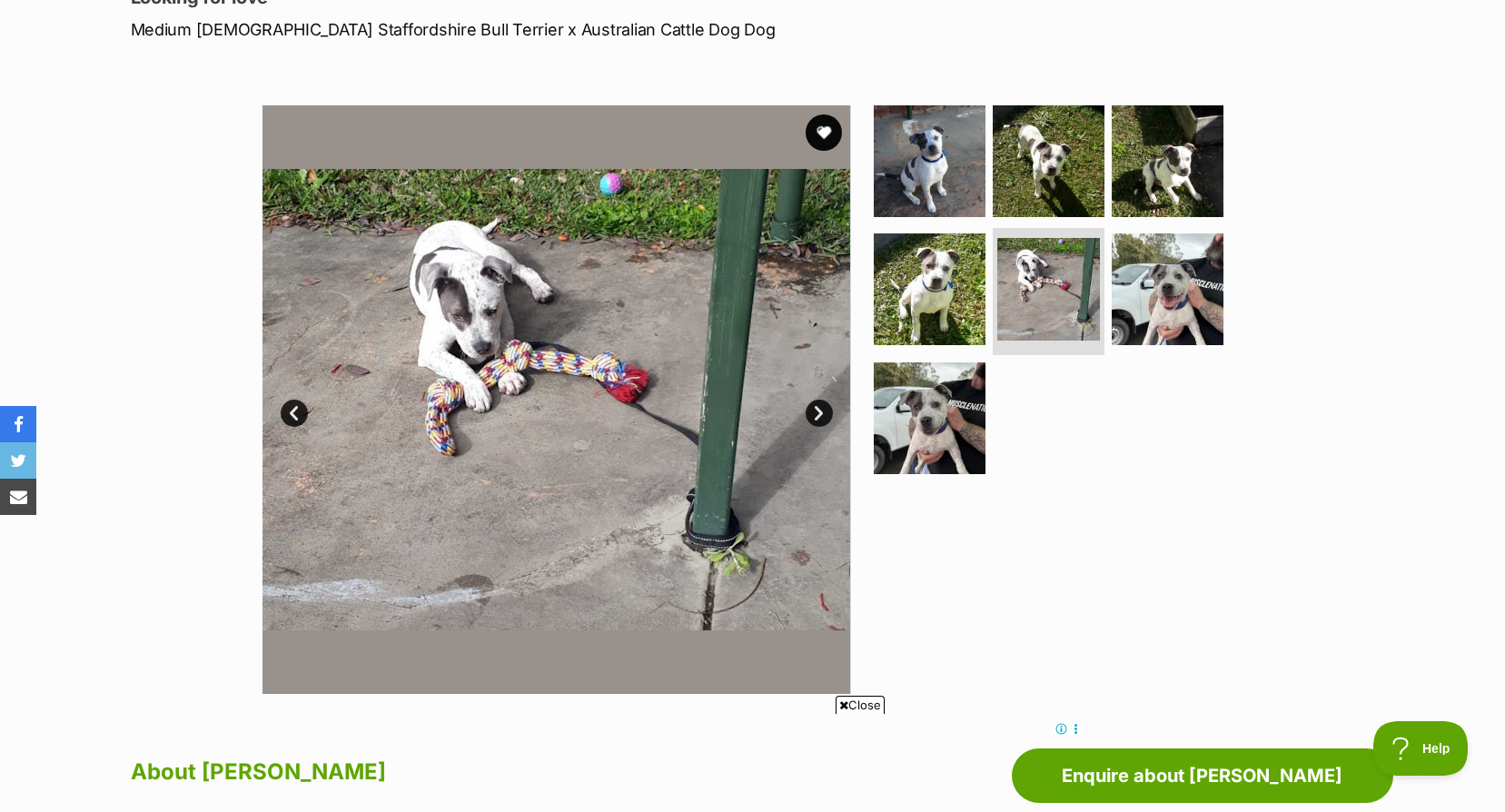
click at [823, 413] on link "Next" at bounding box center [819, 413] width 27 height 27
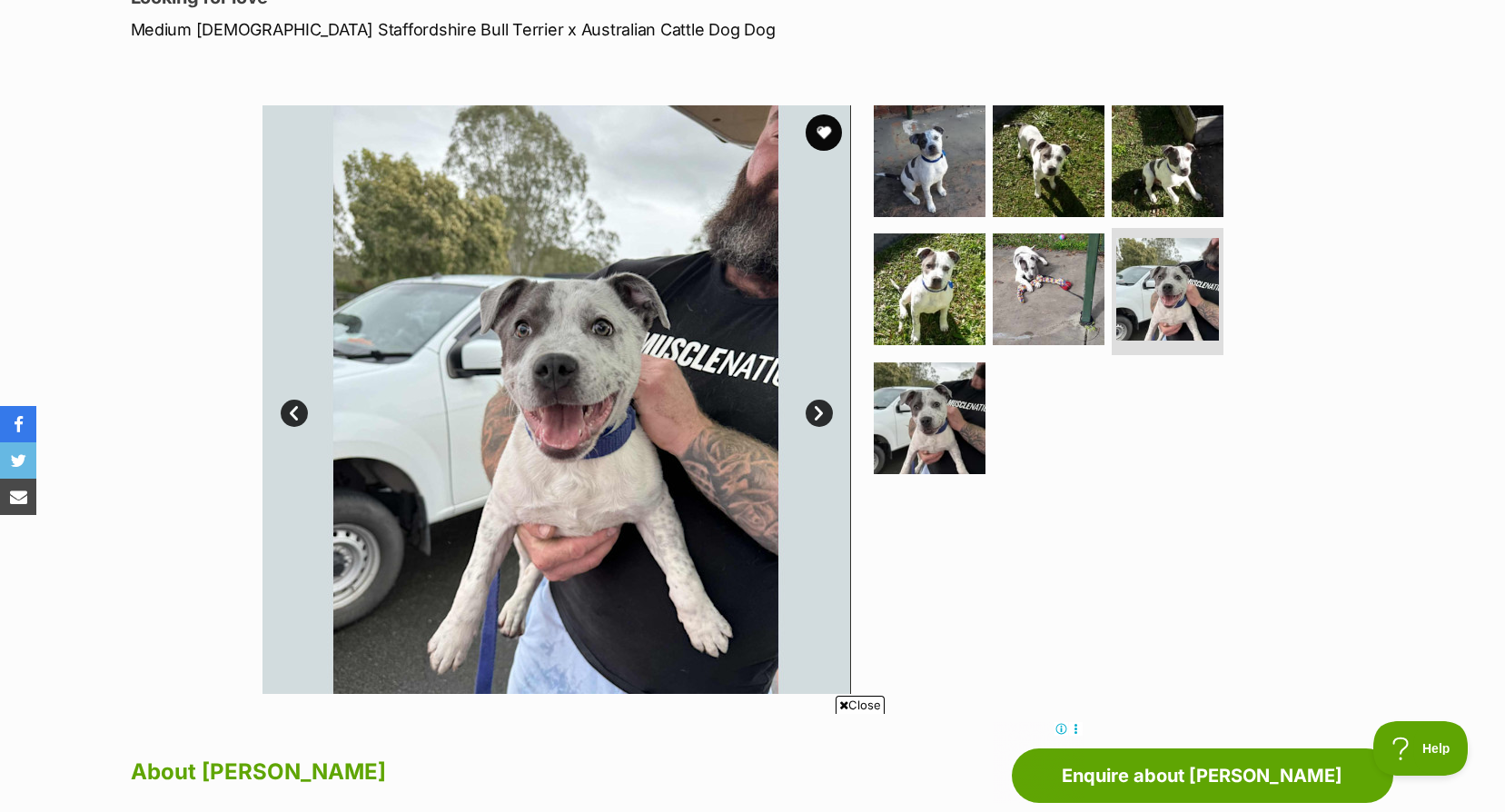
click at [823, 413] on link "Next" at bounding box center [819, 413] width 27 height 27
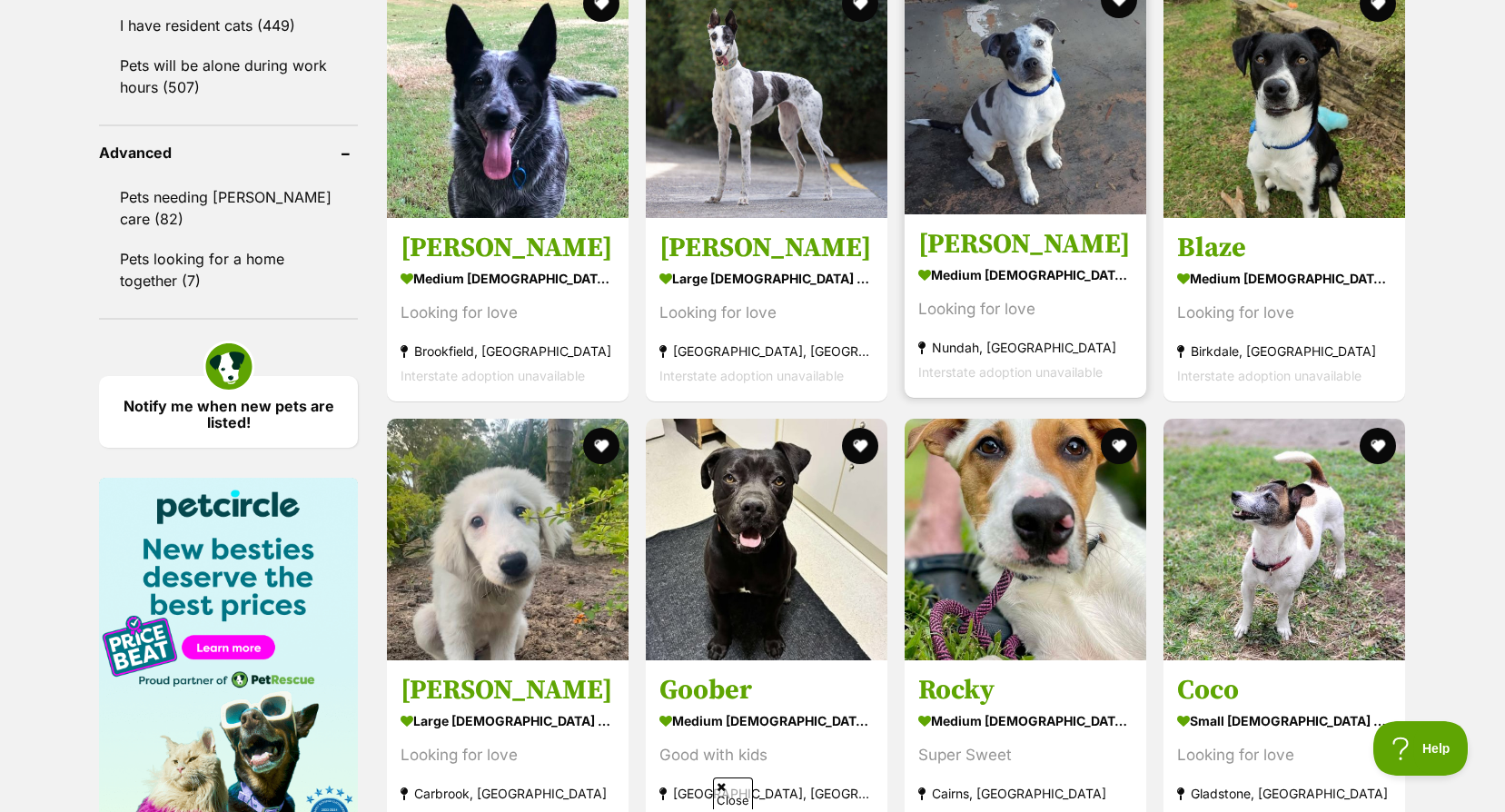
scroll to position [2170, 0]
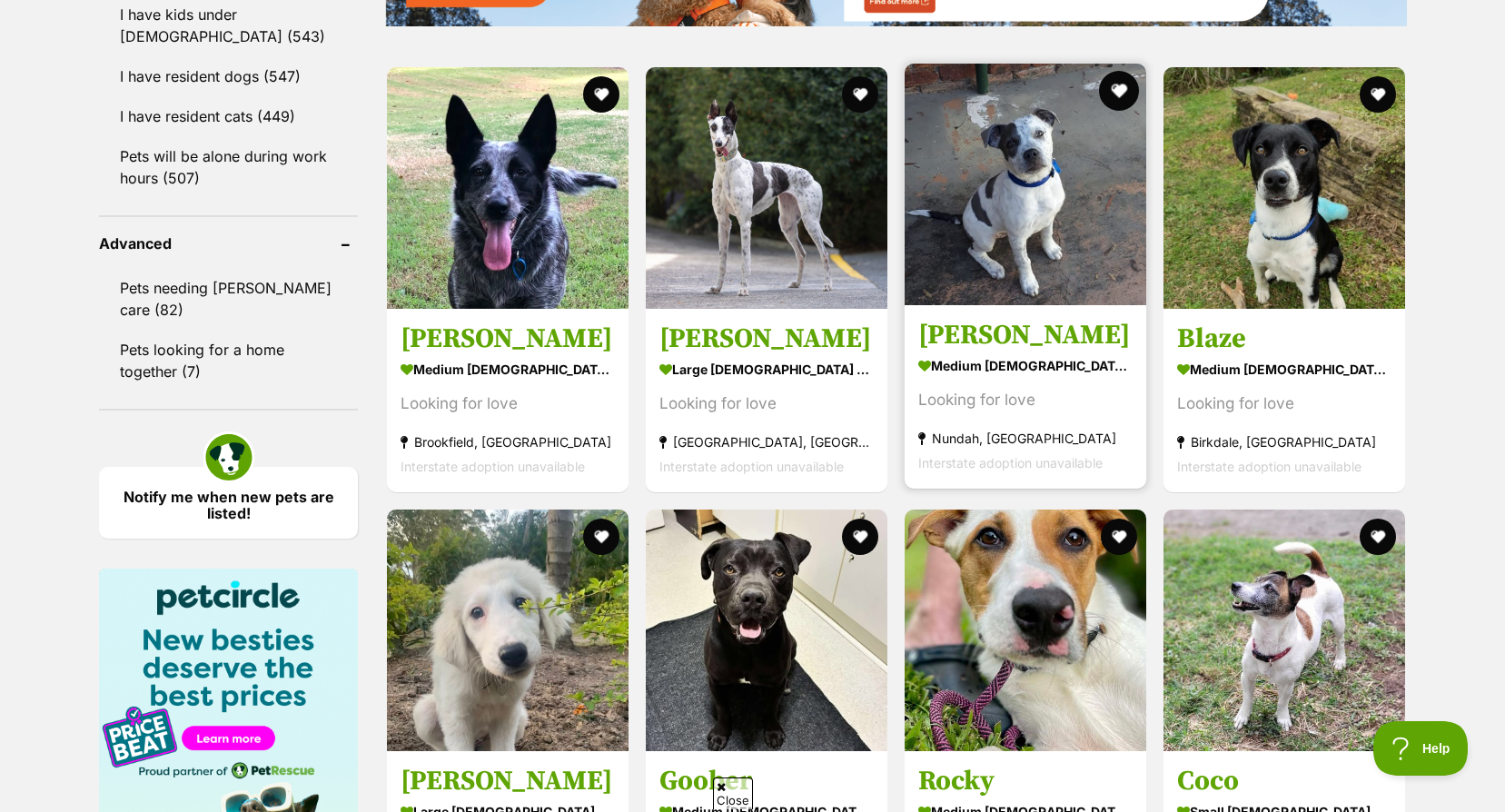
click at [1112, 98] on button "favourite" at bounding box center [1119, 91] width 40 height 40
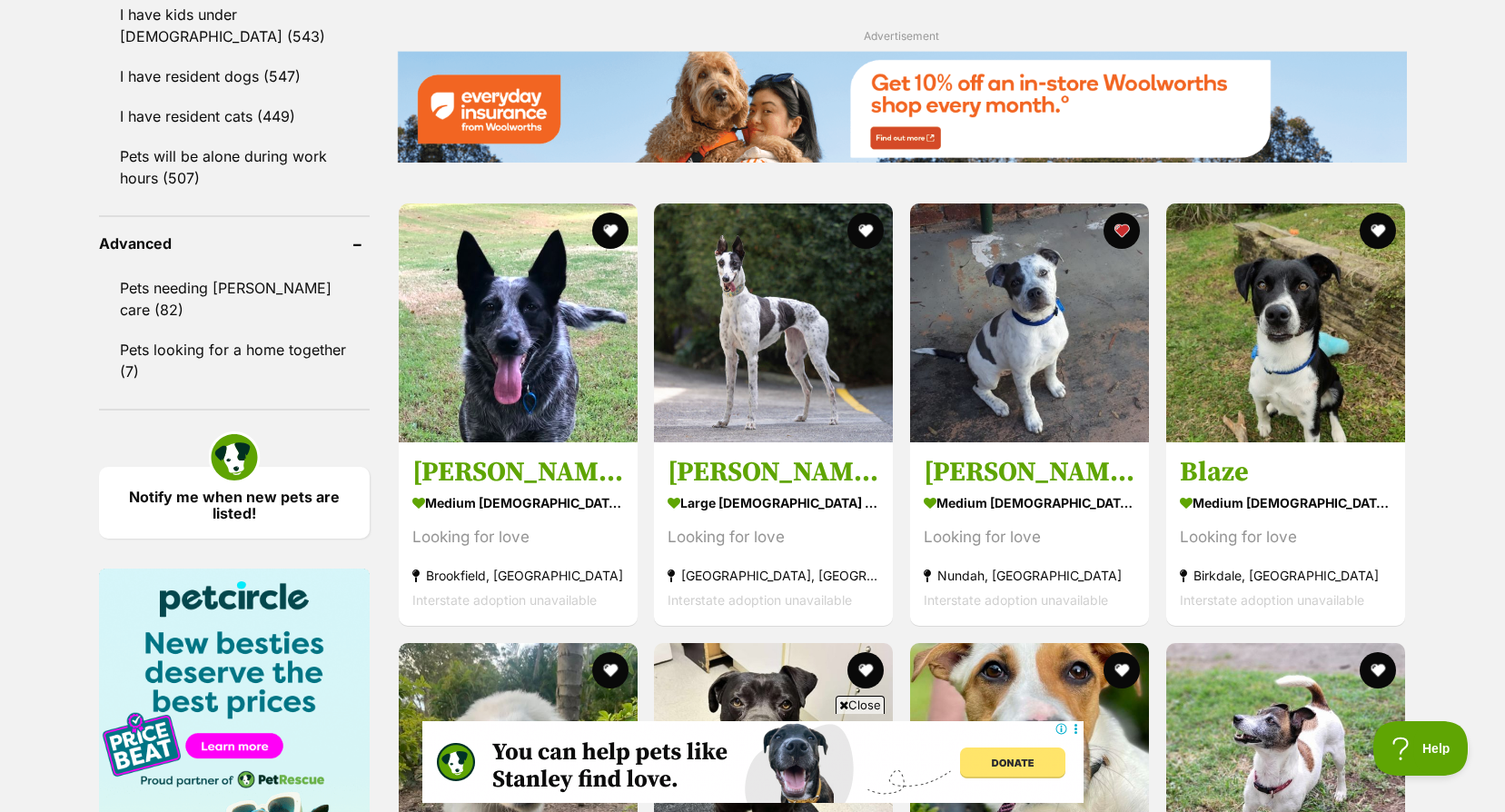
scroll to position [0, 0]
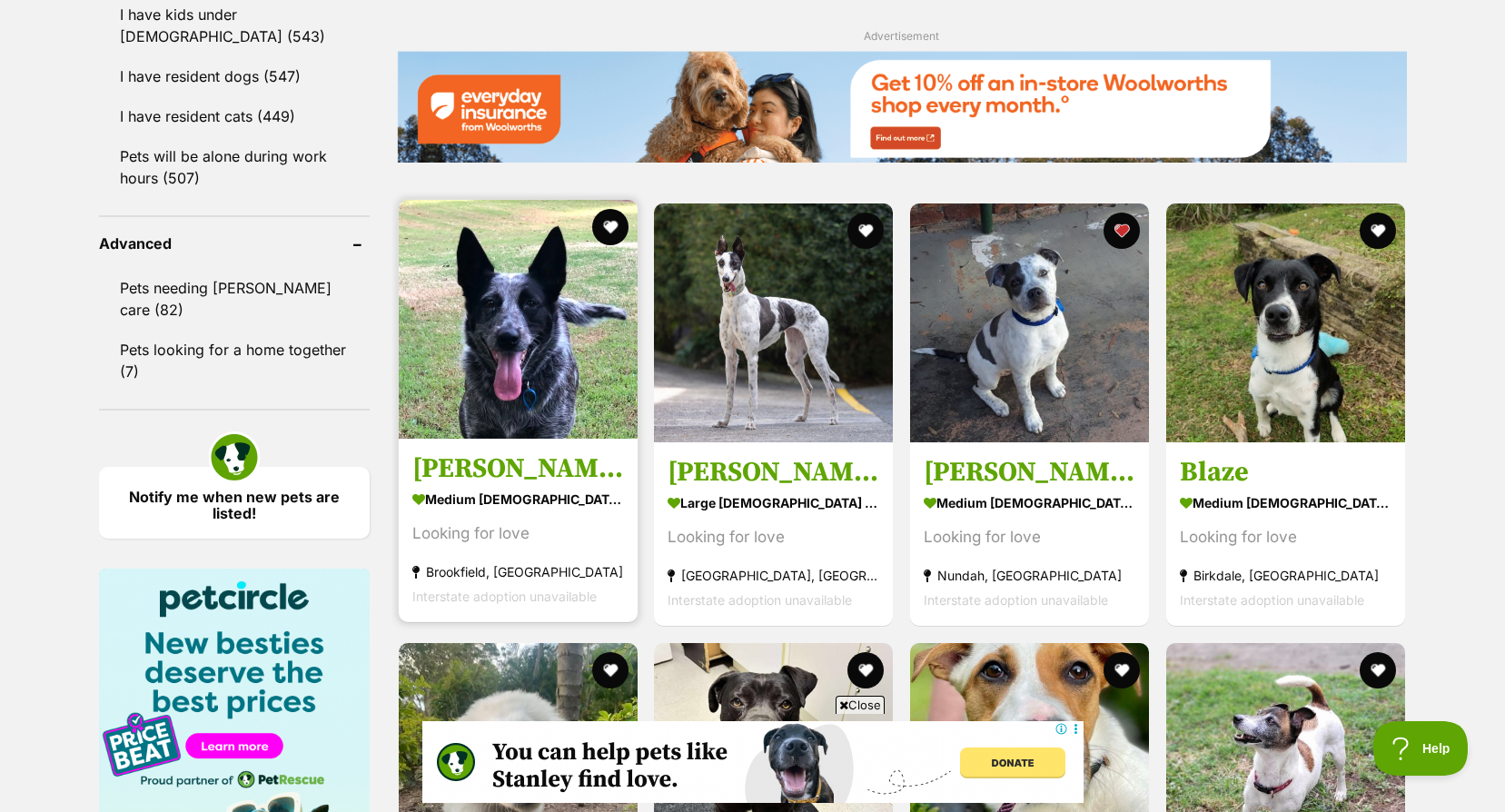
click at [535, 504] on strong "medium female Dog" at bounding box center [519, 499] width 212 height 26
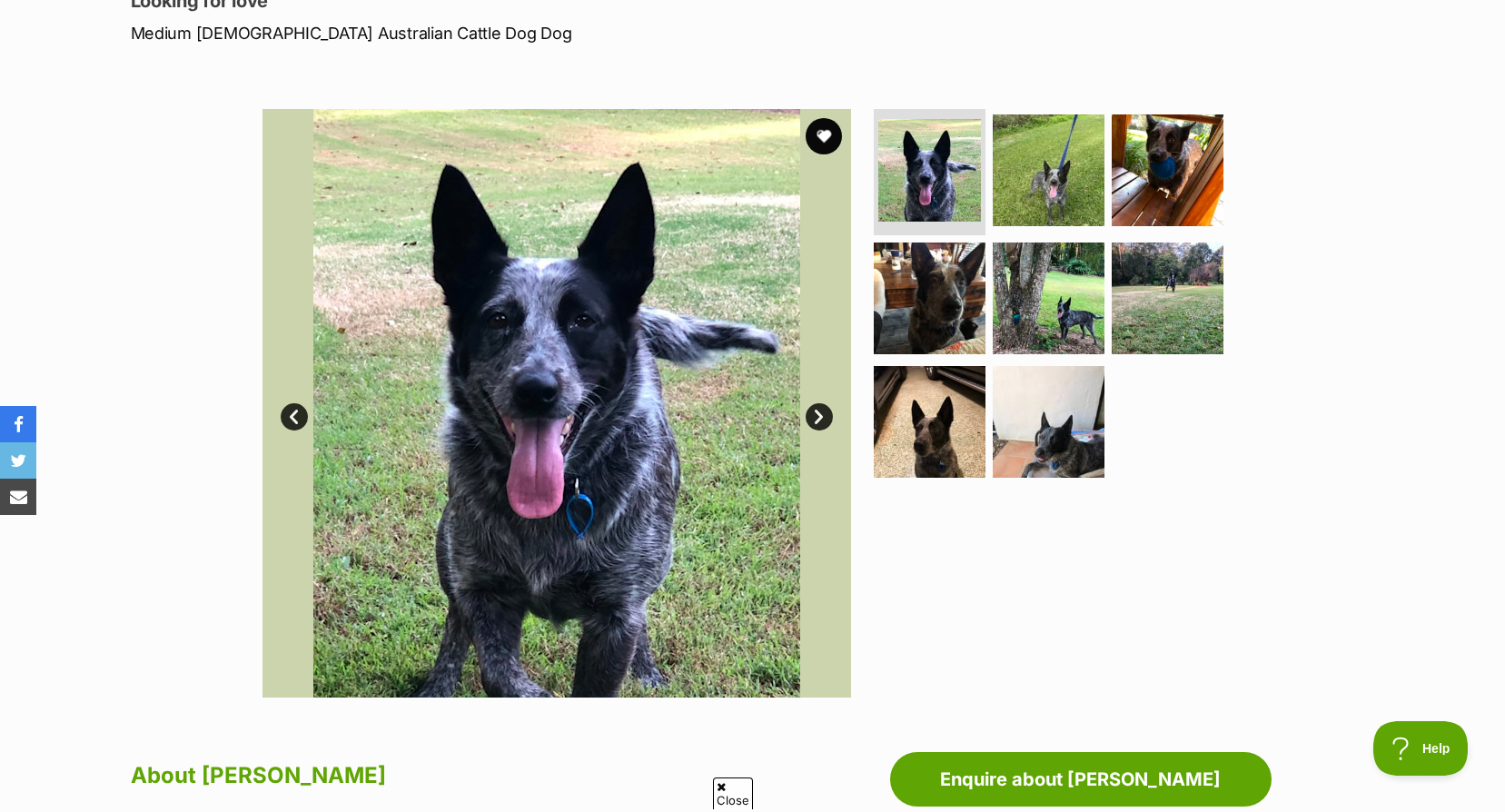
scroll to position [273, 0]
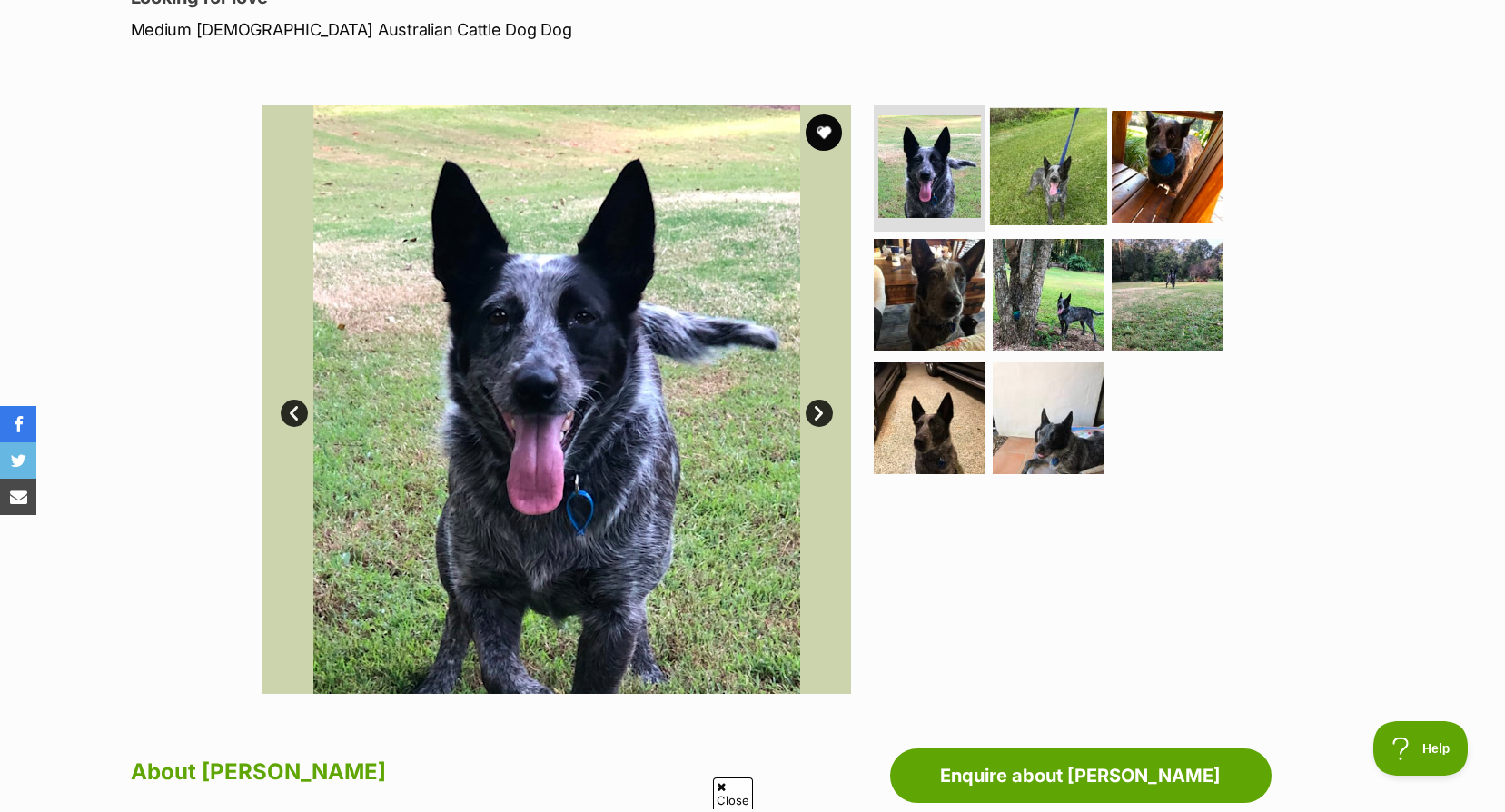
click at [1023, 192] on img at bounding box center [1048, 165] width 117 height 117
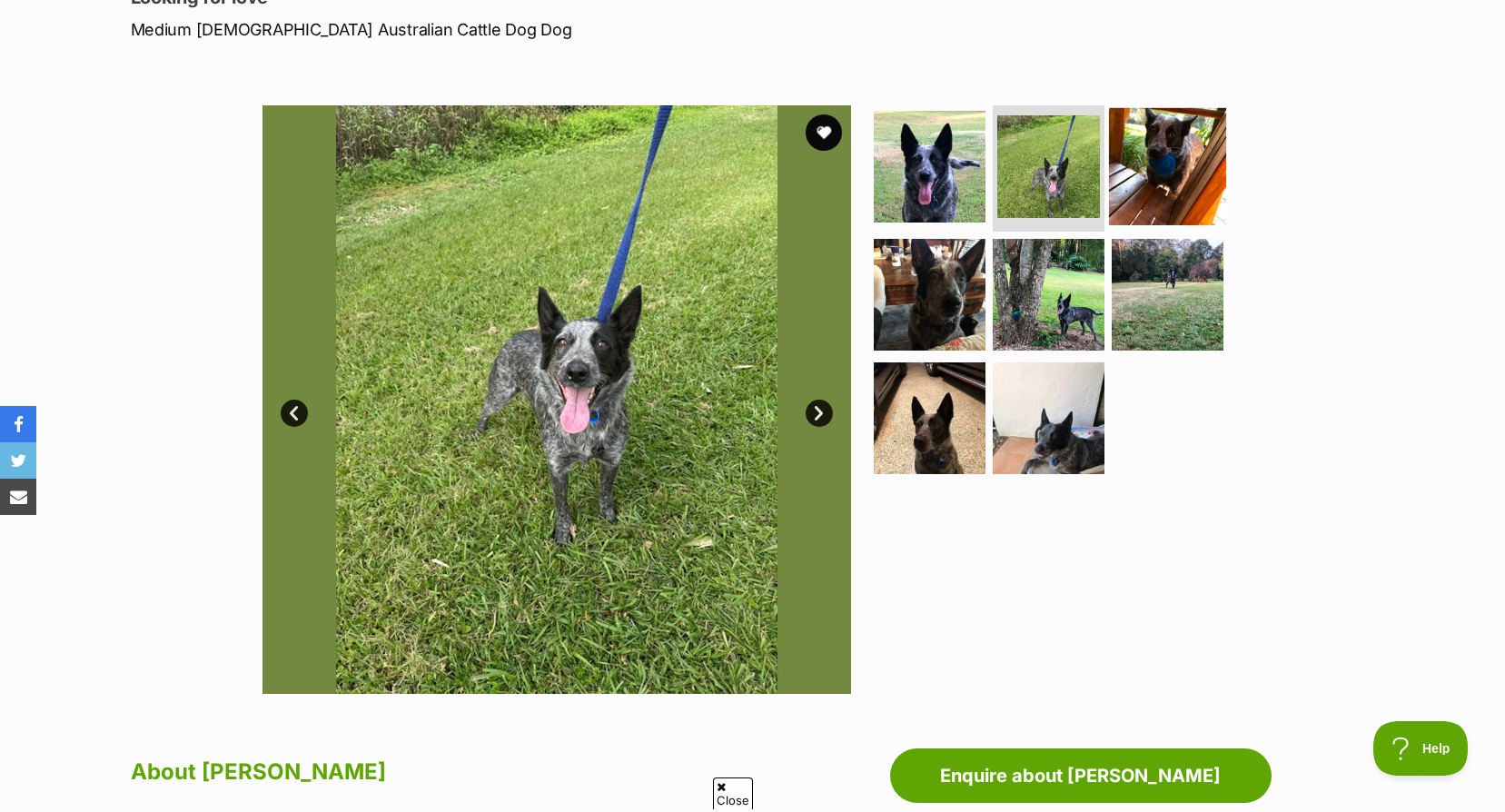
click at [1127, 186] on img at bounding box center [1167, 165] width 117 height 117
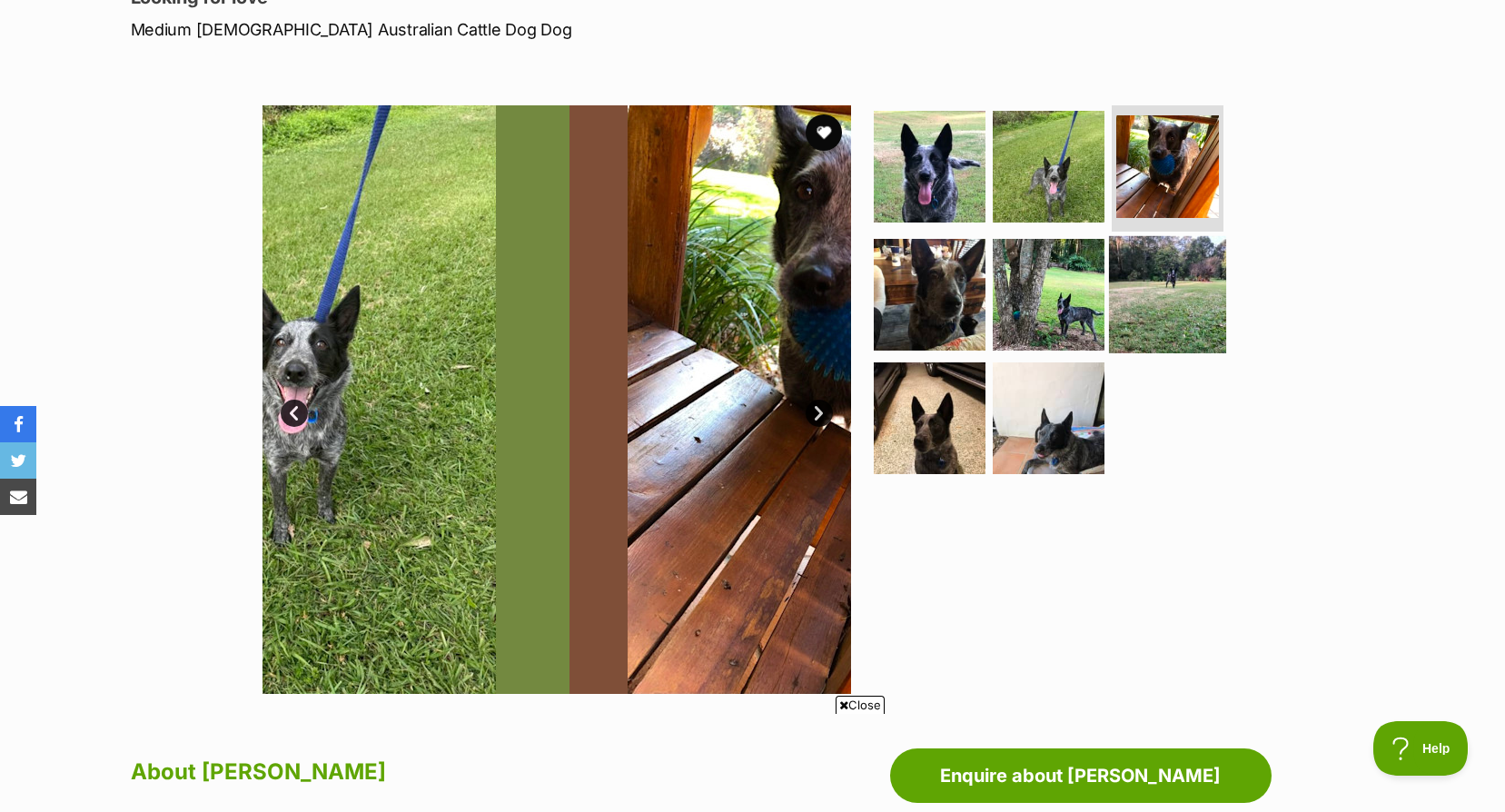
scroll to position [0, 0]
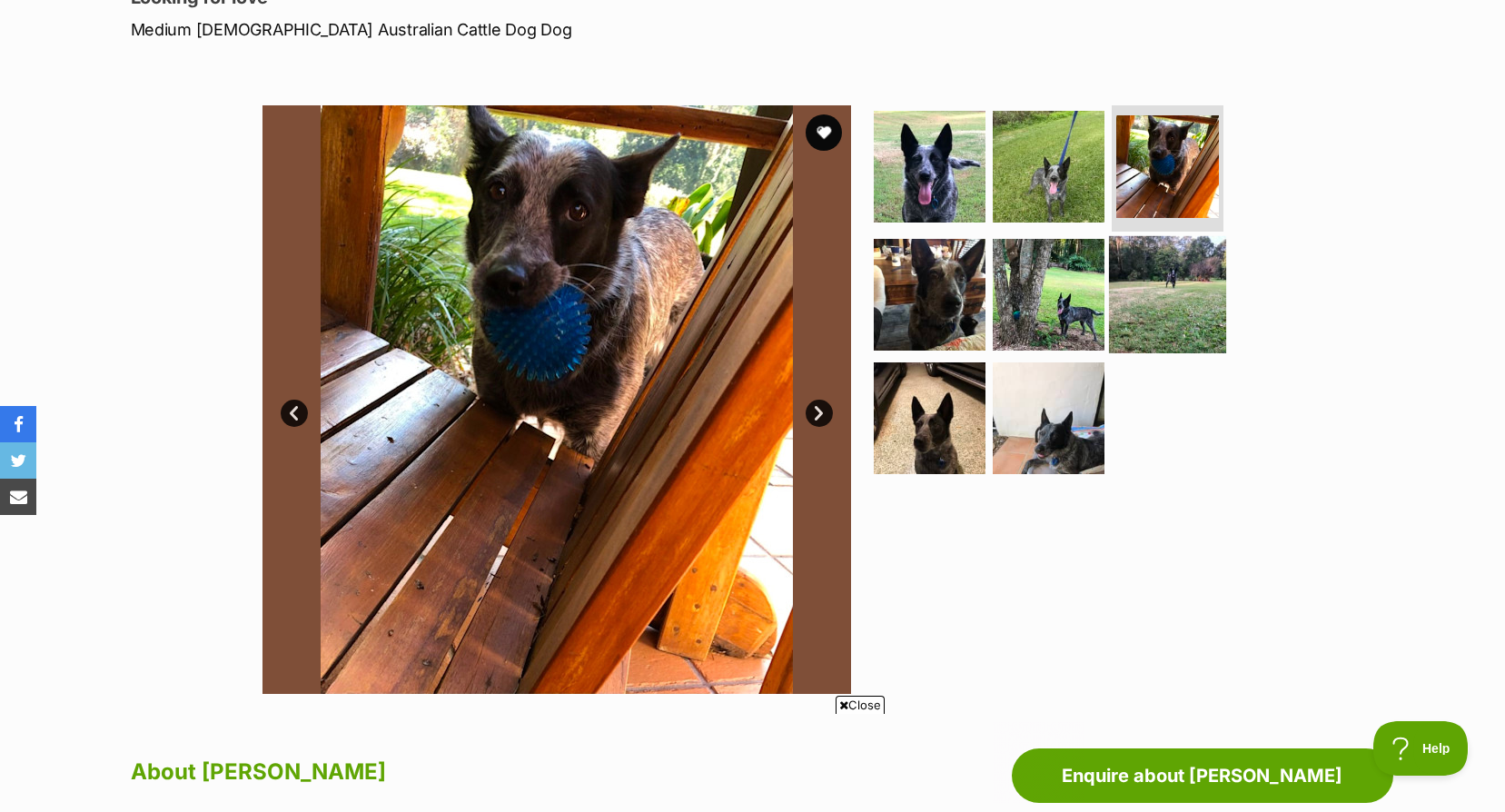
click at [1109, 262] on img at bounding box center [1167, 294] width 117 height 117
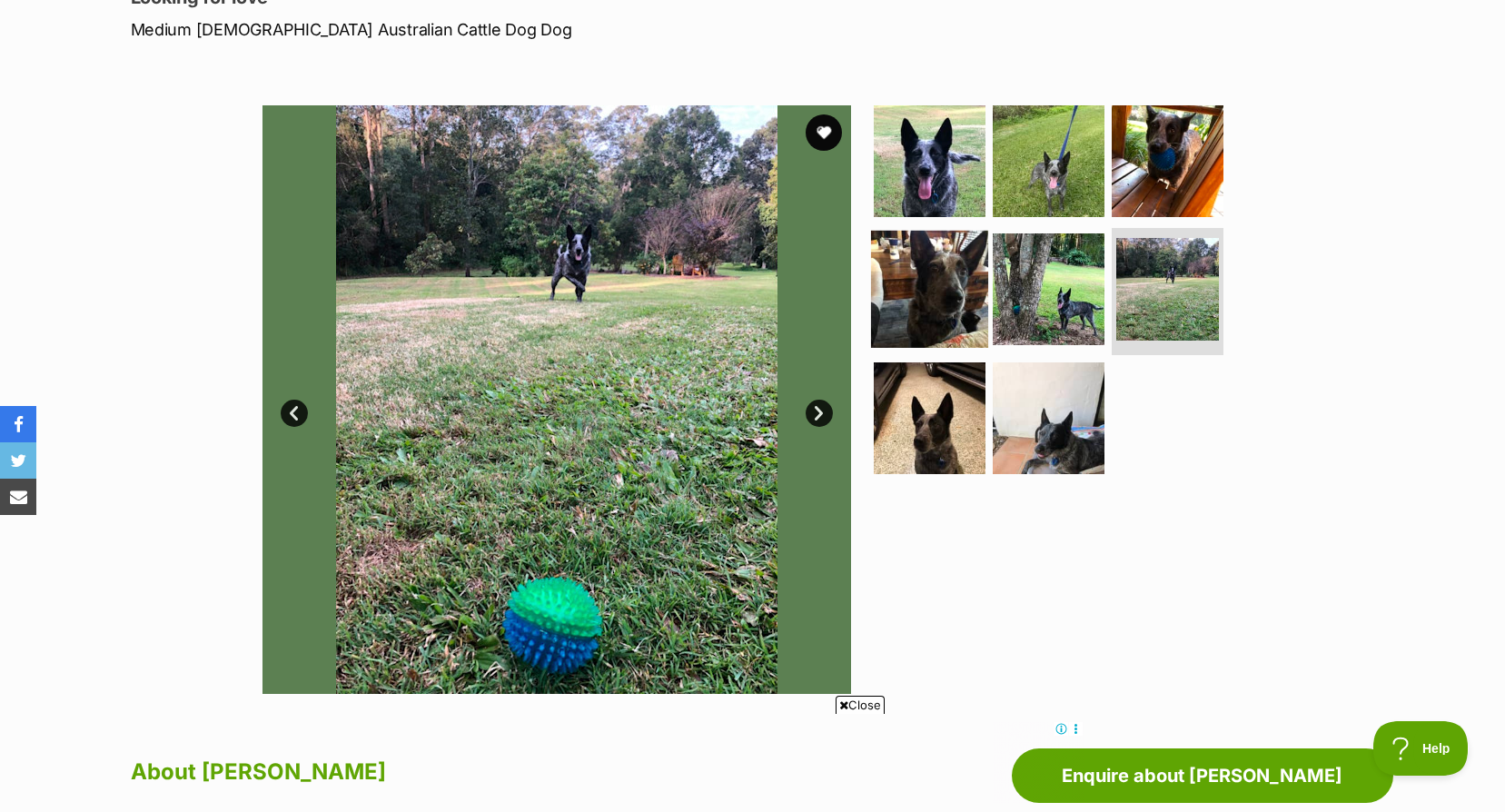
click at [956, 275] on img at bounding box center [929, 289] width 117 height 117
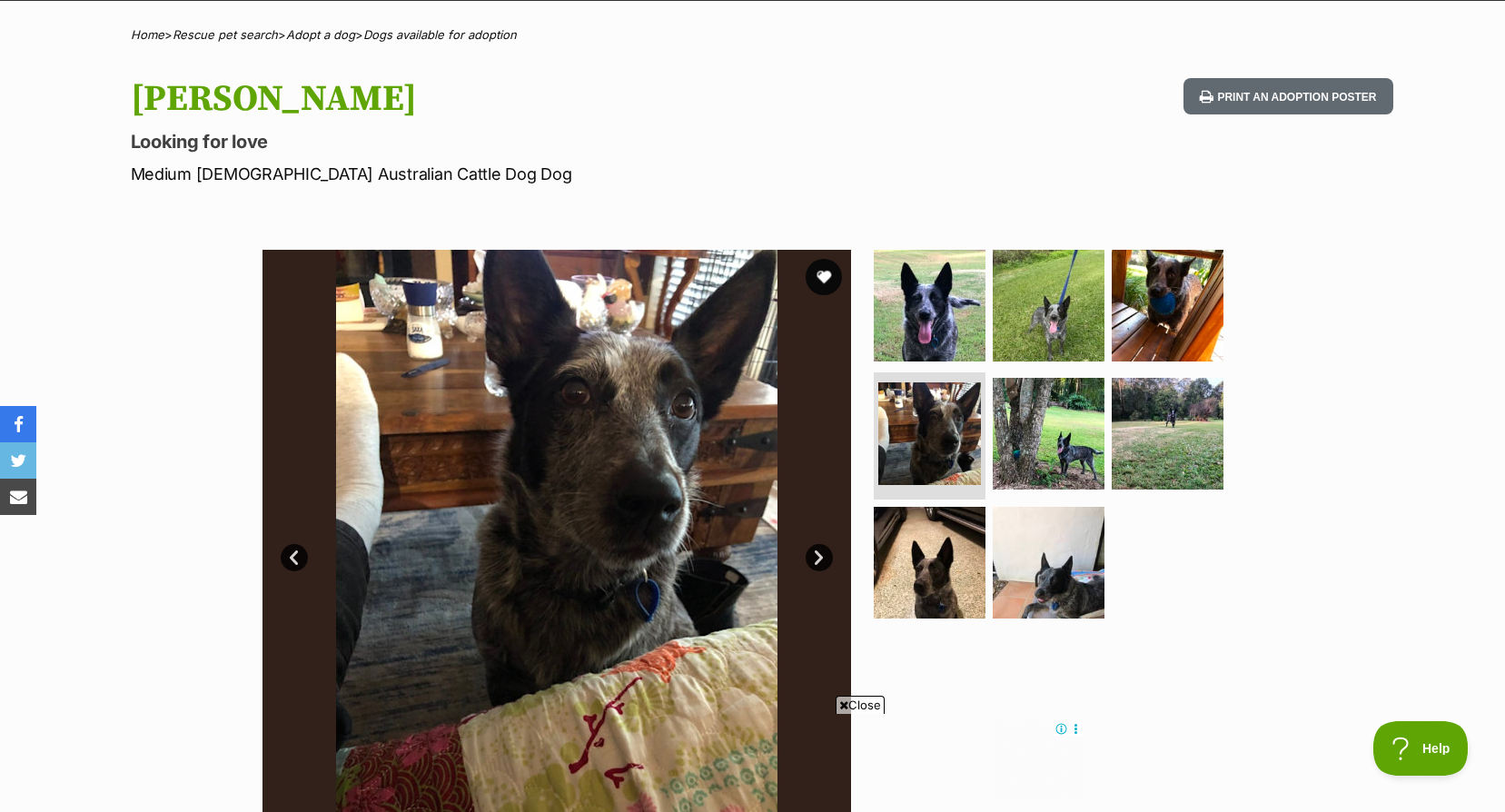
scroll to position [91, 0]
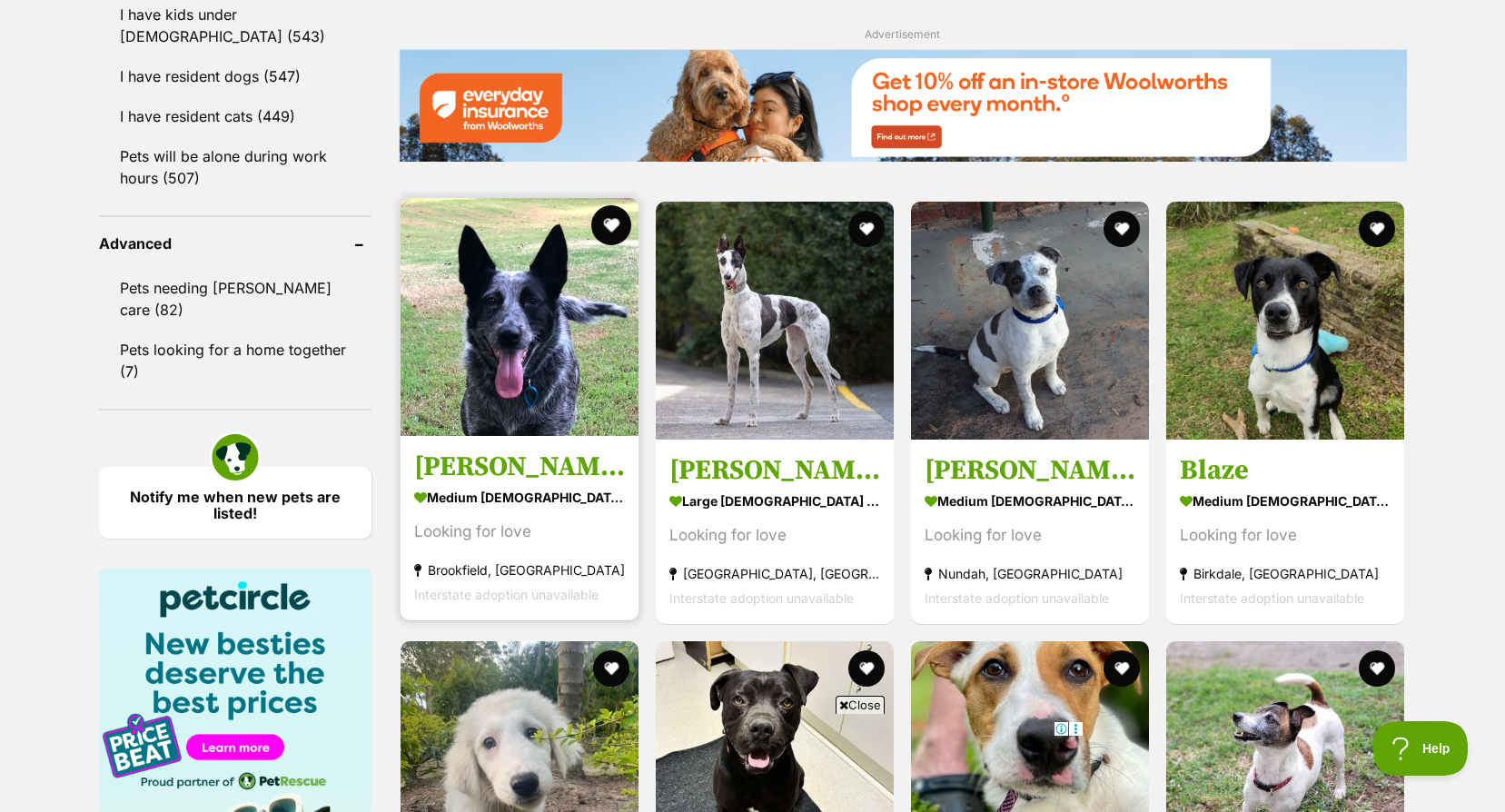
click at [609, 221] on button "favourite" at bounding box center [611, 225] width 40 height 40
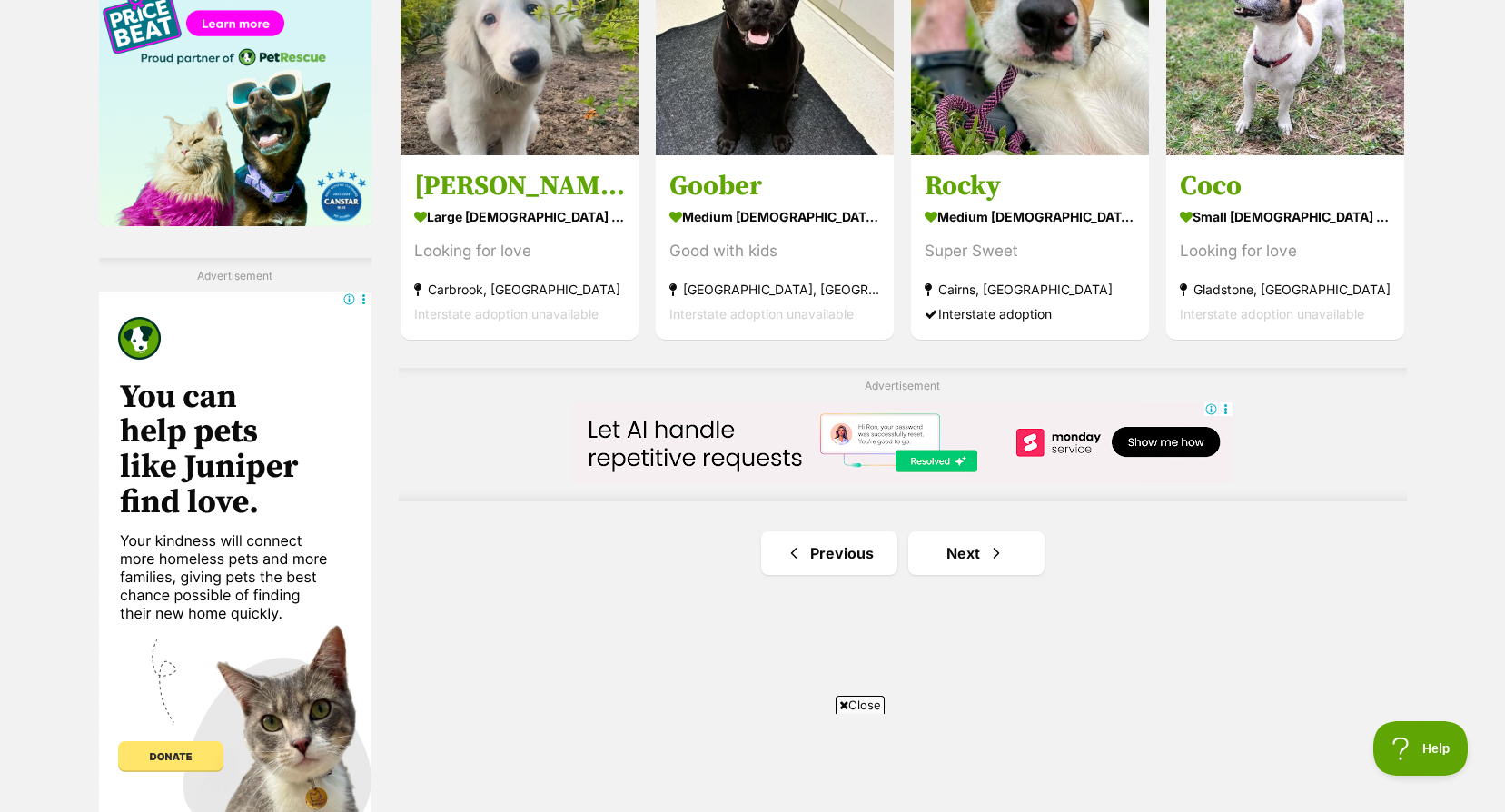
scroll to position [2896, 0]
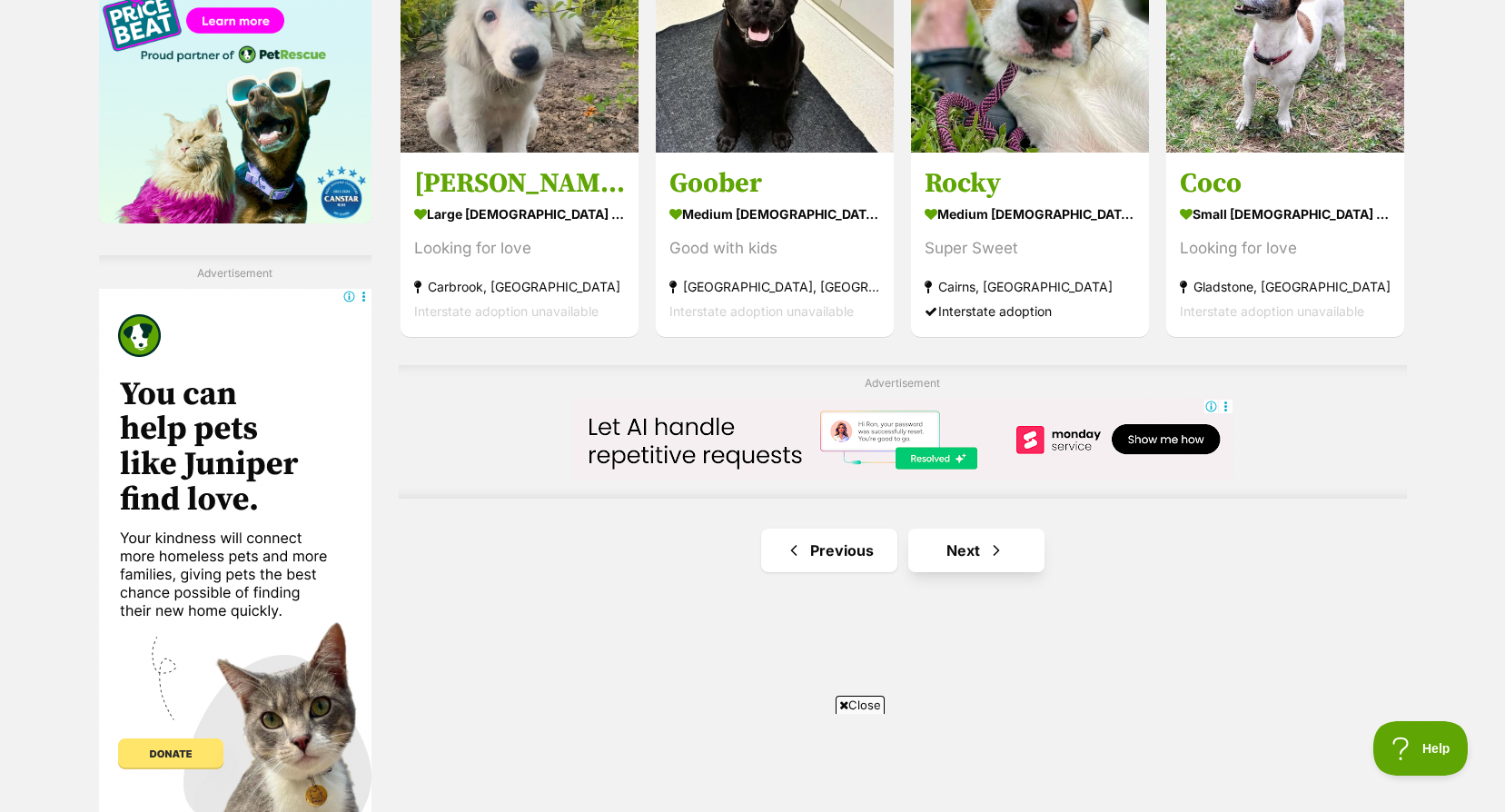
click at [945, 549] on link "Next" at bounding box center [976, 550] width 136 height 43
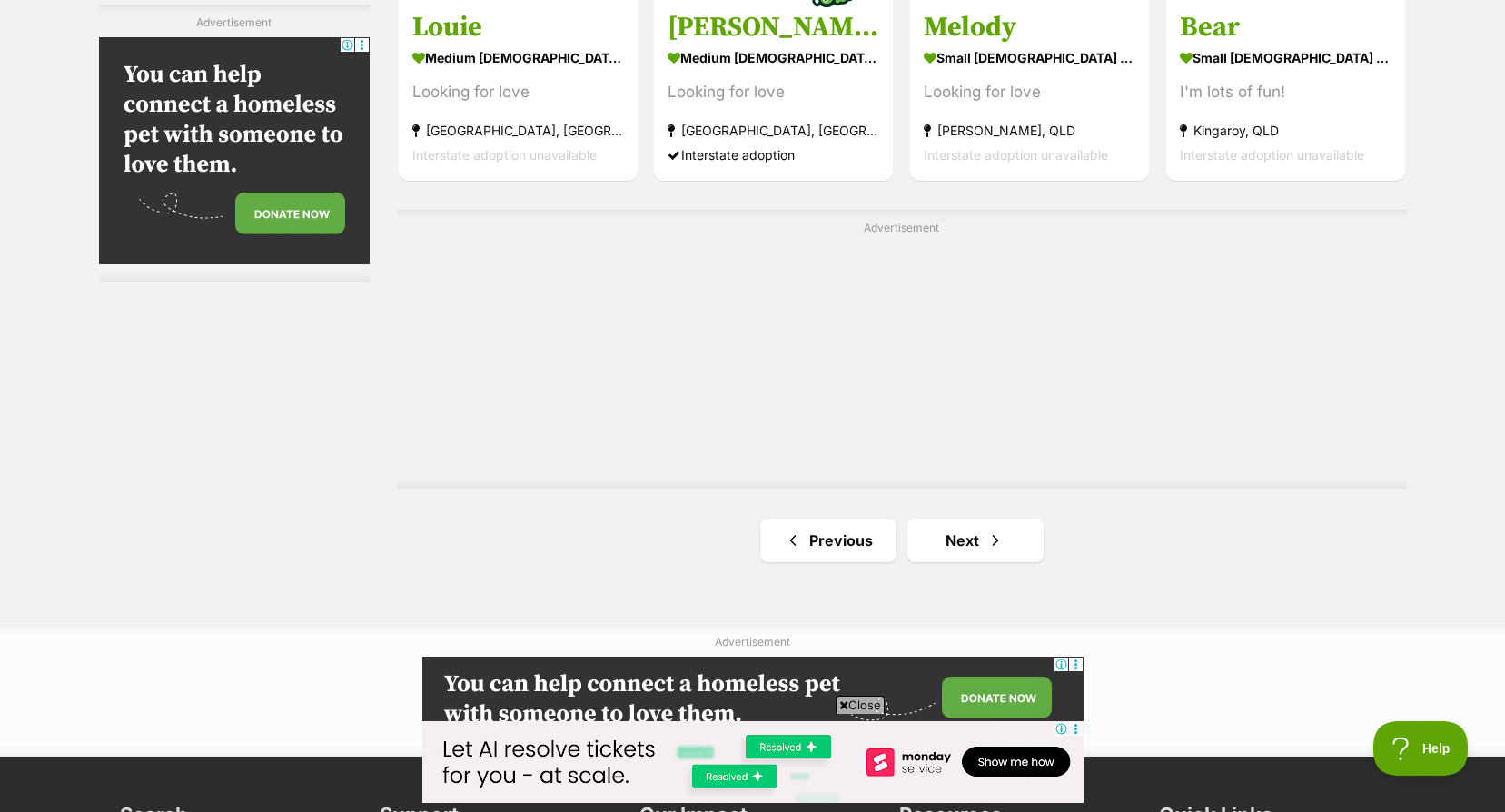
scroll to position [3179, 0]
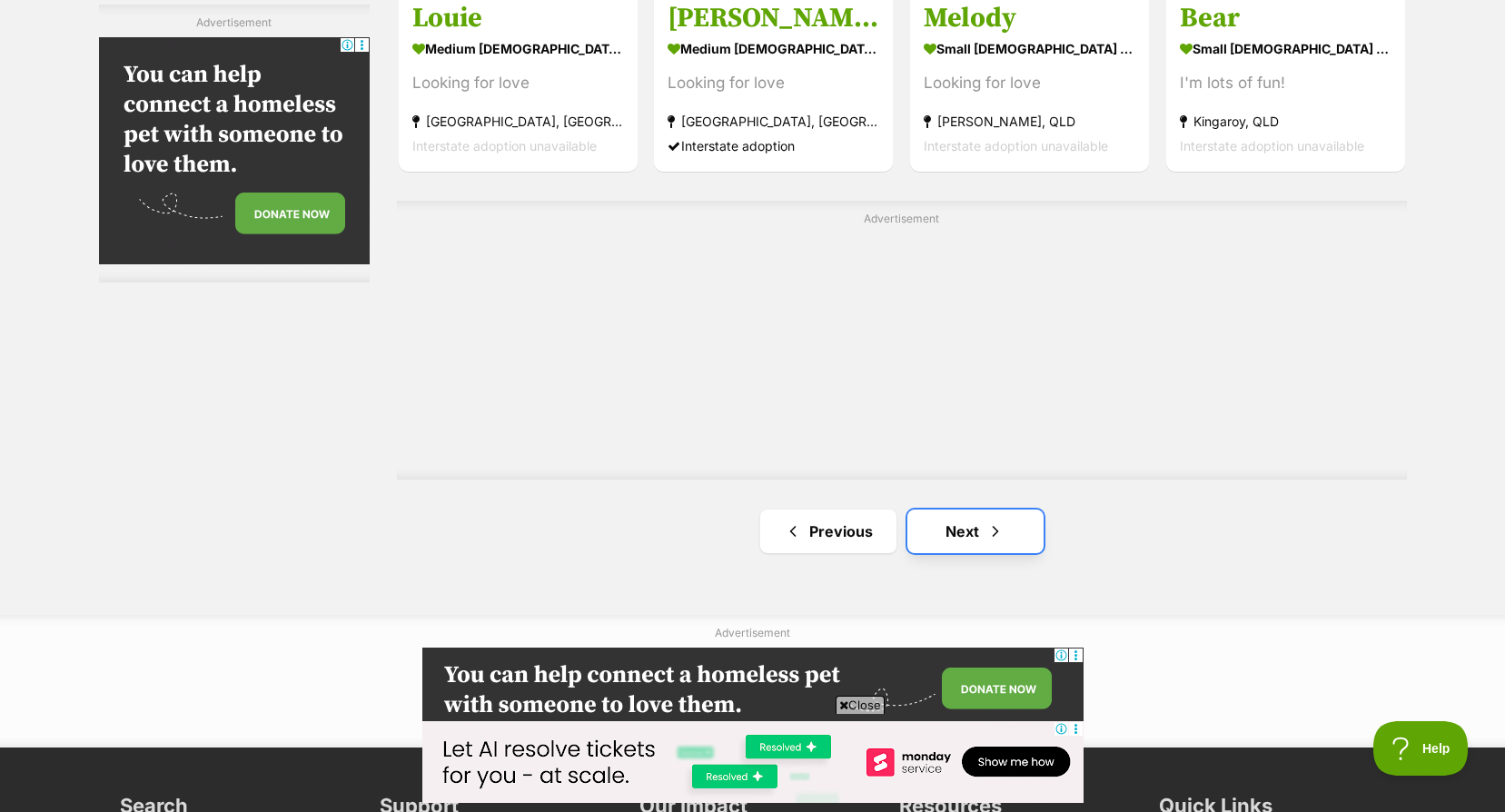
click at [940, 538] on link "Next" at bounding box center [975, 531] width 136 height 43
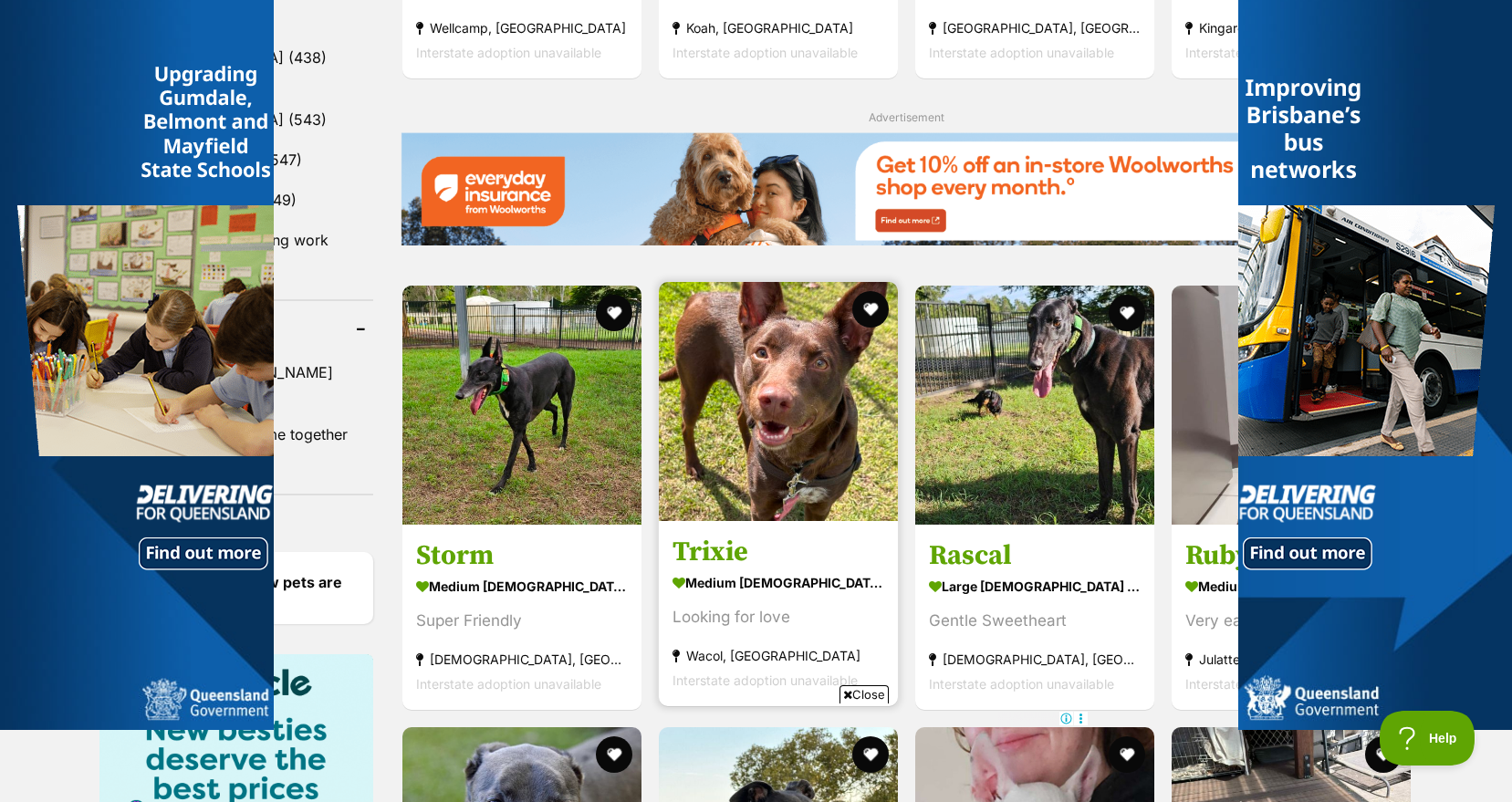
scroll to position [2328, 0]
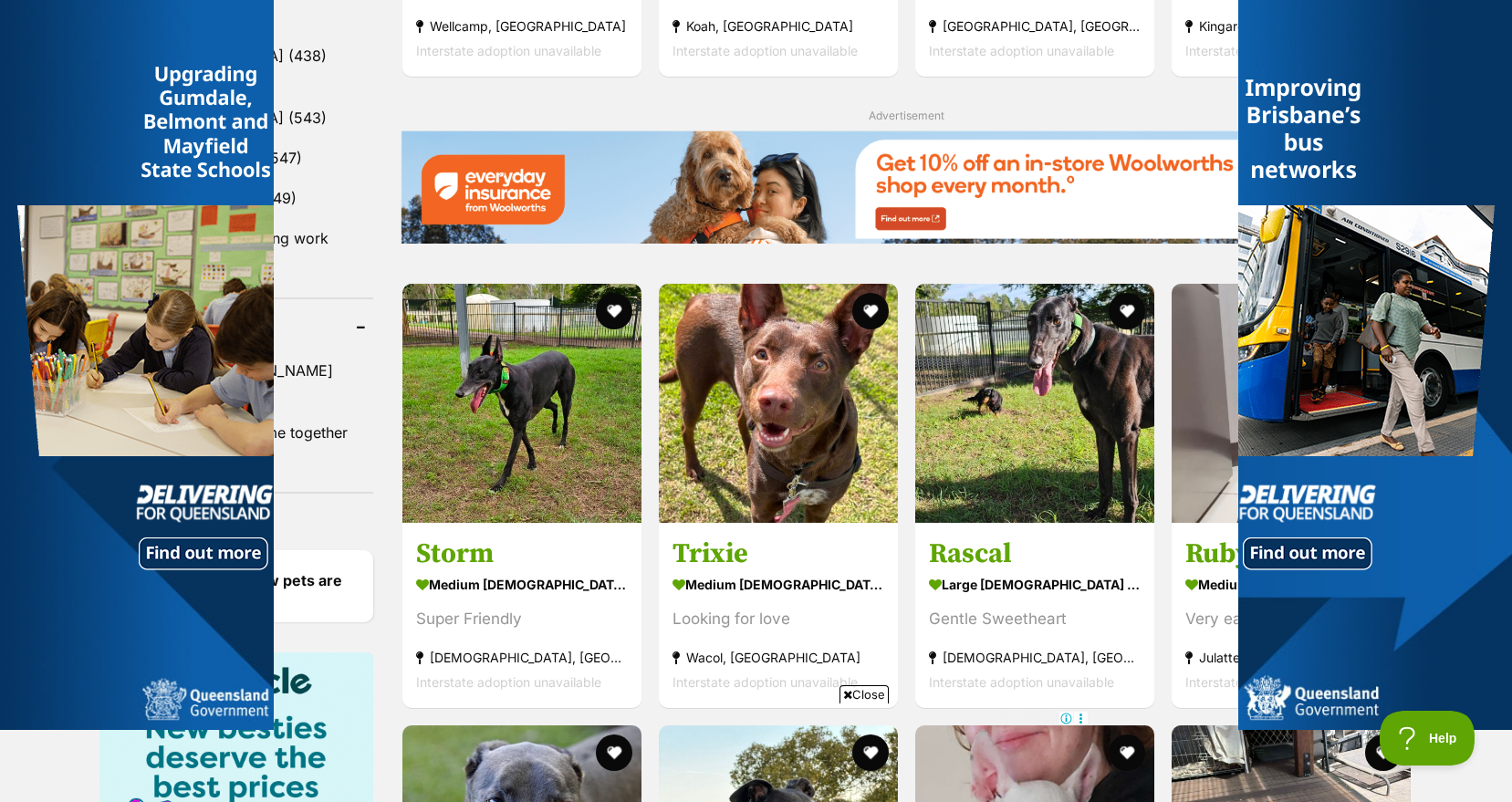
click at [874, 698] on span "Close" at bounding box center [864, 694] width 49 height 18
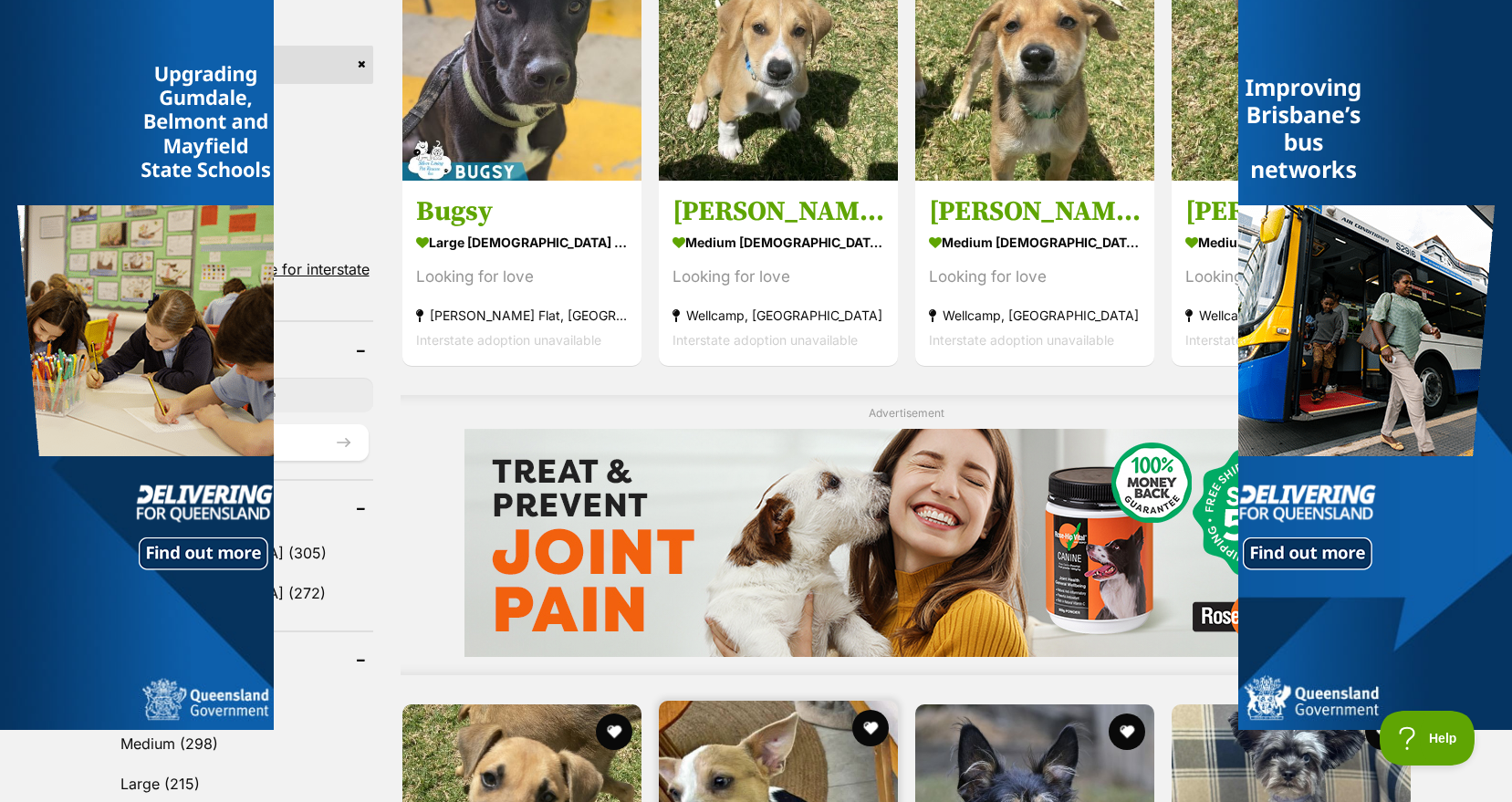
scroll to position [1141, 0]
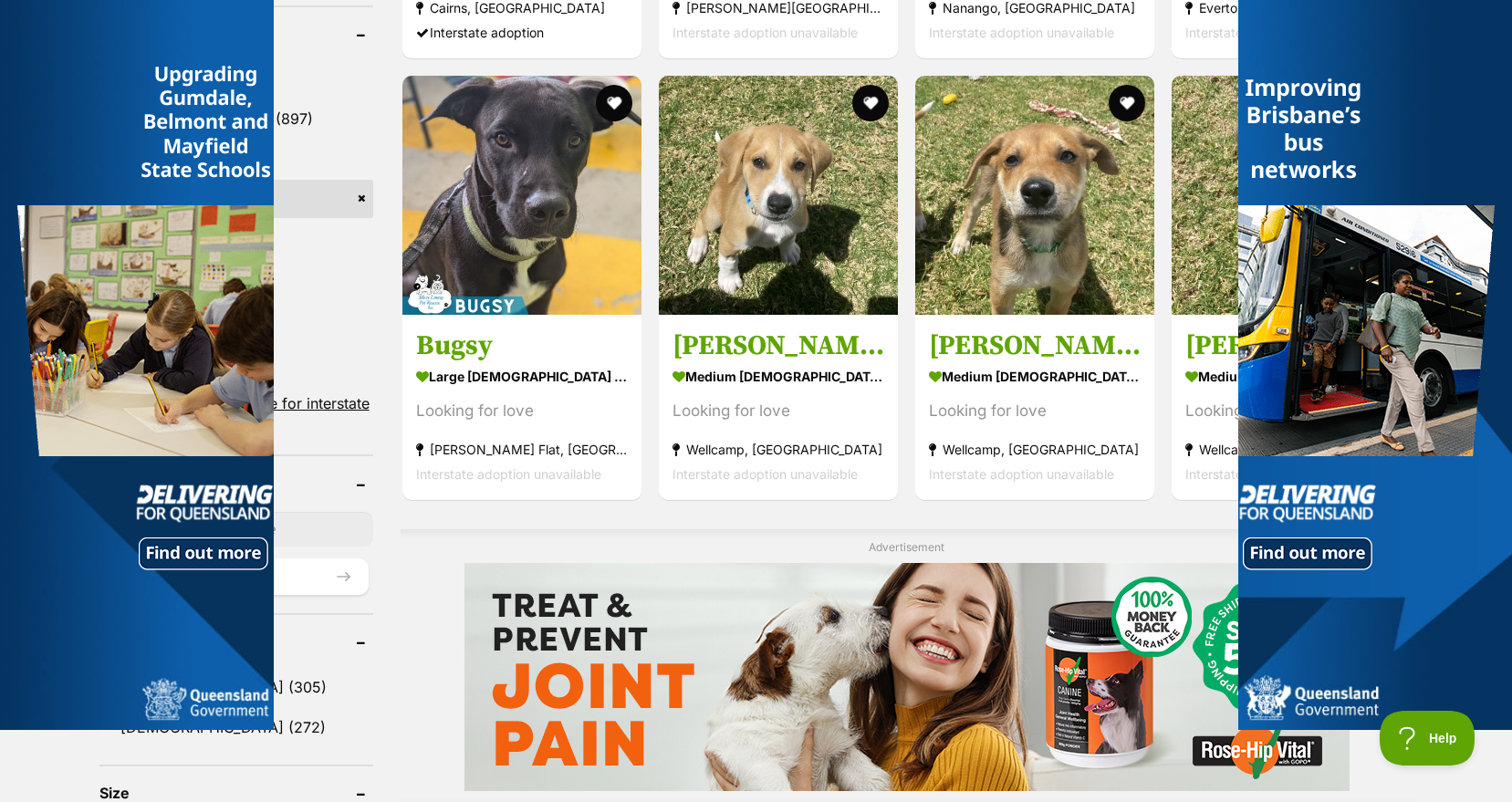
click at [1475, 26] on div at bounding box center [1374, 365] width 274 height 730
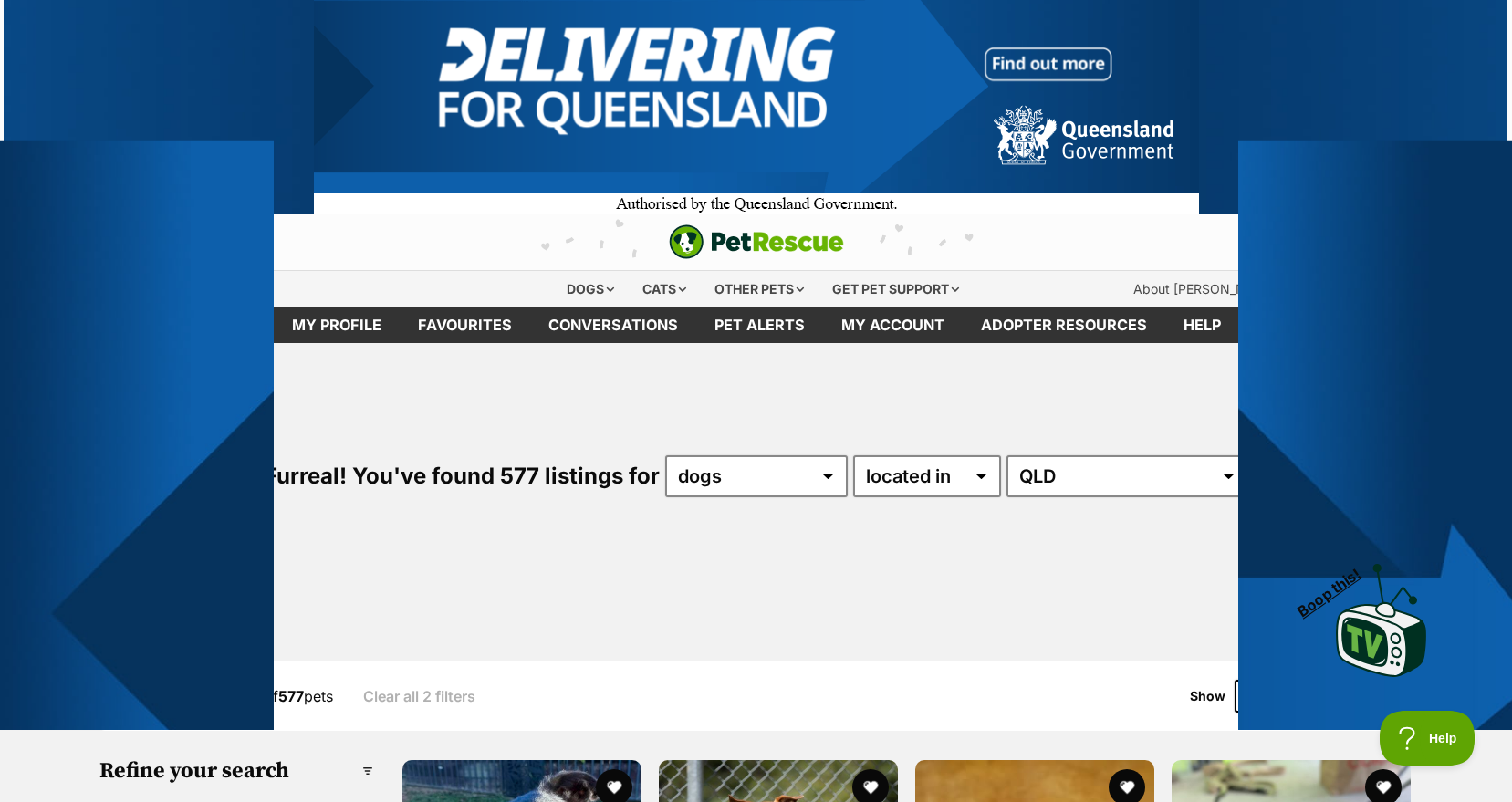
scroll to position [0, 0]
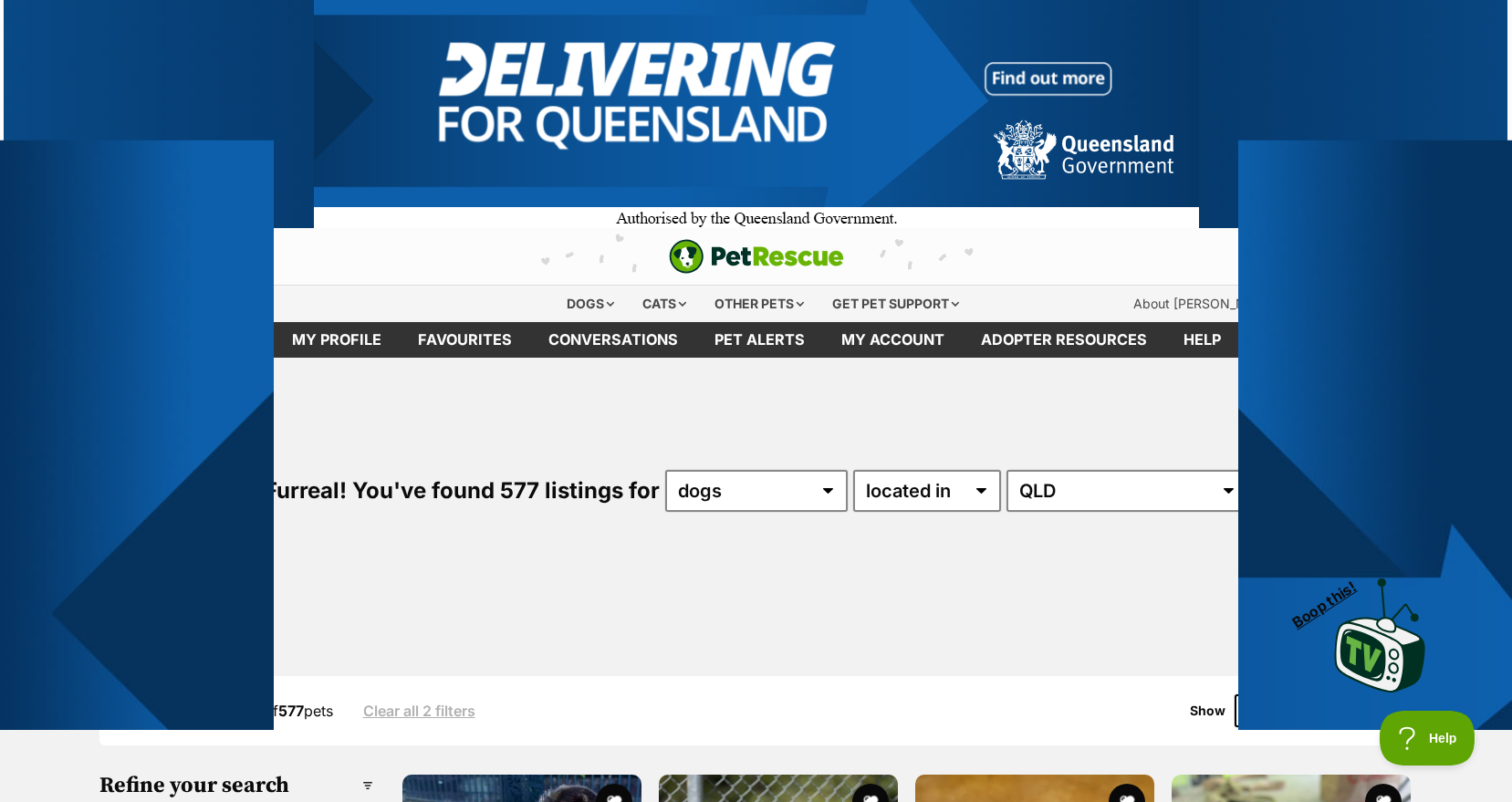
click at [1335, 597] on span "Boop this!" at bounding box center [1331, 599] width 86 height 64
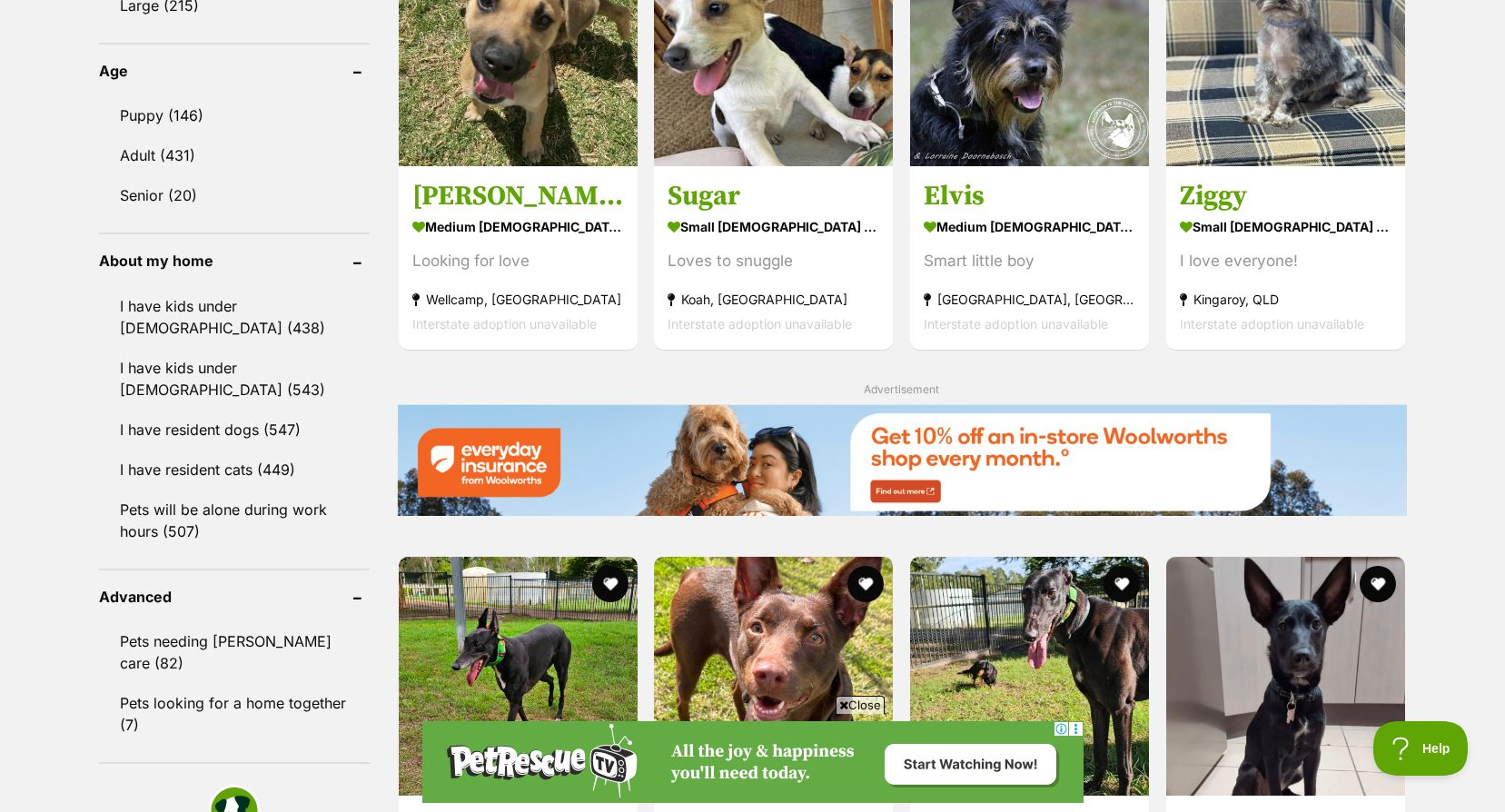
scroll to position [1271, 0]
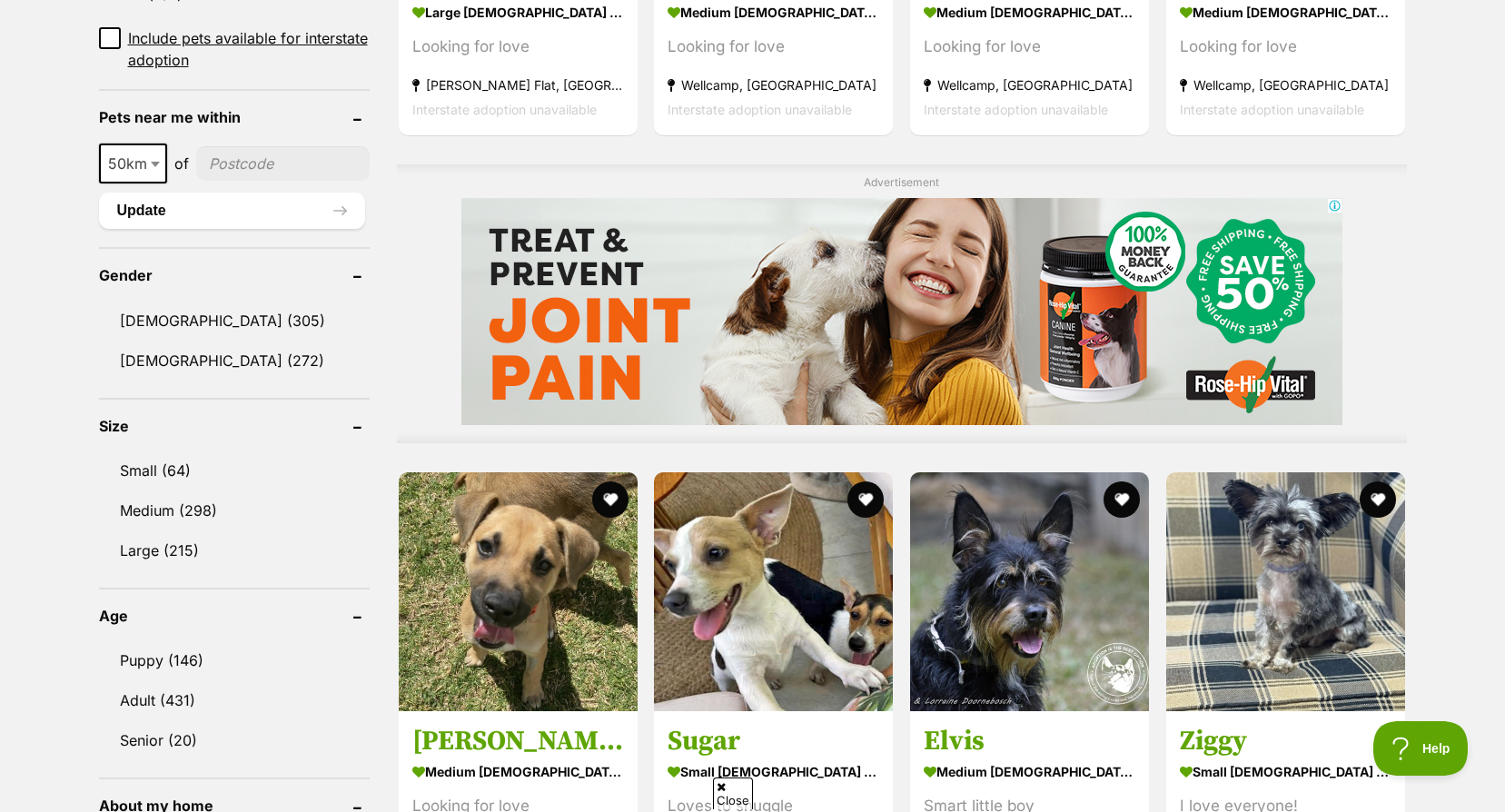
click at [230, 170] on input"] "postcode" at bounding box center [282, 163] width 173 height 35
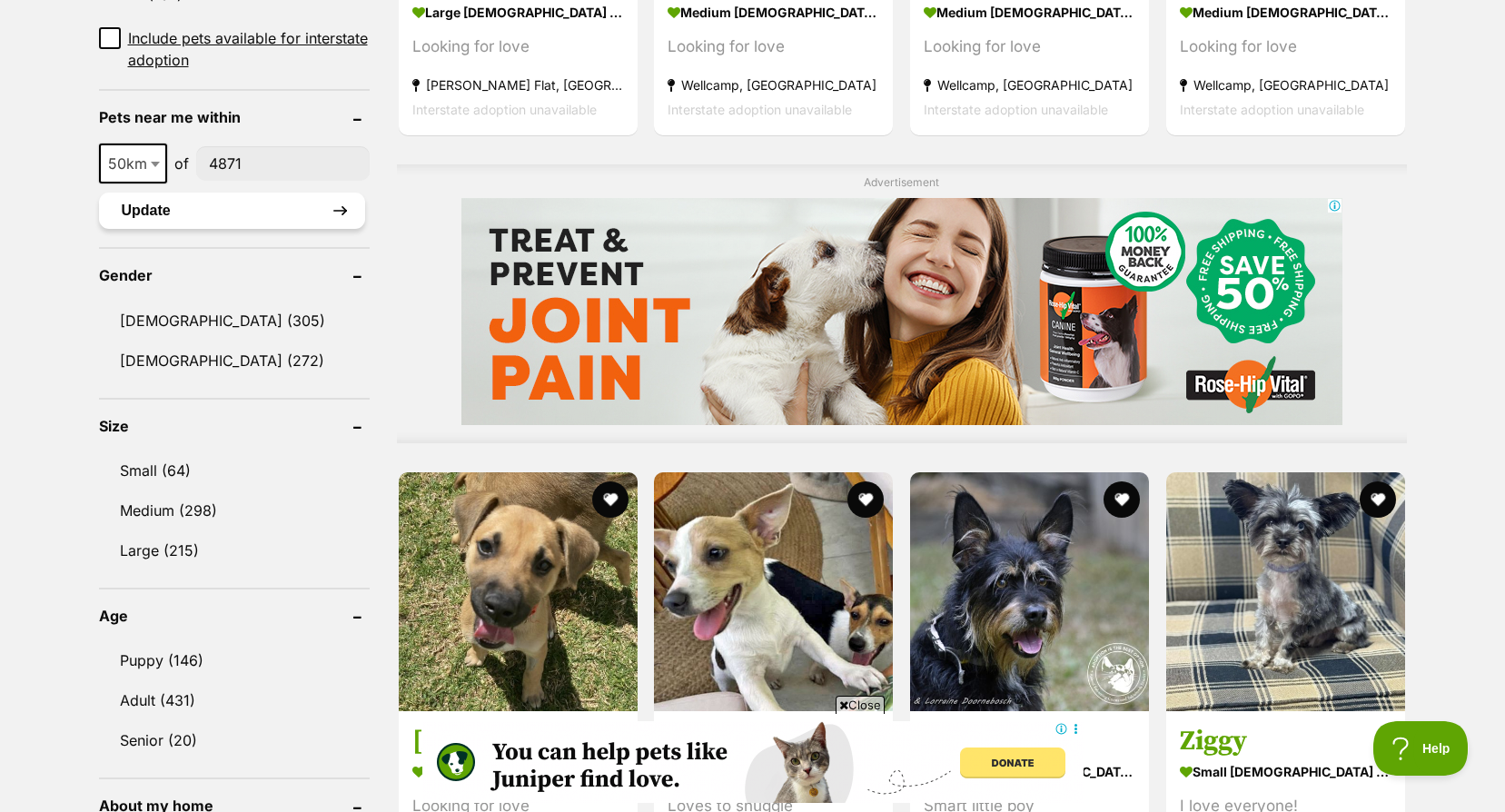
scroll to position [0, 0]
type input"] "4871"
click at [212, 203] on button "Update" at bounding box center [233, 210] width 266 height 37
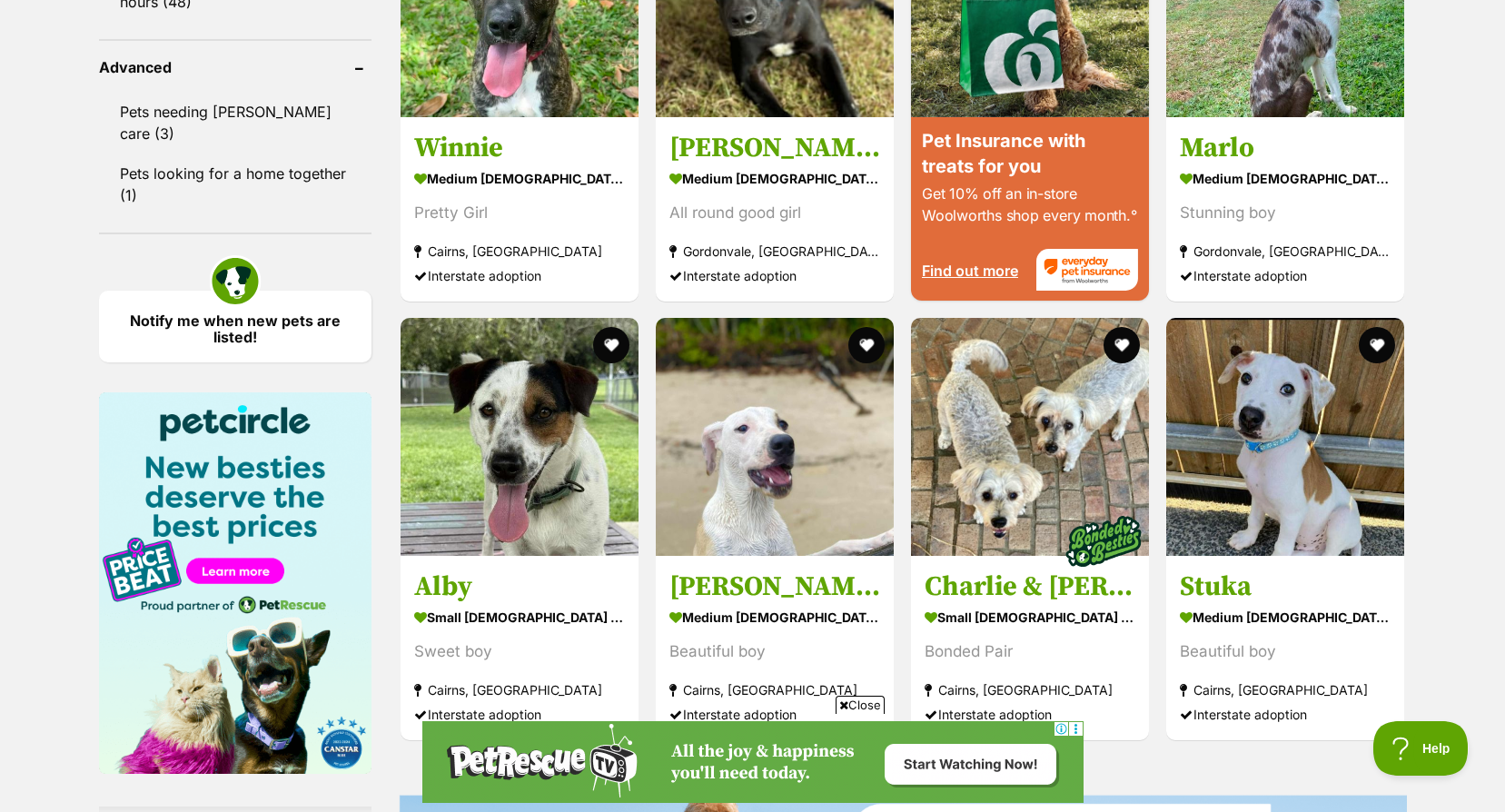
scroll to position [1998, 0]
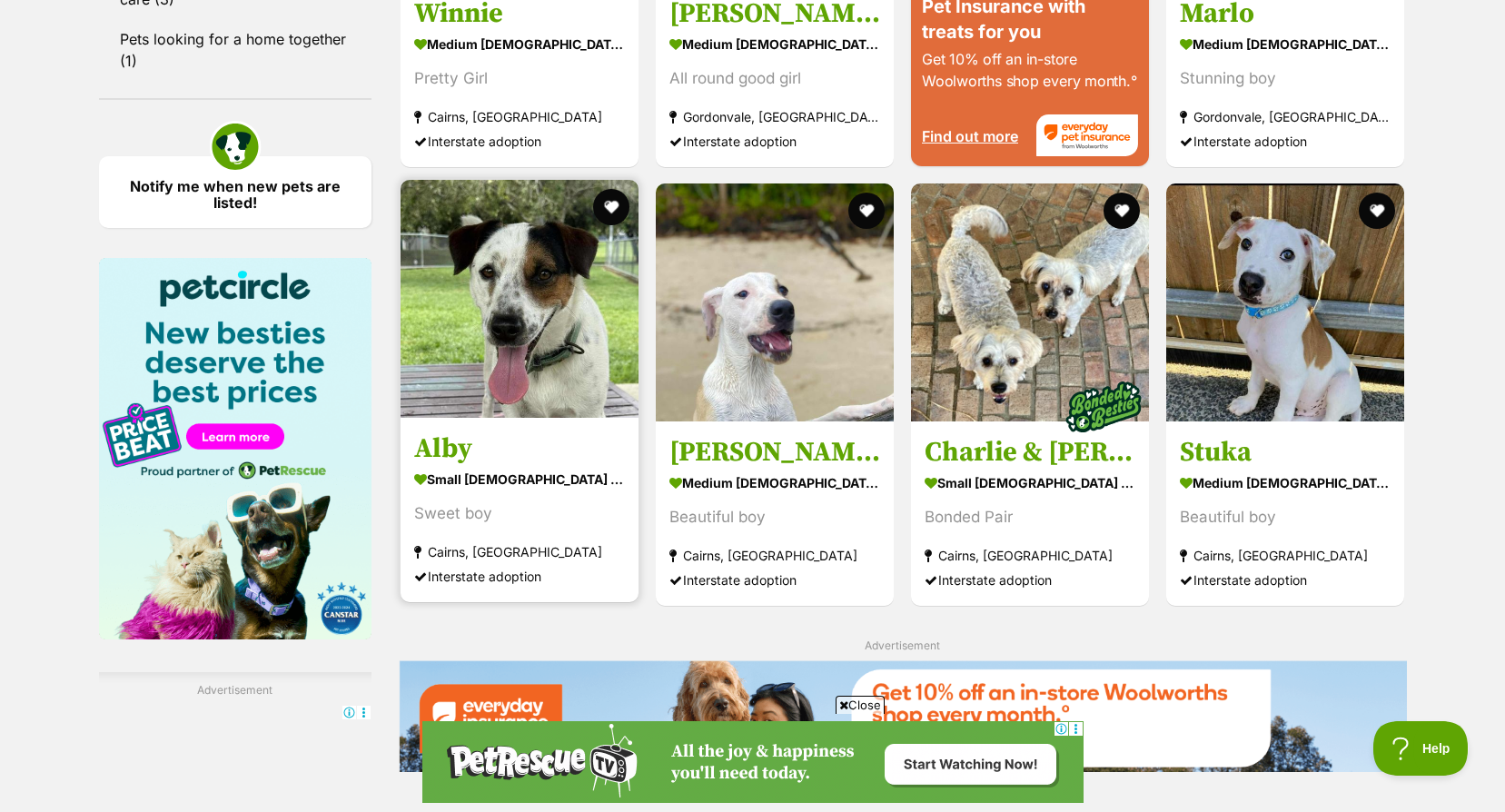
click at [494, 473] on strong "small male Dog" at bounding box center [519, 479] width 211 height 26
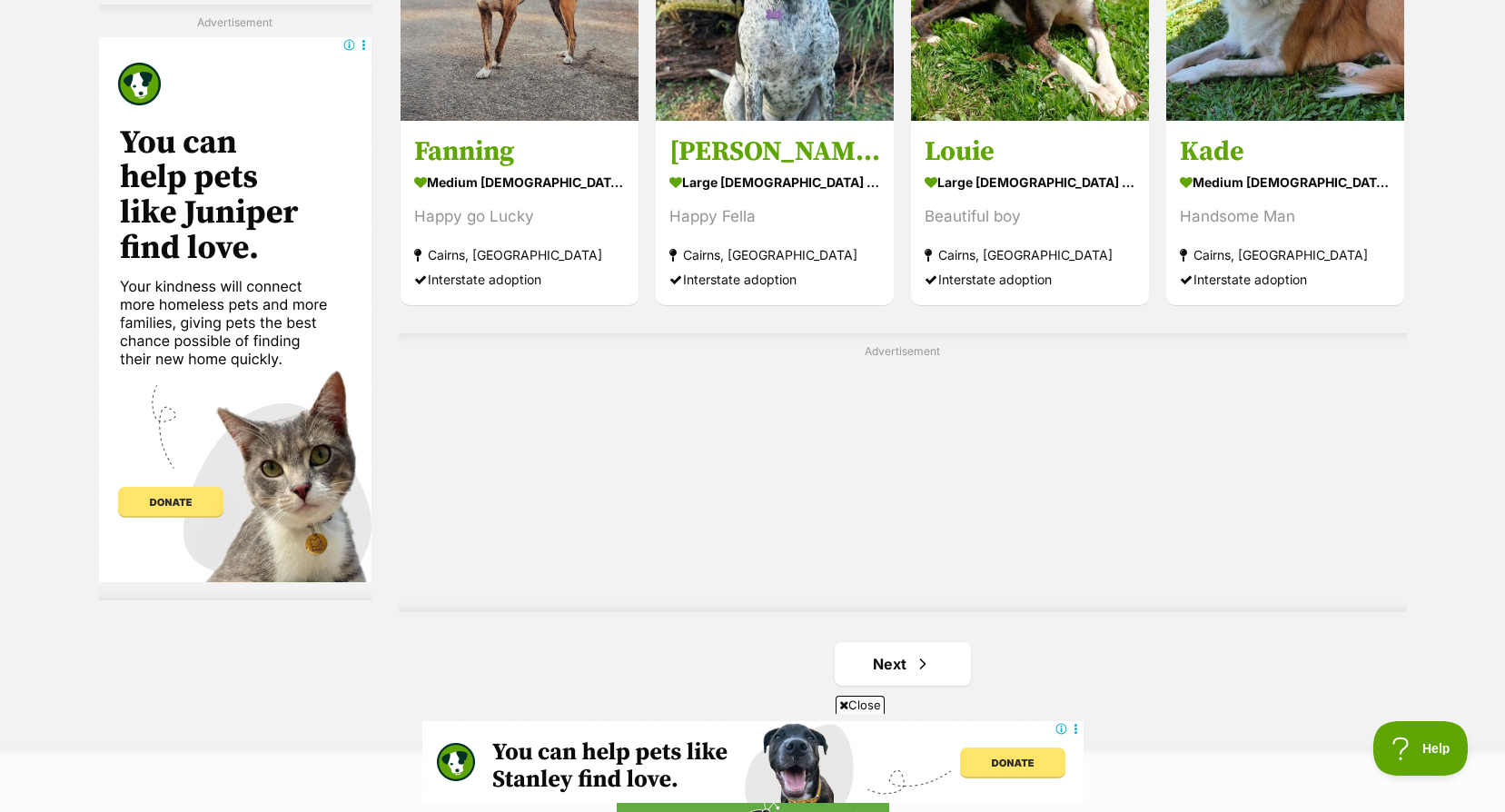
scroll to position [2987, 0]
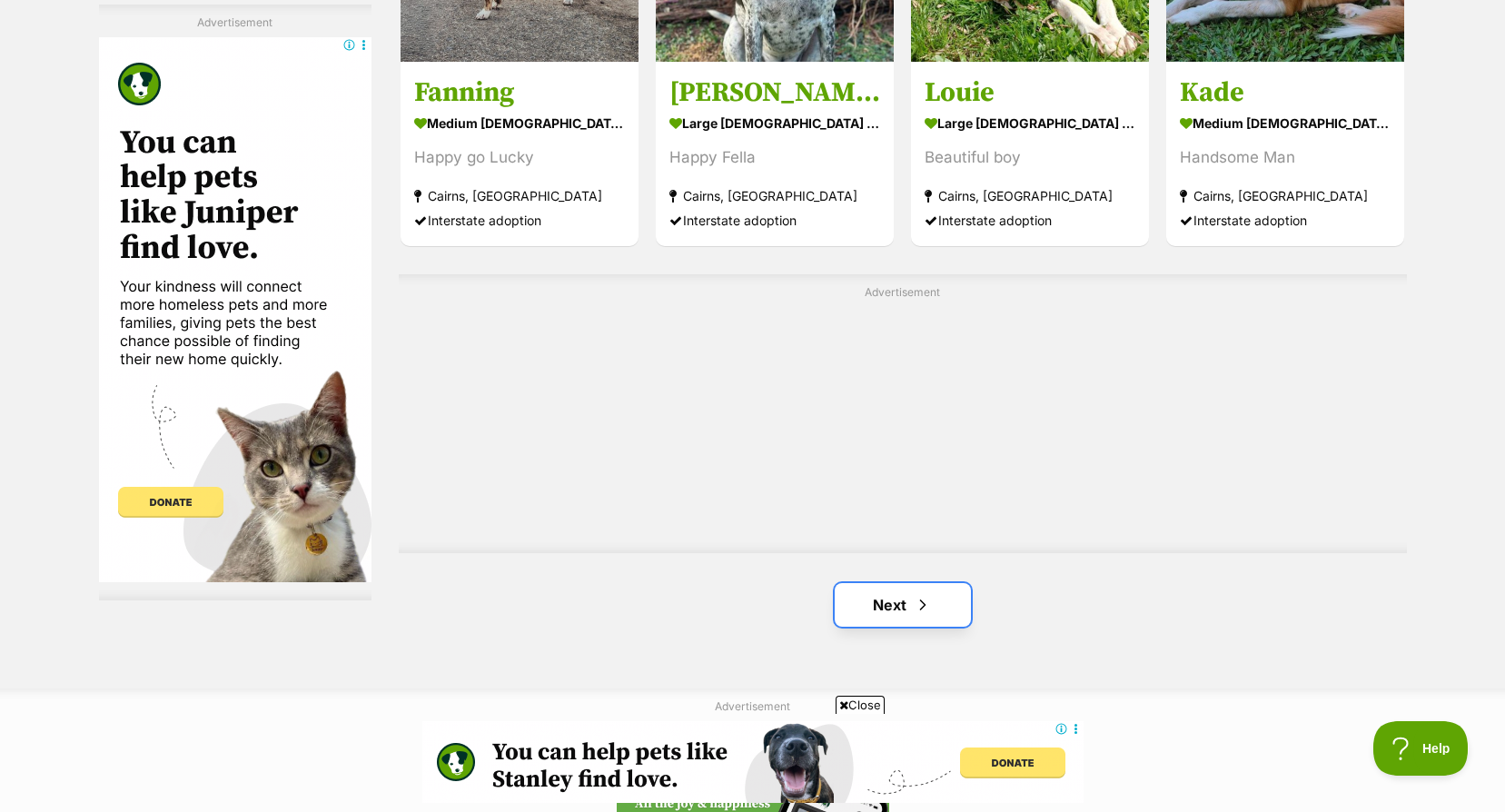
click at [870, 605] on link "Next" at bounding box center [902, 605] width 136 height 43
